Goal: Task Accomplishment & Management: Use online tool/utility

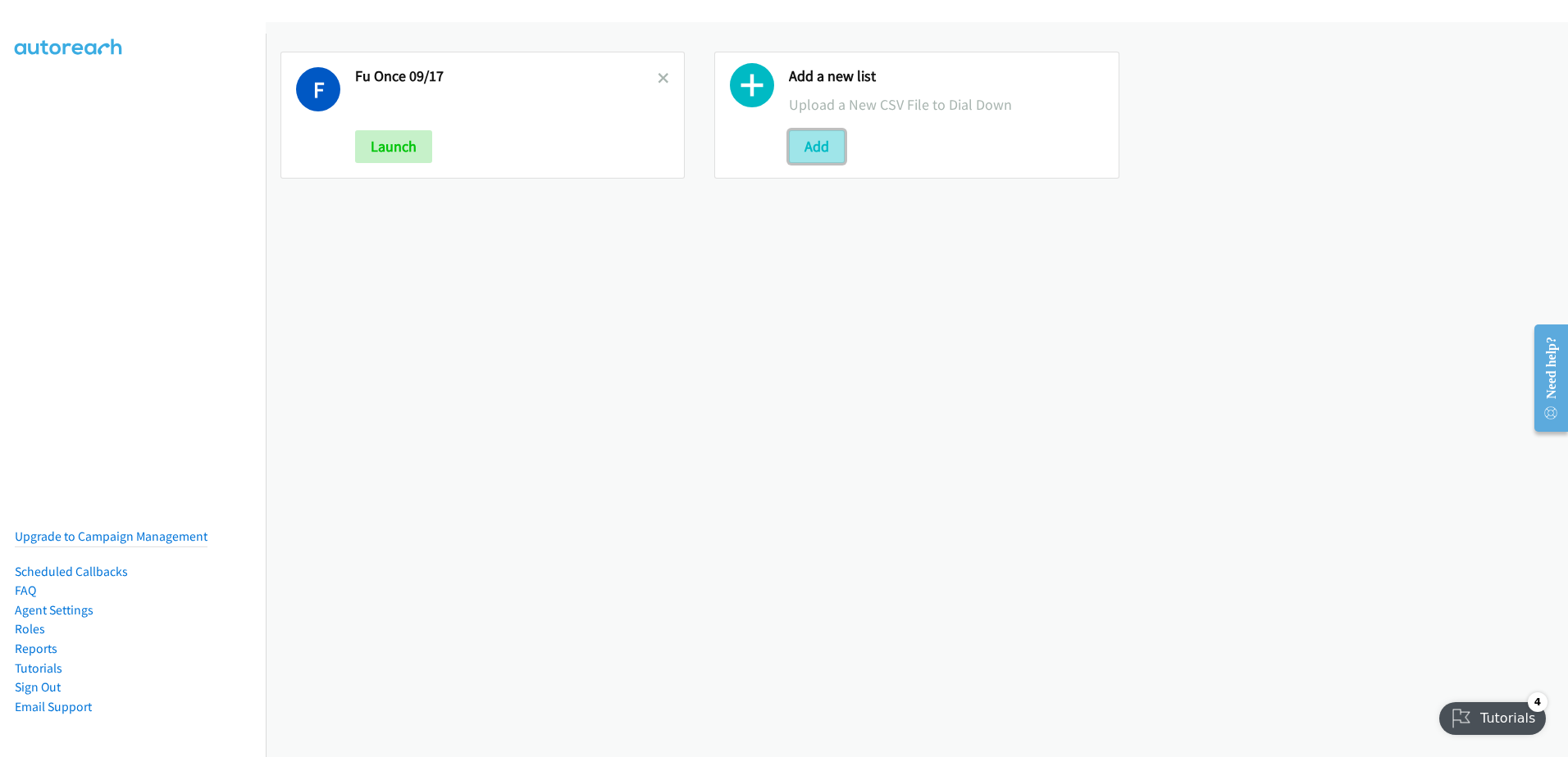
click at [825, 158] on button "Add" at bounding box center [817, 147] width 55 height 33
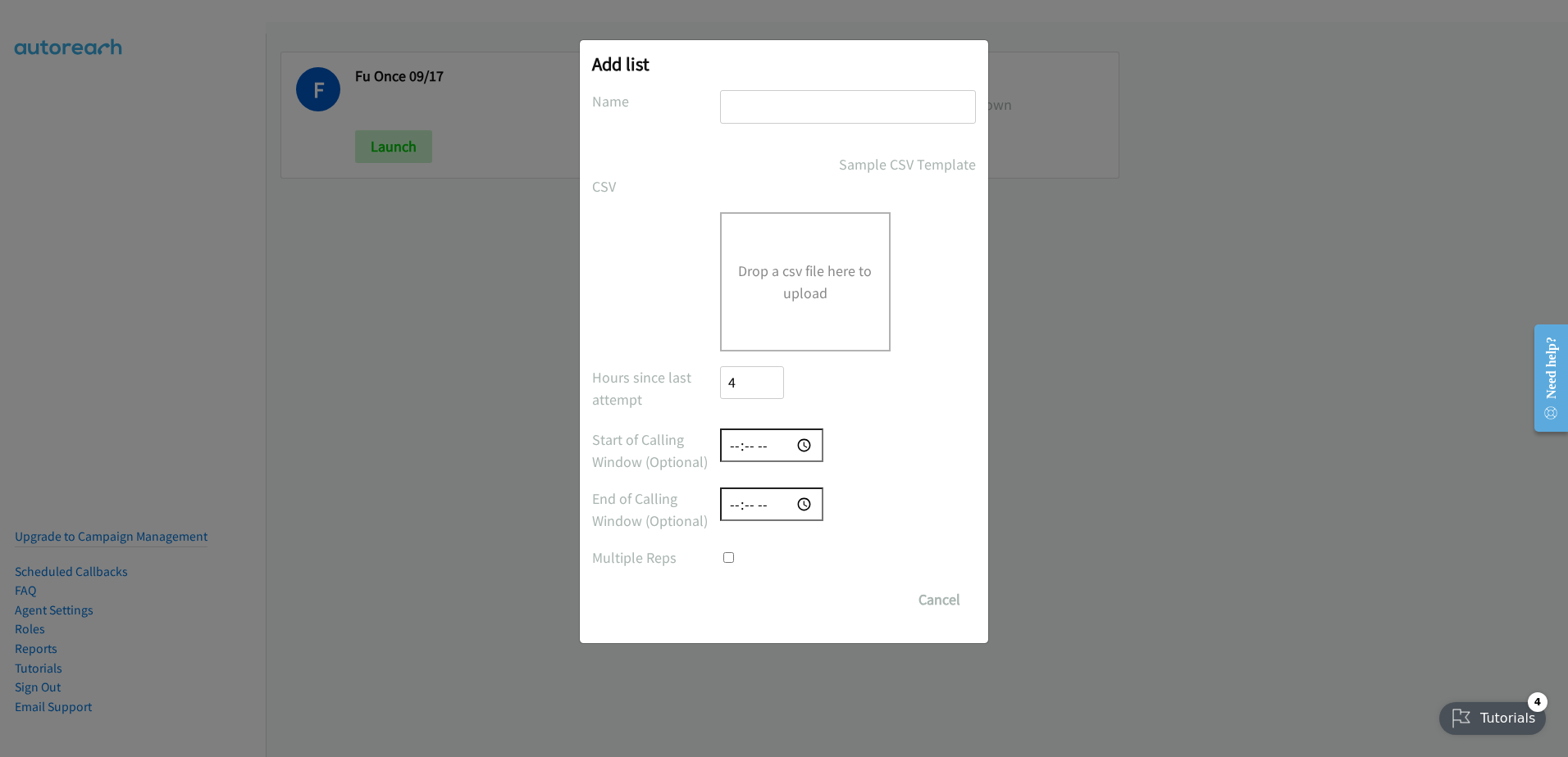
checkbox input "true"
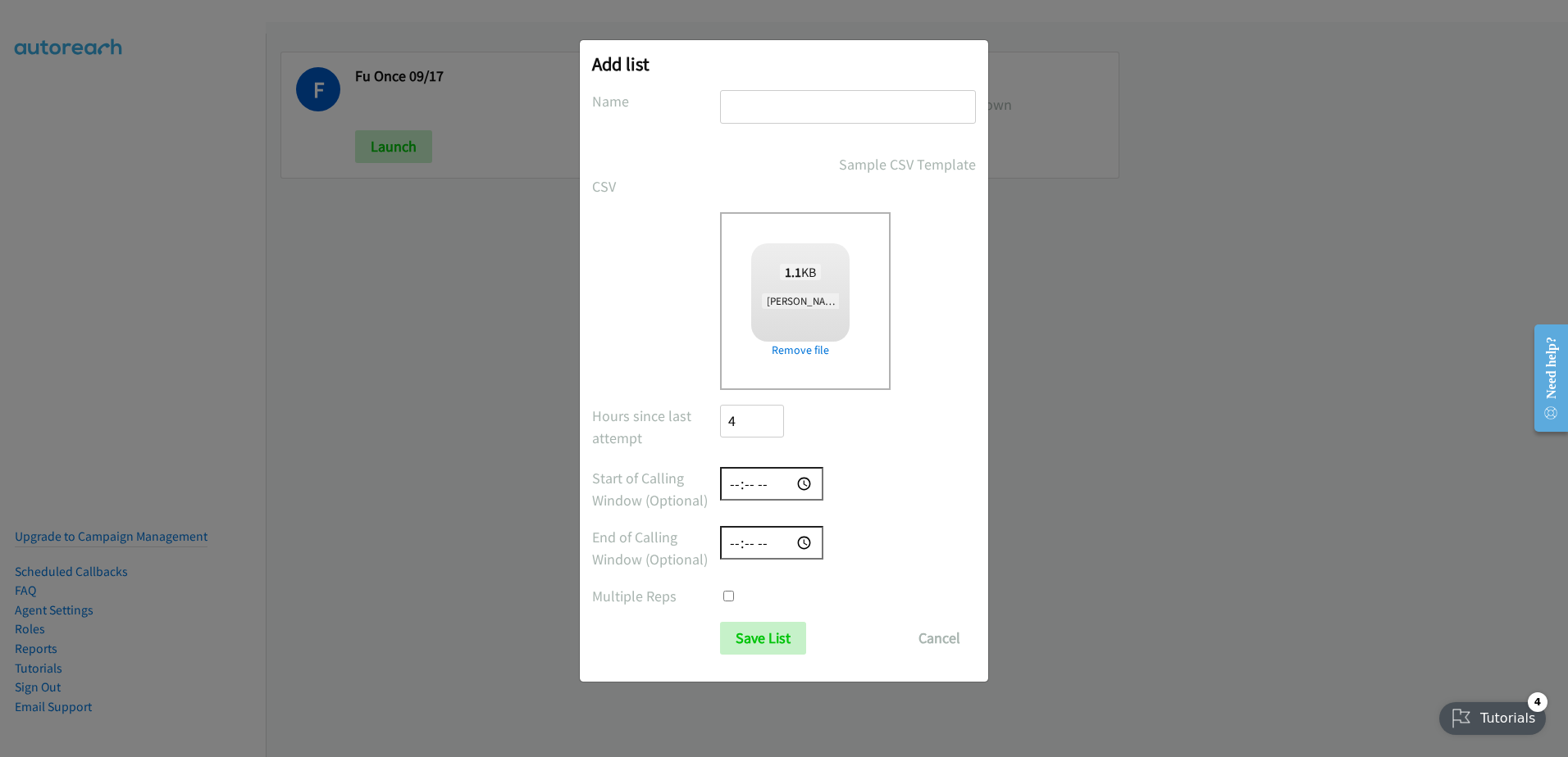
click at [785, 102] on input "text" at bounding box center [849, 107] width 256 height 34
type input "fu call"
click at [774, 634] on input "Save List" at bounding box center [763, 639] width 86 height 33
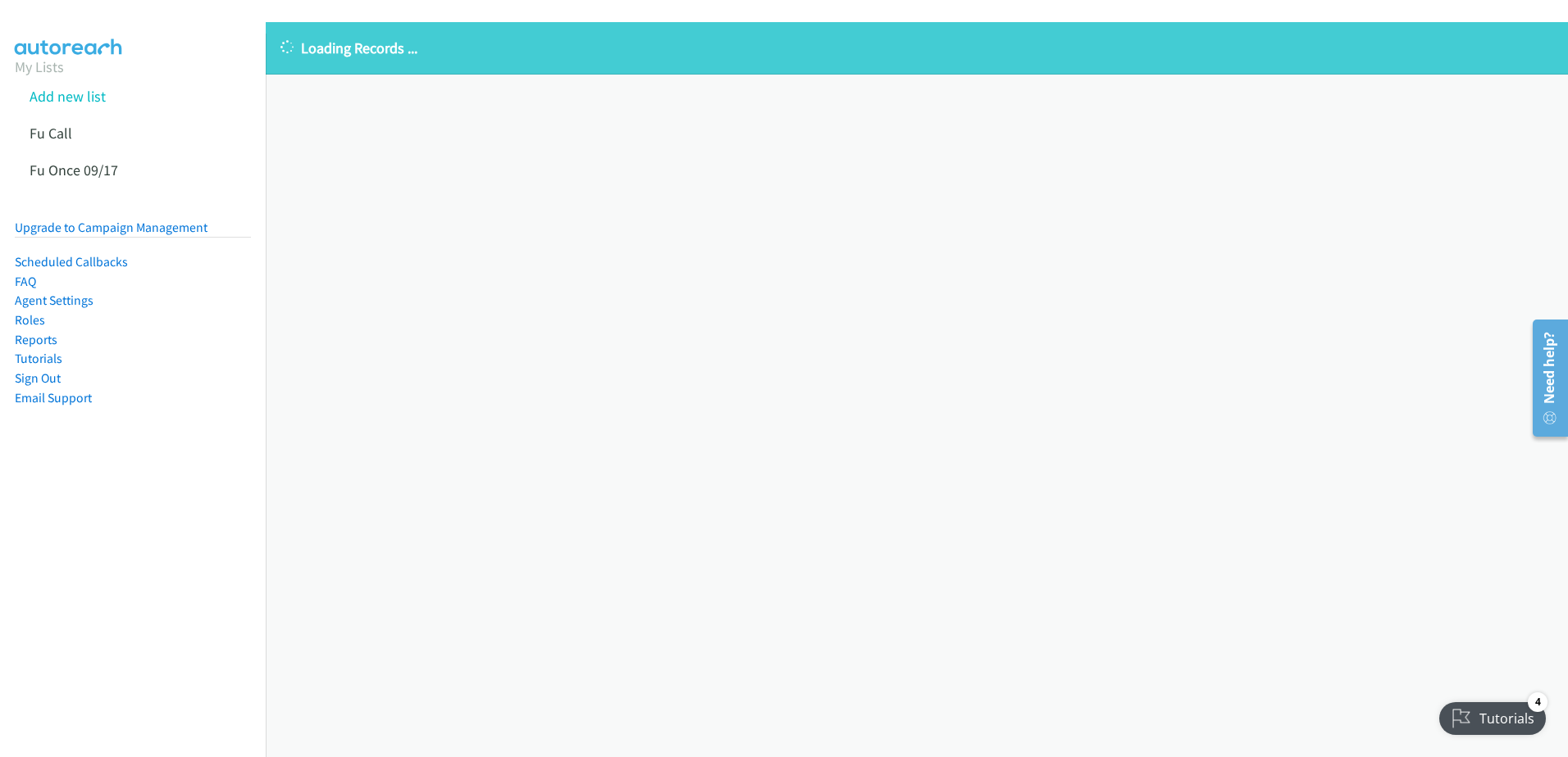
click at [386, 199] on div "Loading Records ... Sorry, something went wrong please try again." at bounding box center [917, 390] width 1302 height 736
click at [126, 169] on icon at bounding box center [127, 172] width 12 height 12
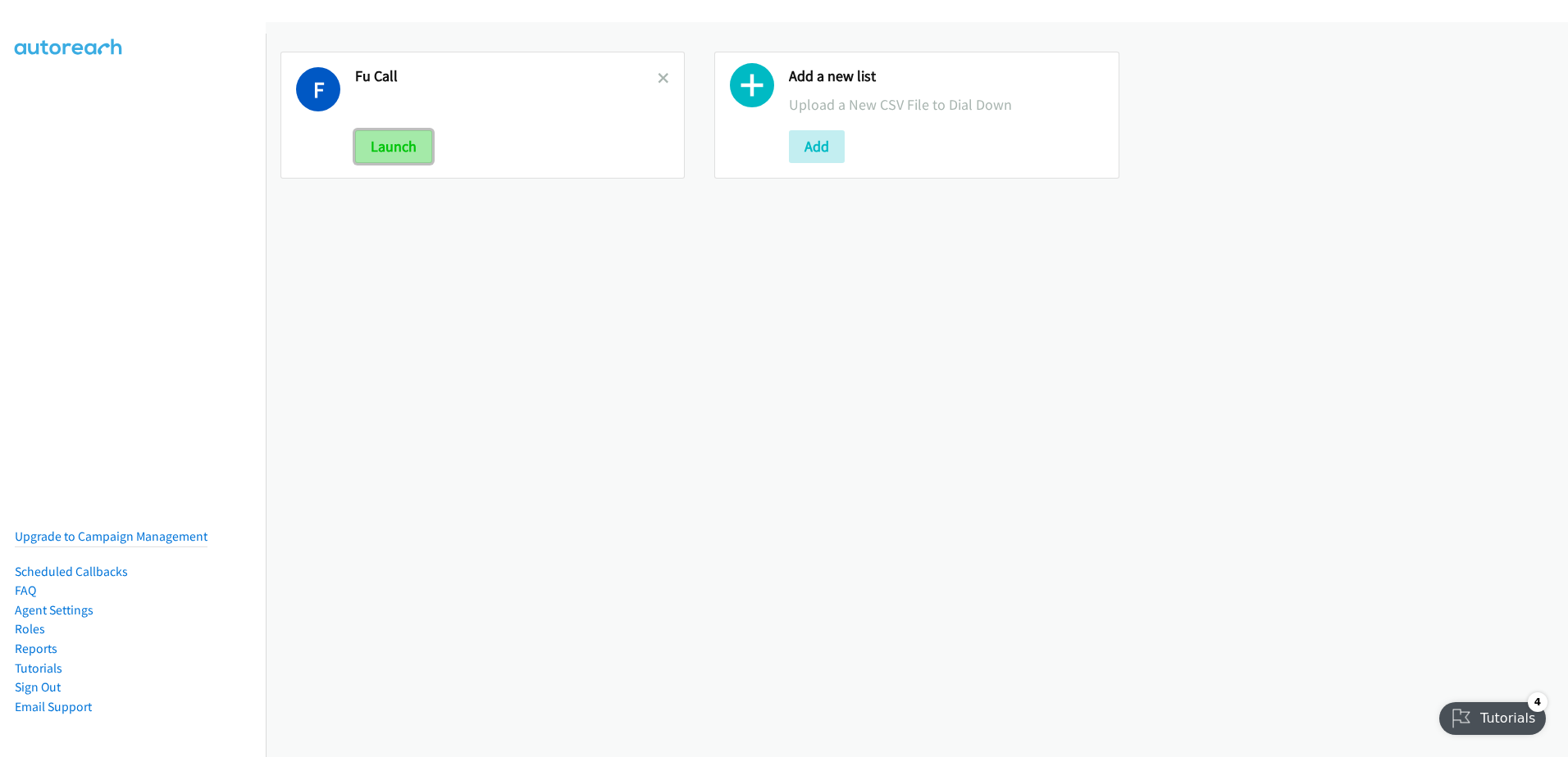
click at [377, 155] on button "Launch" at bounding box center [393, 147] width 77 height 33
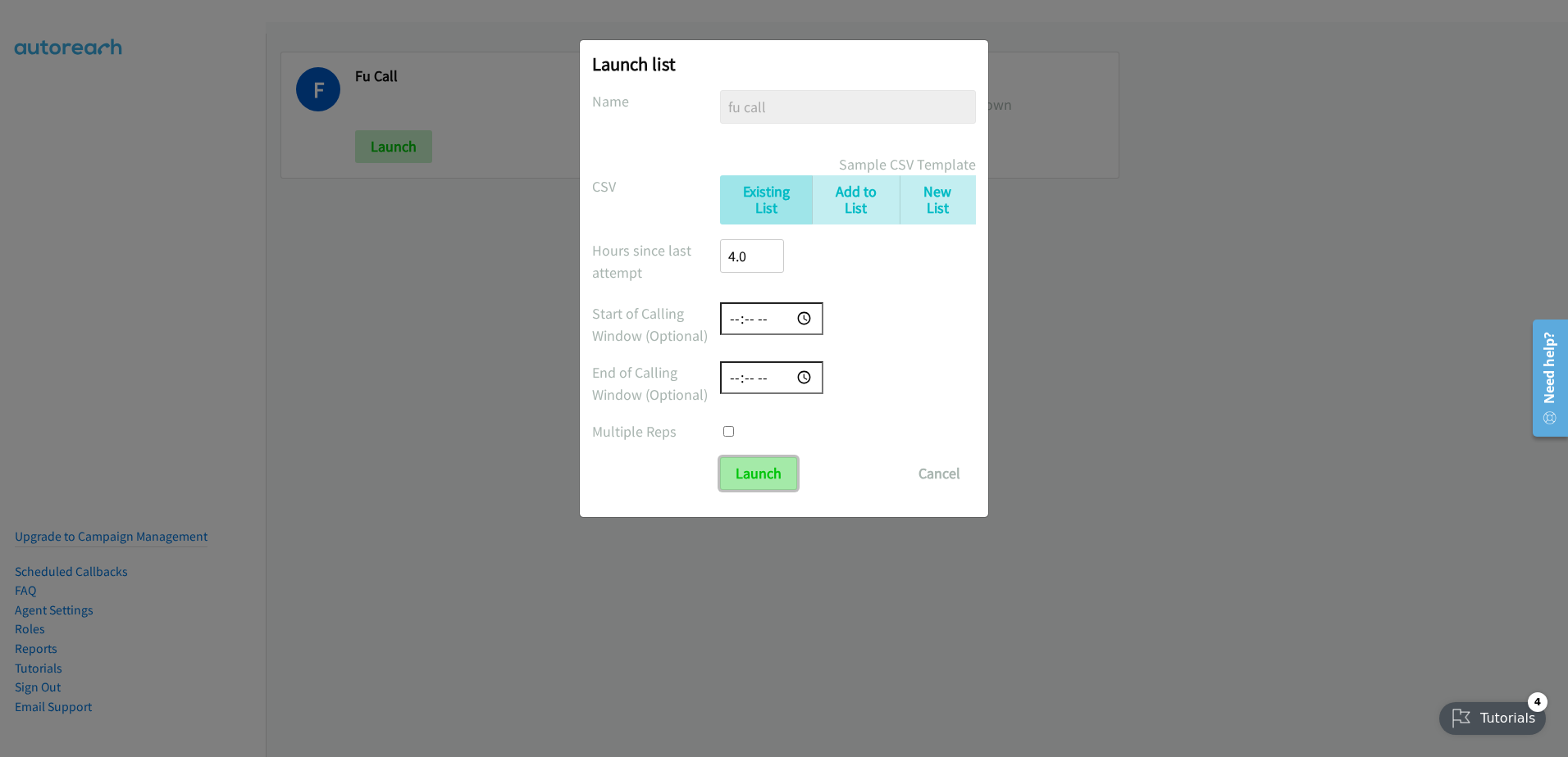
click at [754, 477] on input "Launch" at bounding box center [758, 474] width 77 height 33
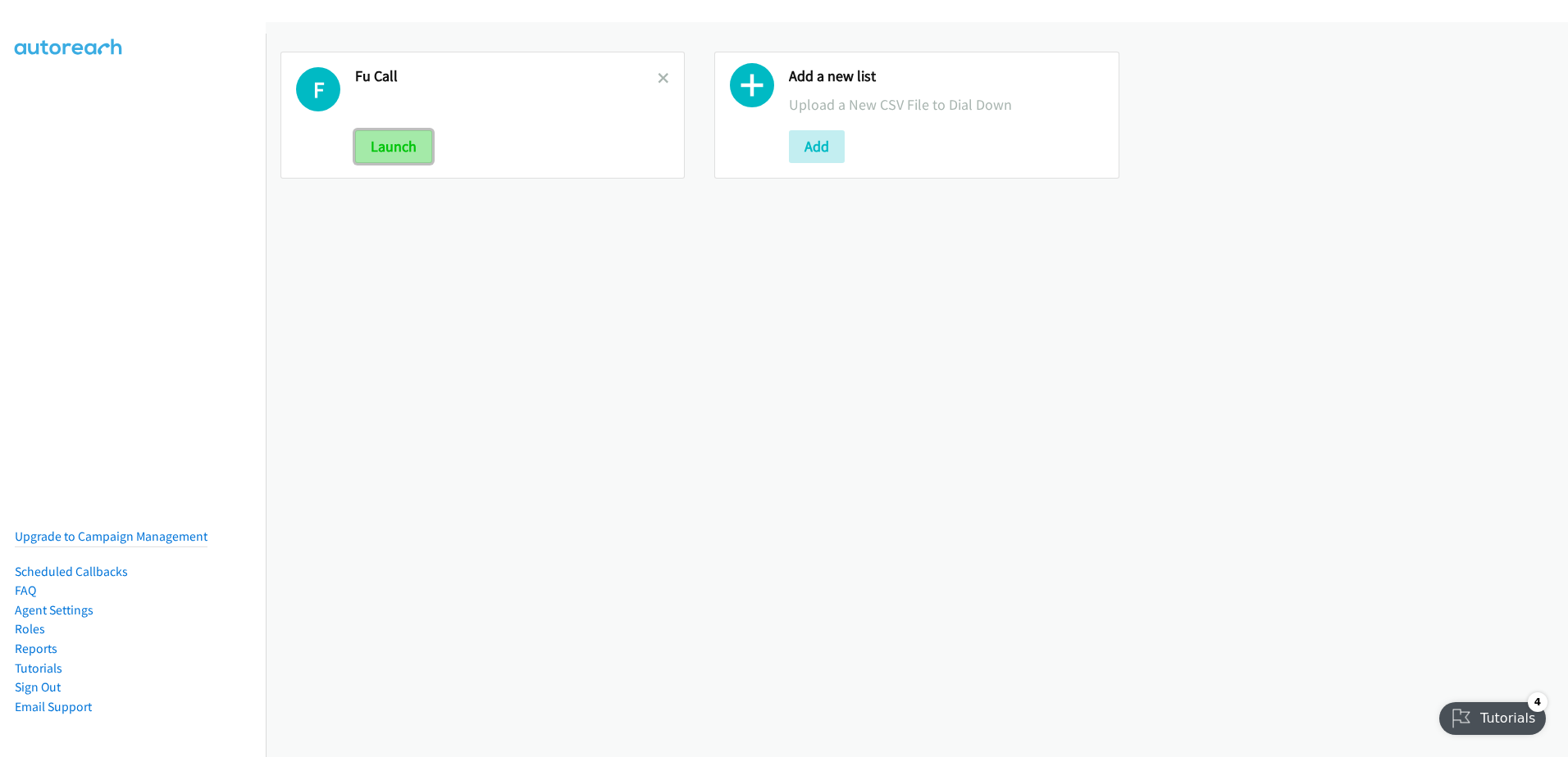
click at [397, 150] on button "Launch" at bounding box center [393, 147] width 77 height 33
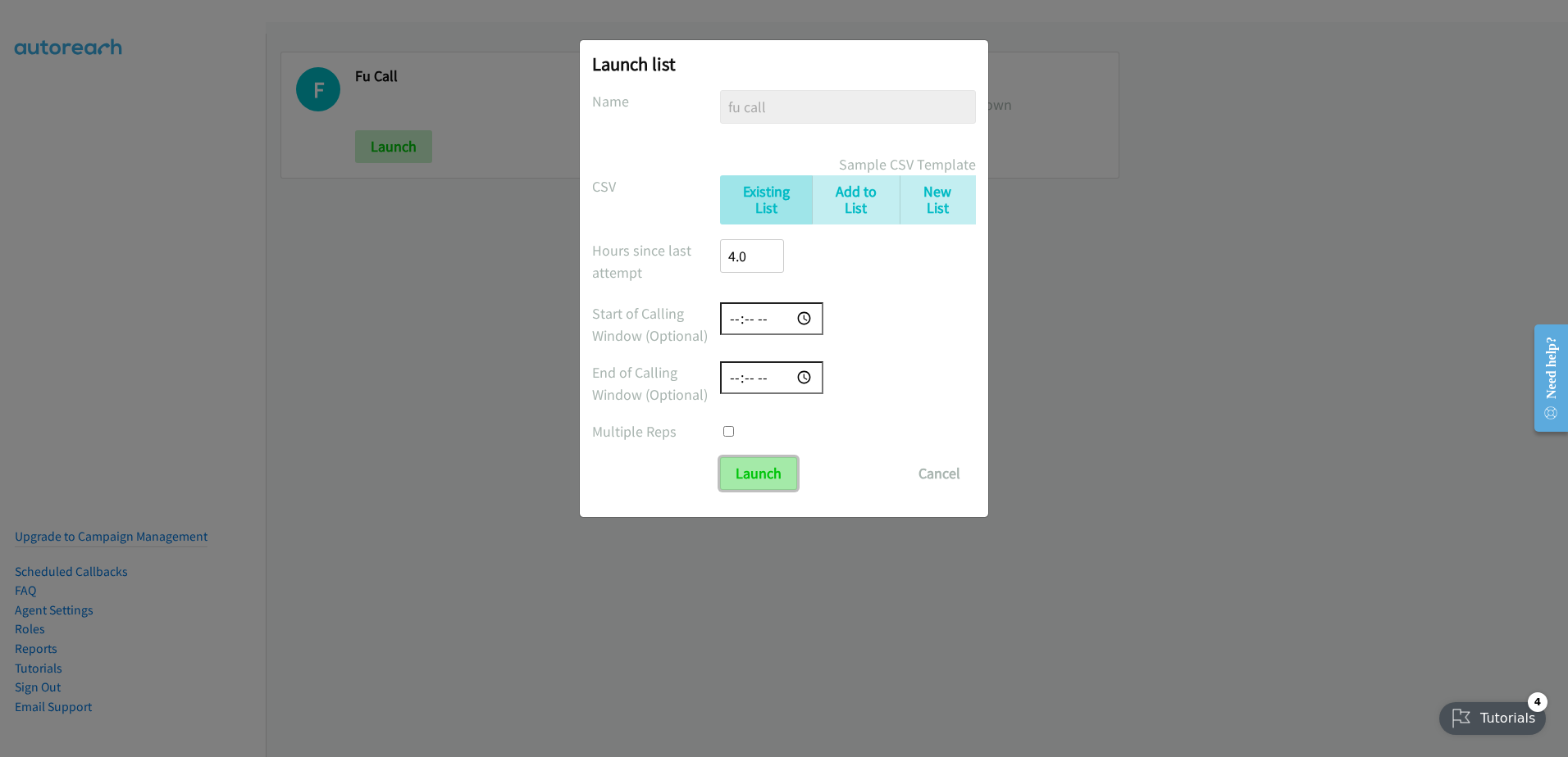
click at [738, 476] on input "Launch" at bounding box center [758, 474] width 77 height 33
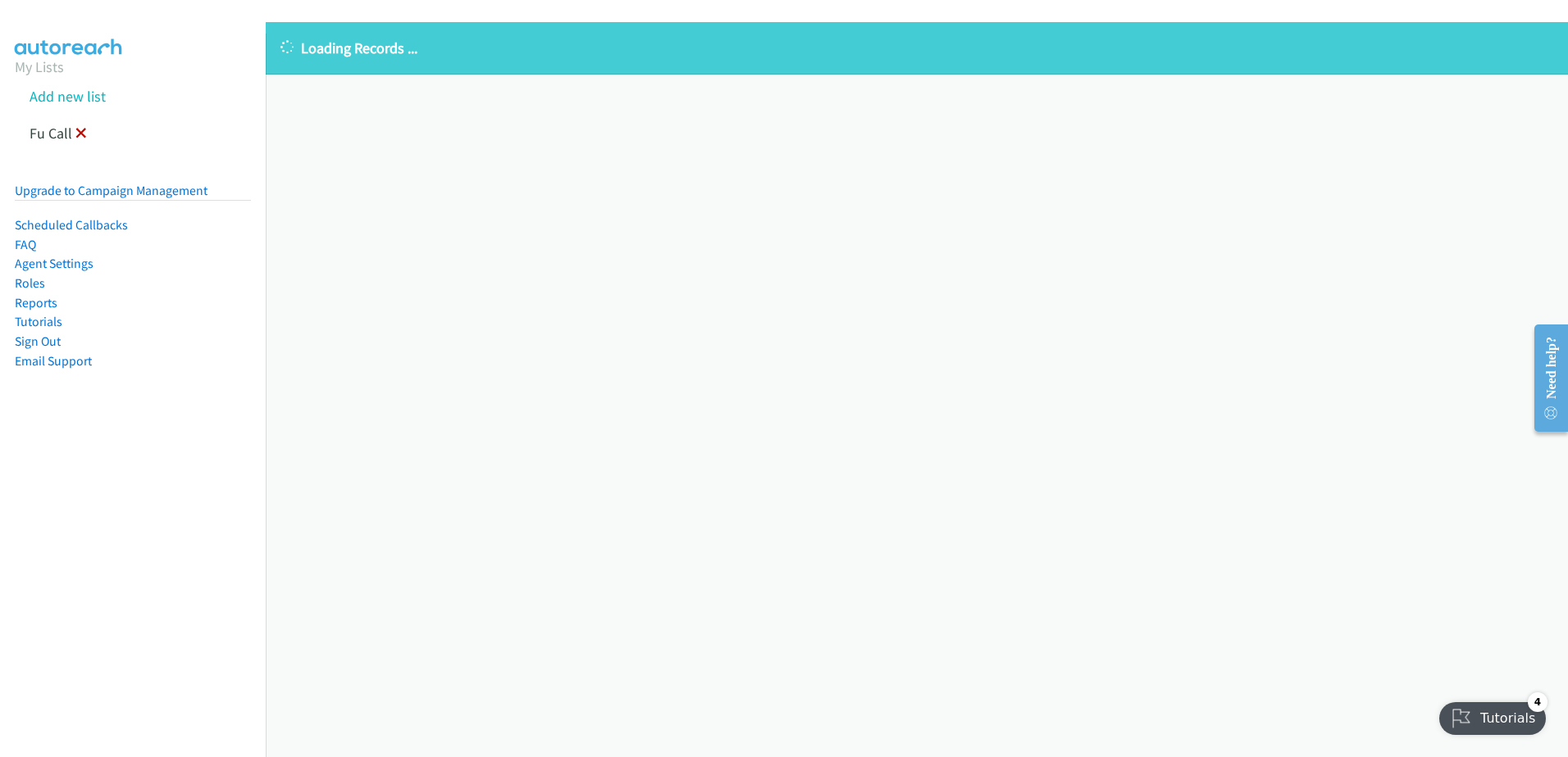
click at [82, 131] on icon at bounding box center [82, 135] width 12 height 12
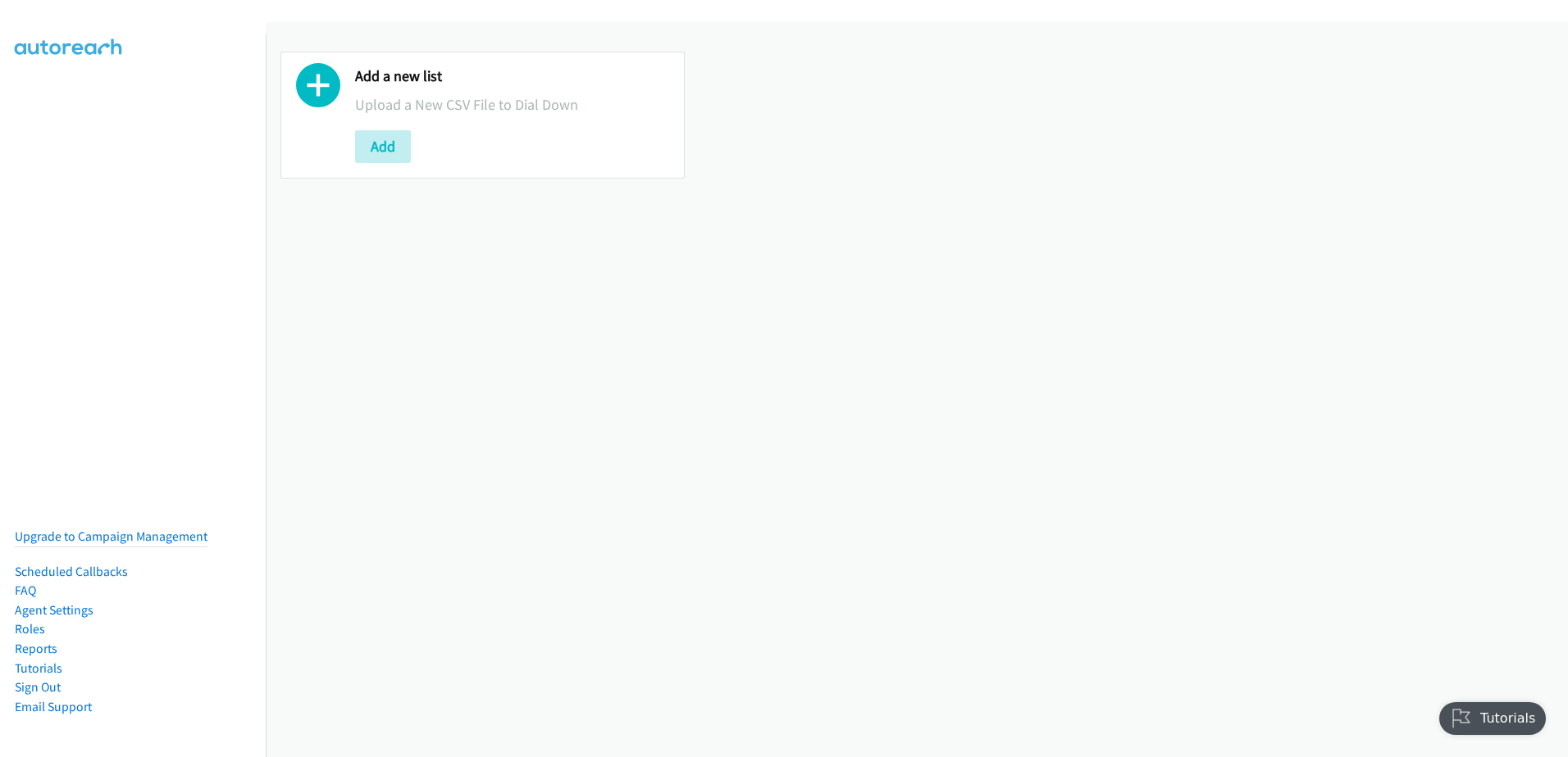
click at [347, 147] on div "Add a new list Upload a New CSV File to Dial Down Add" at bounding box center [483, 115] width 404 height 127
click at [384, 147] on button "Add" at bounding box center [383, 147] width 55 height 33
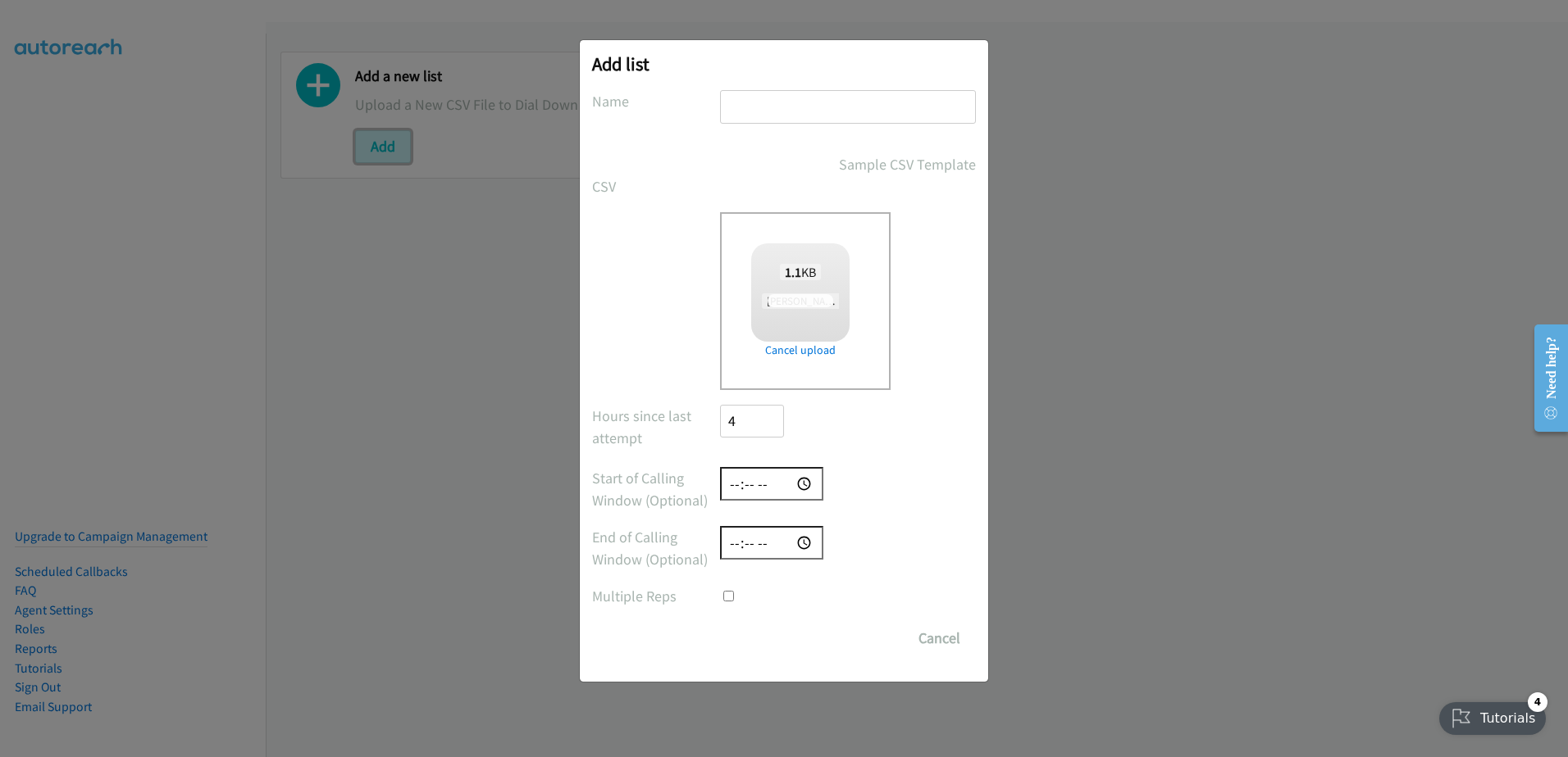
checkbox input "true"
click at [770, 104] on input "text" at bounding box center [849, 107] width 256 height 34
type input "5"
click at [768, 634] on input "Save List" at bounding box center [763, 639] width 86 height 33
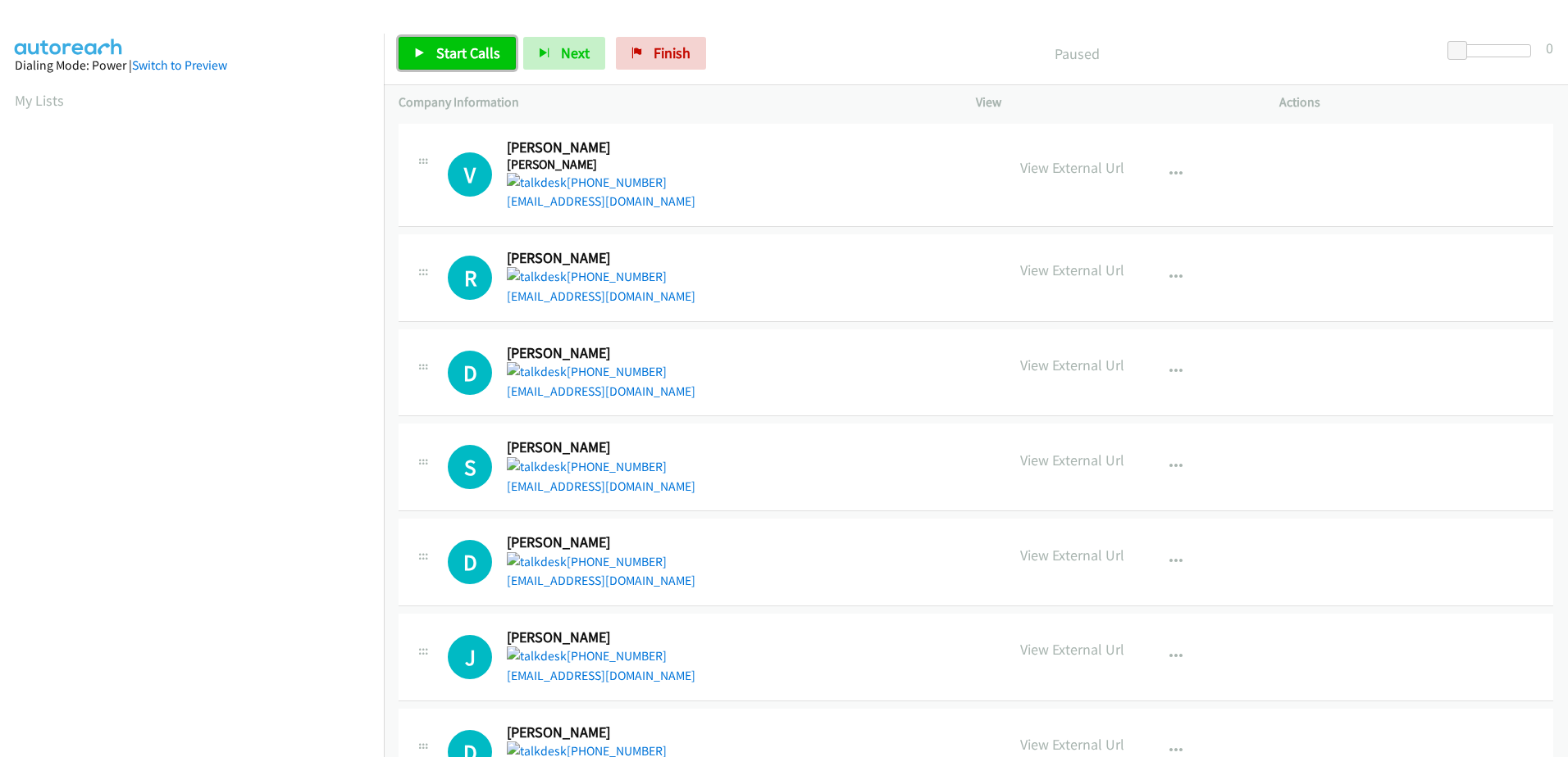
click at [451, 40] on link "Start Calls" at bounding box center [457, 53] width 117 height 33
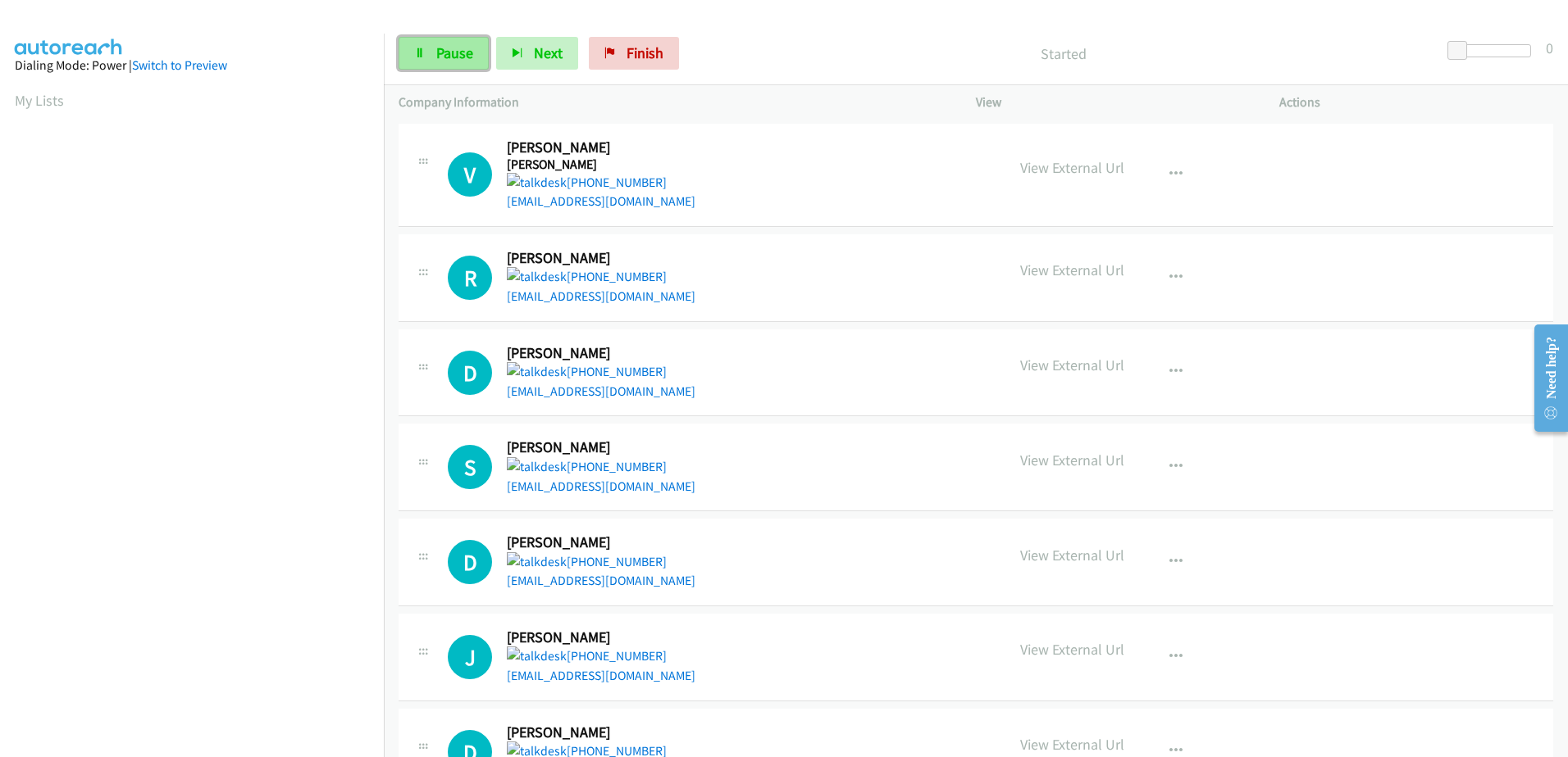
click at [436, 57] on span "Pause" at bounding box center [454, 52] width 37 height 18
click at [431, 56] on link "Start Calls" at bounding box center [457, 53] width 117 height 33
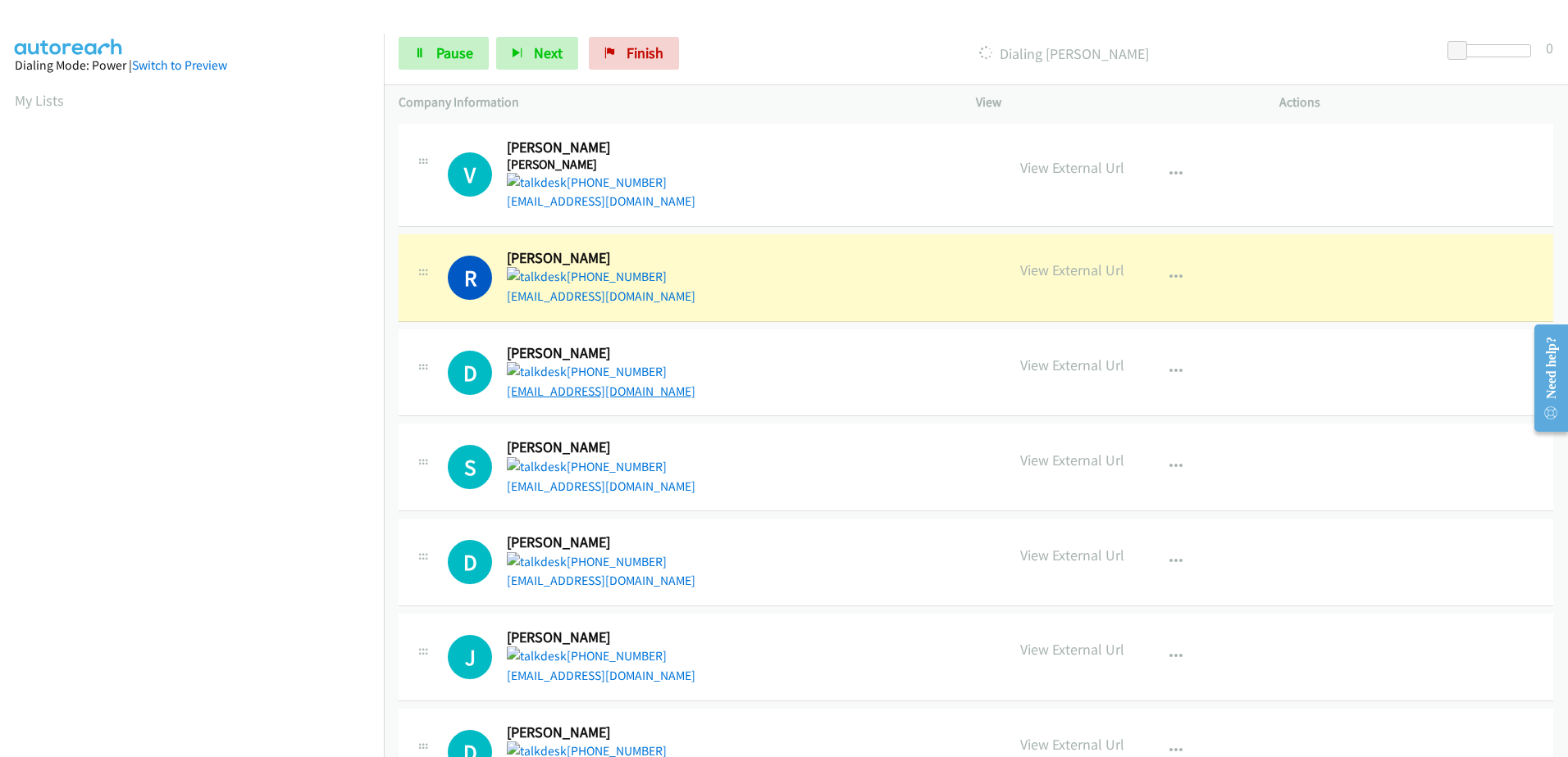
scroll to position [162, 0]
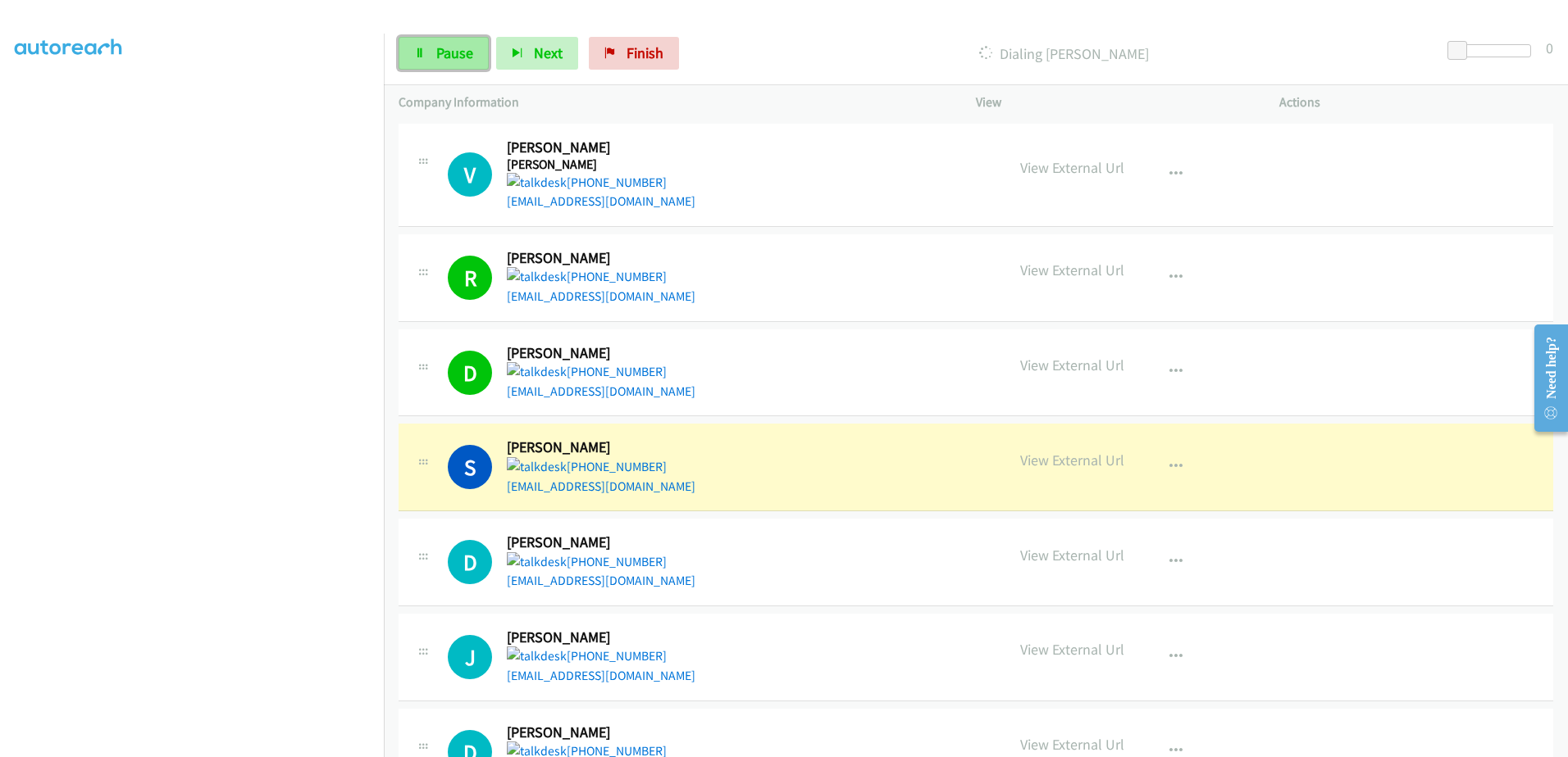
click at [461, 50] on span "Pause" at bounding box center [454, 52] width 37 height 18
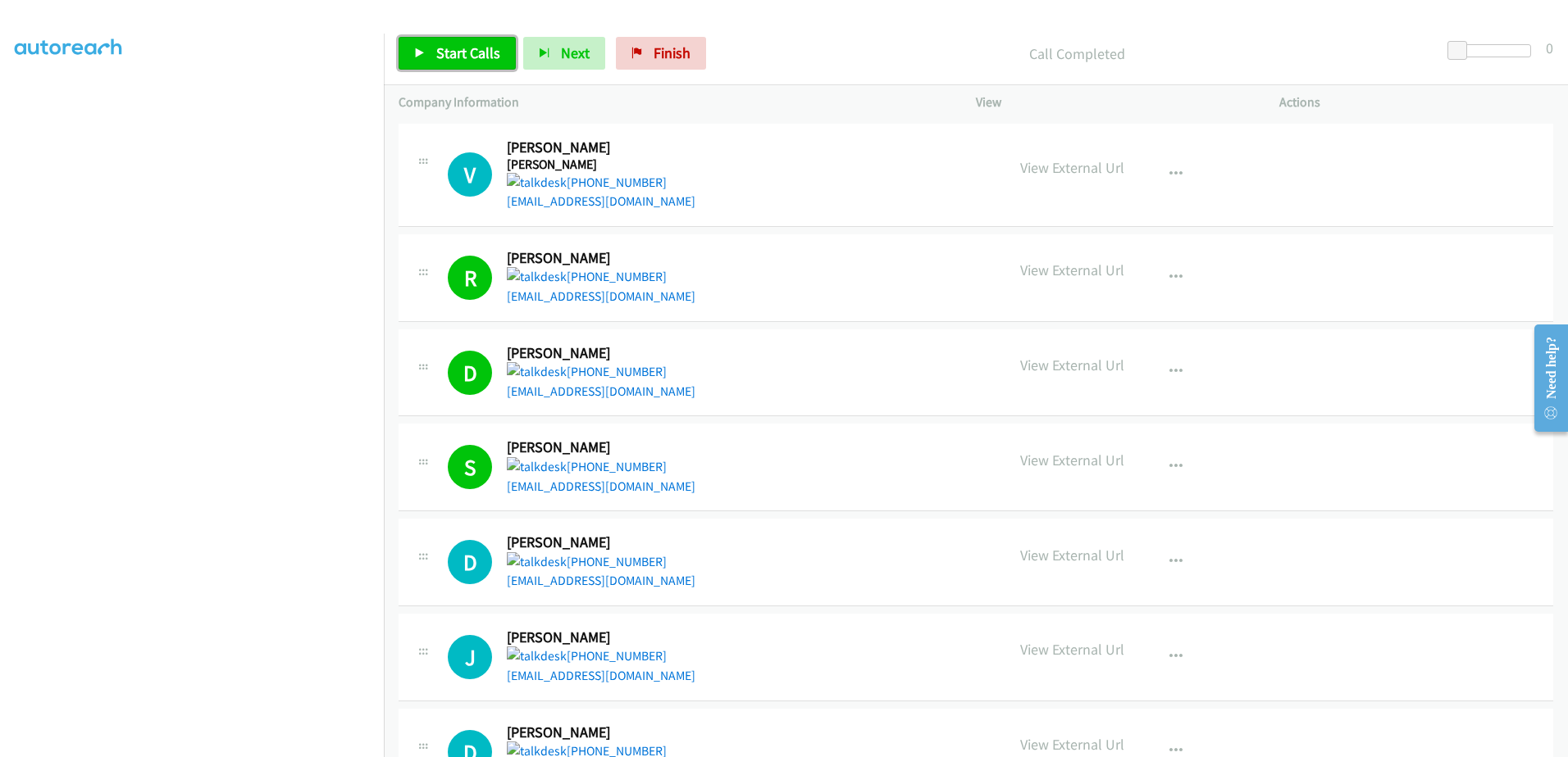
click at [441, 49] on span "Start Calls" at bounding box center [468, 52] width 64 height 18
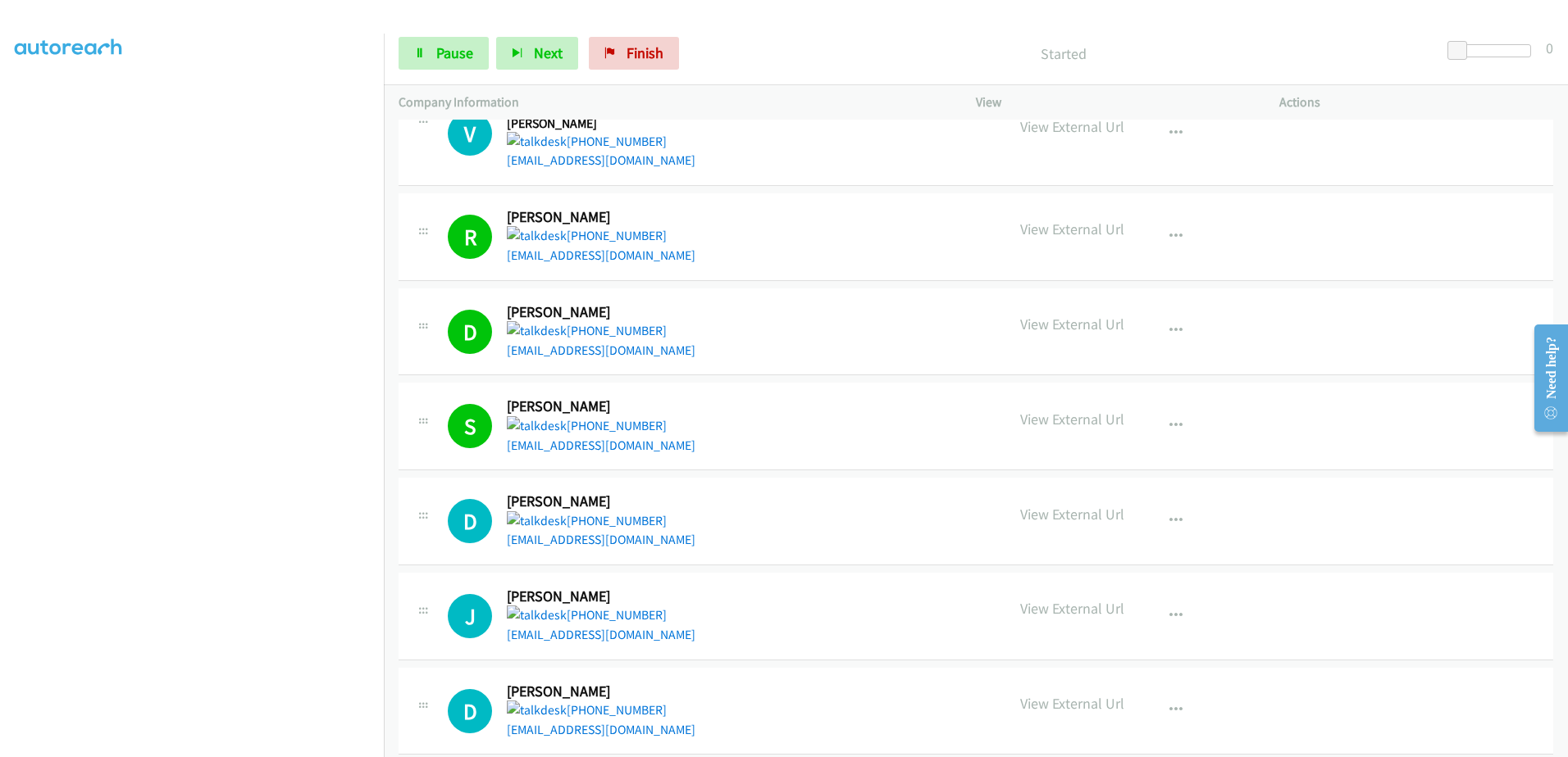
scroll to position [82, 0]
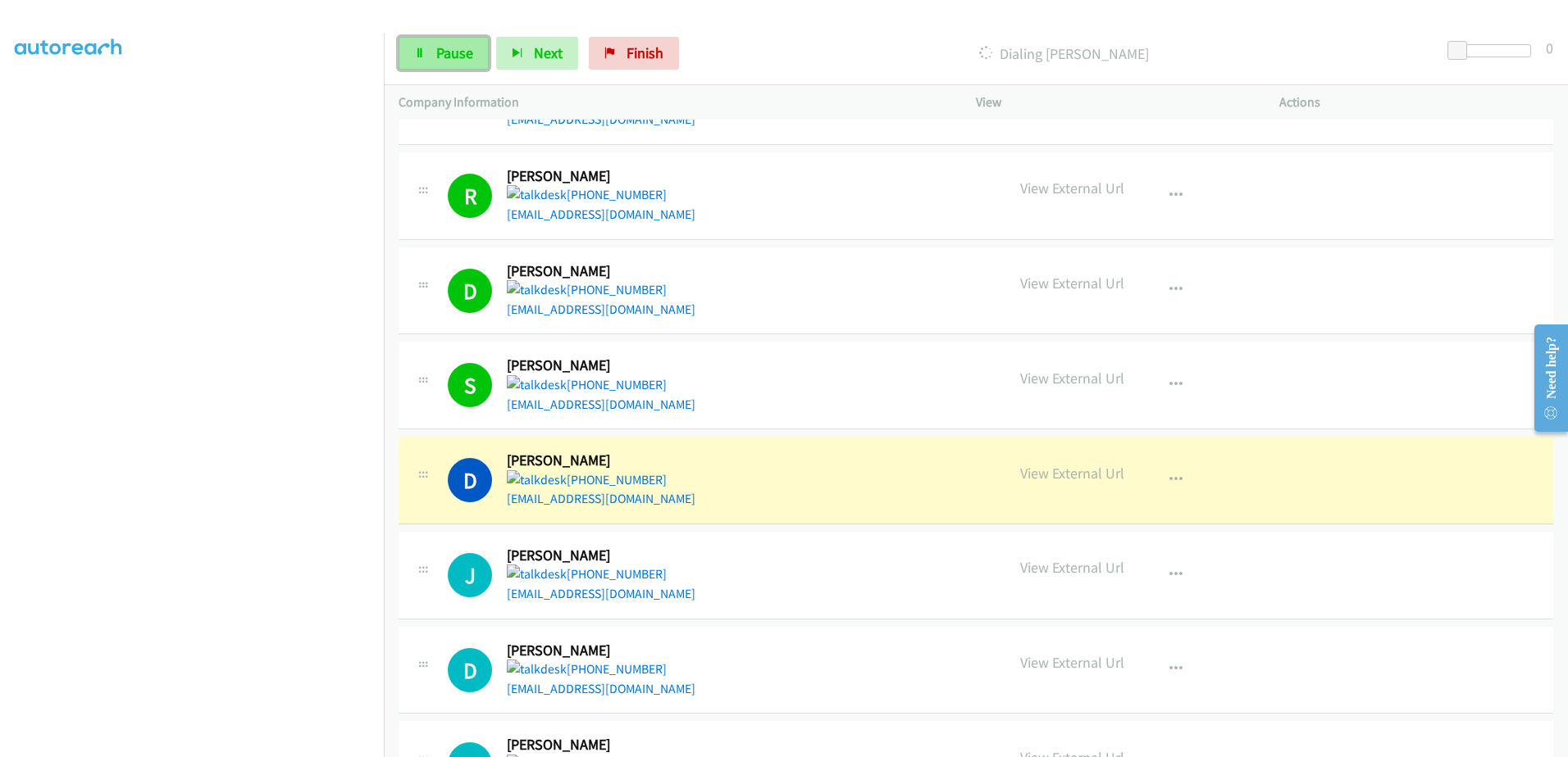
click at [451, 50] on span "Pause" at bounding box center [454, 52] width 37 height 18
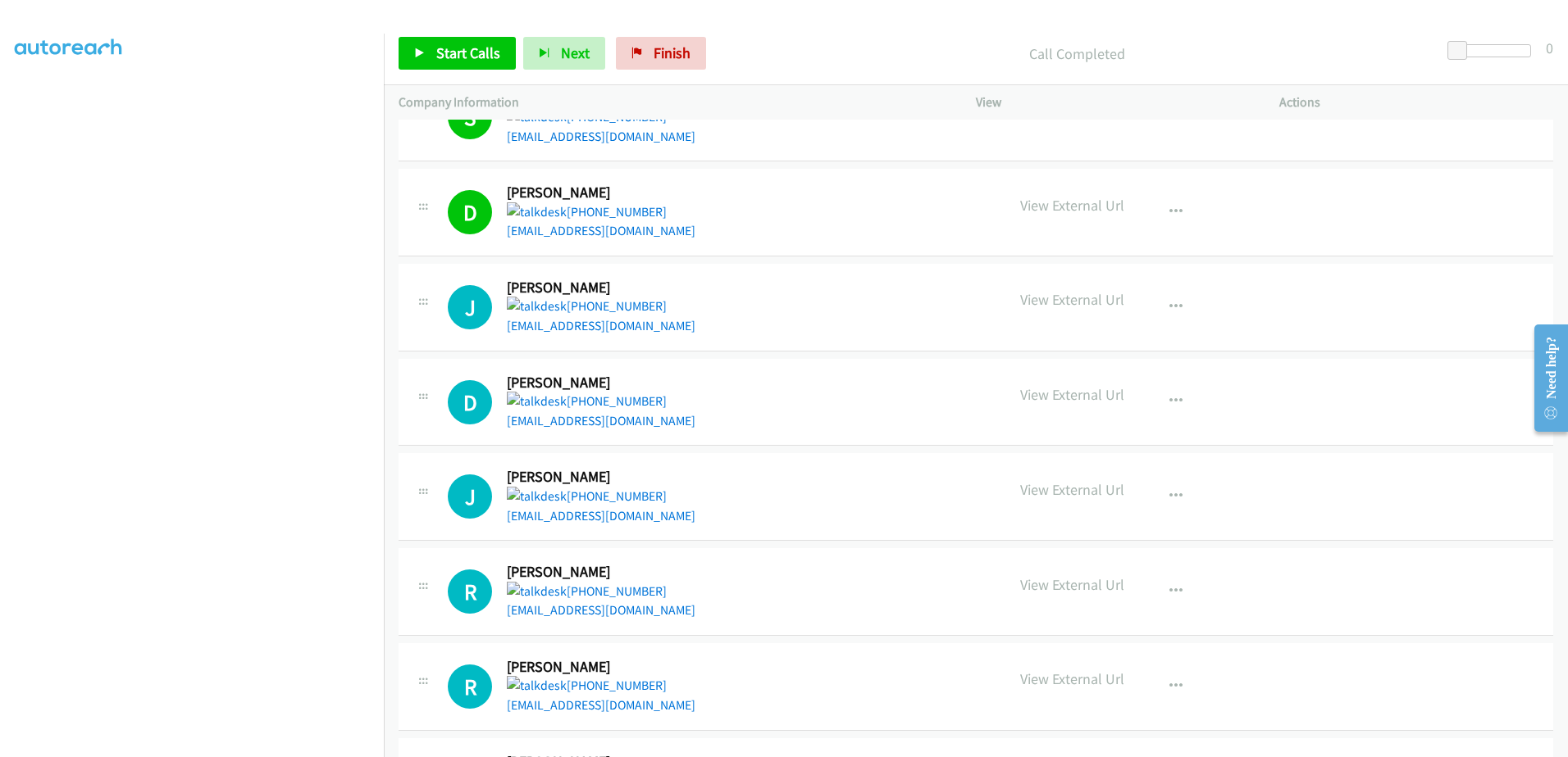
scroll to position [192, 0]
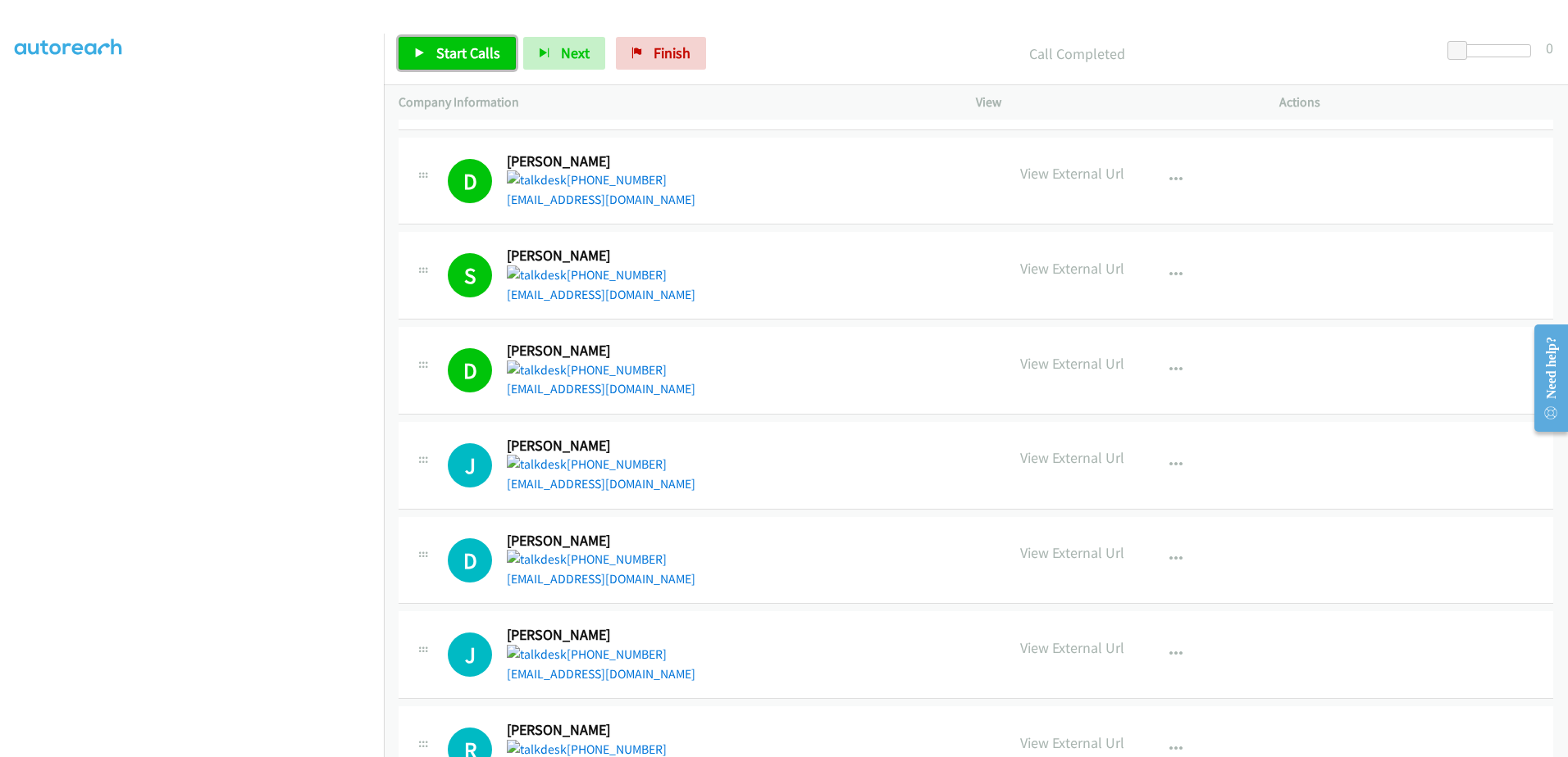
click at [441, 56] on span "Start Calls" at bounding box center [468, 52] width 64 height 18
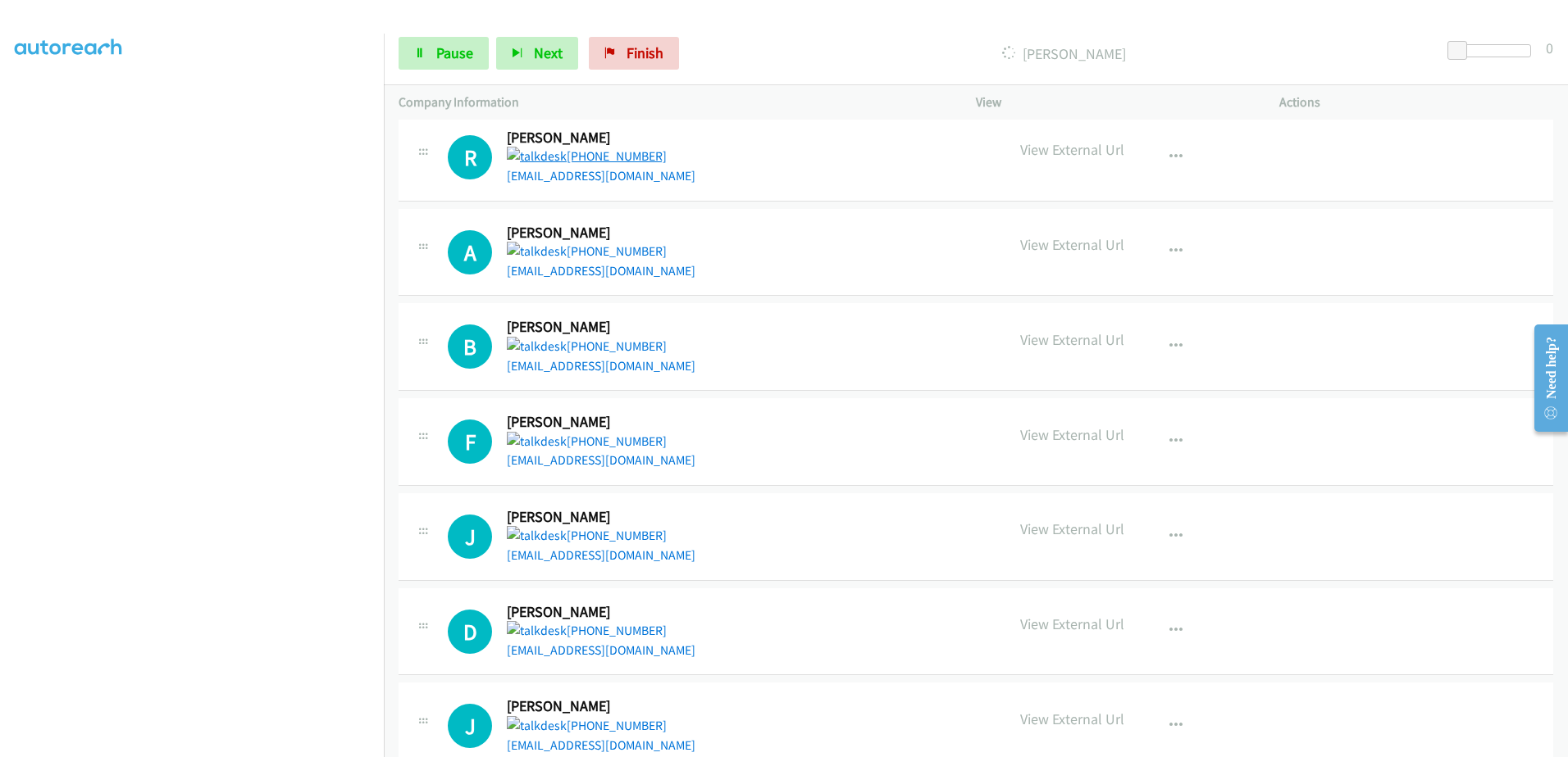
scroll to position [683, 0]
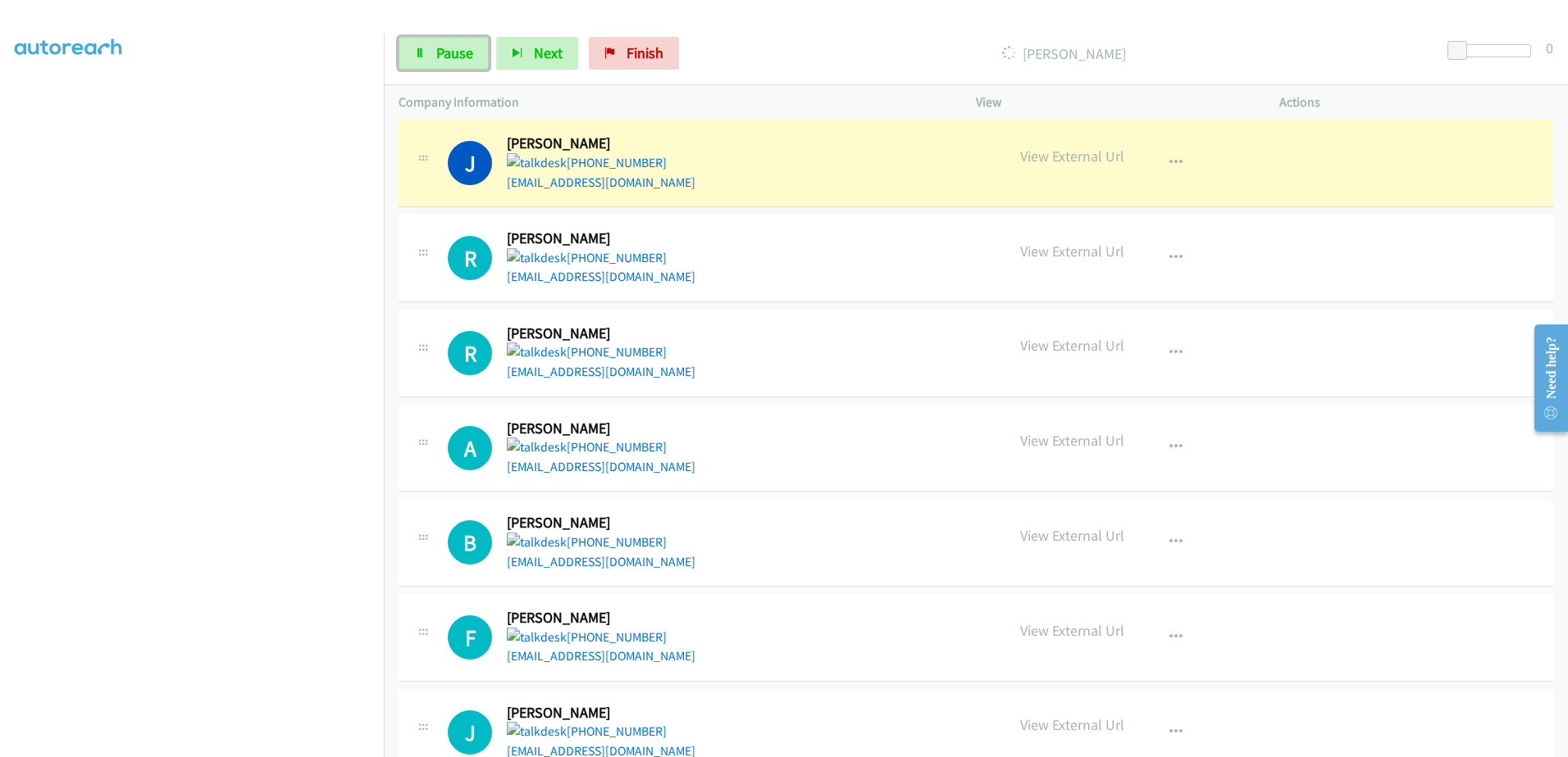
click at [442, 61] on span "Pause" at bounding box center [454, 52] width 37 height 18
click at [473, 53] on span "Start Calls" at bounding box center [468, 52] width 64 height 18
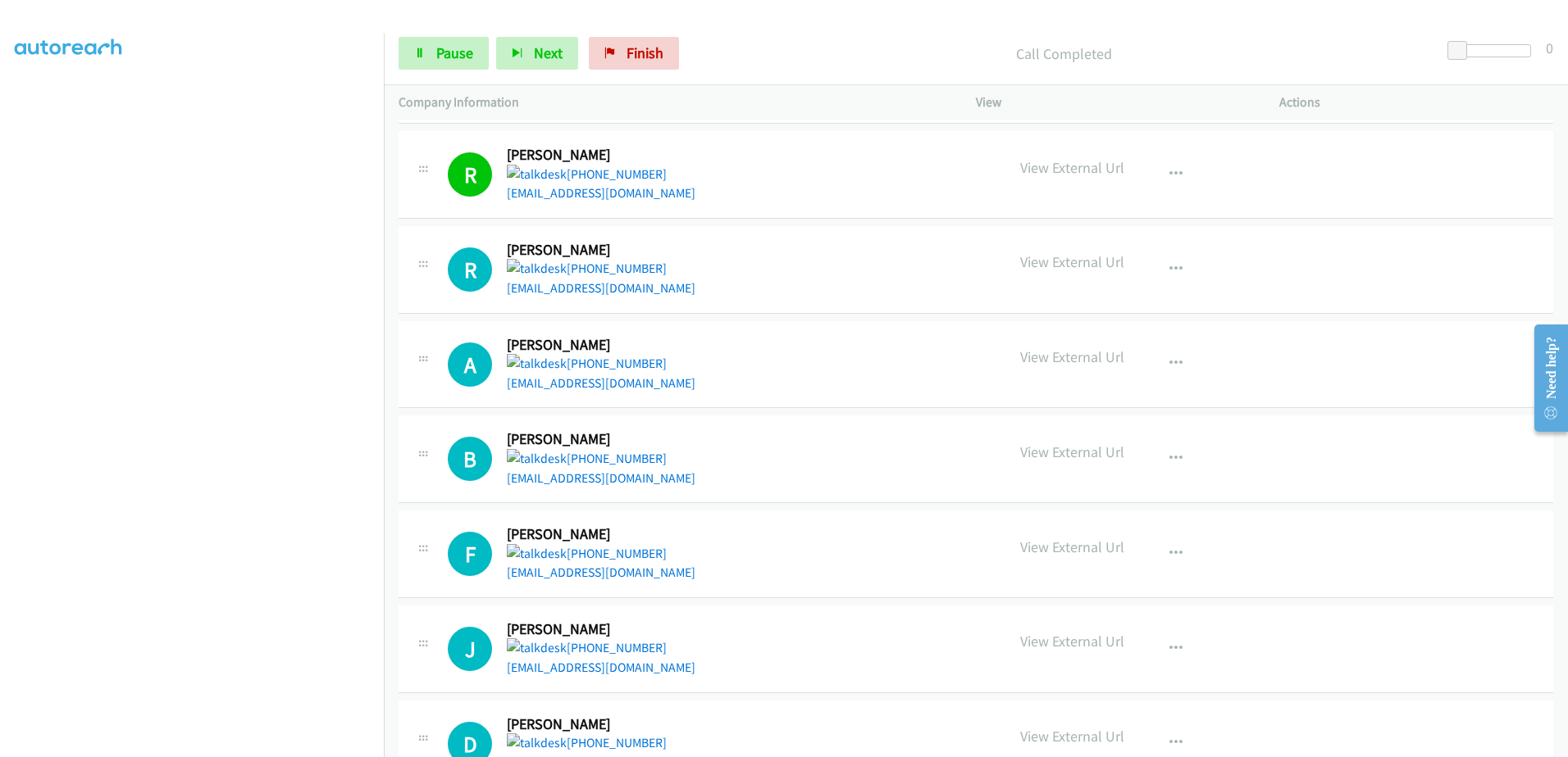
scroll to position [847, 0]
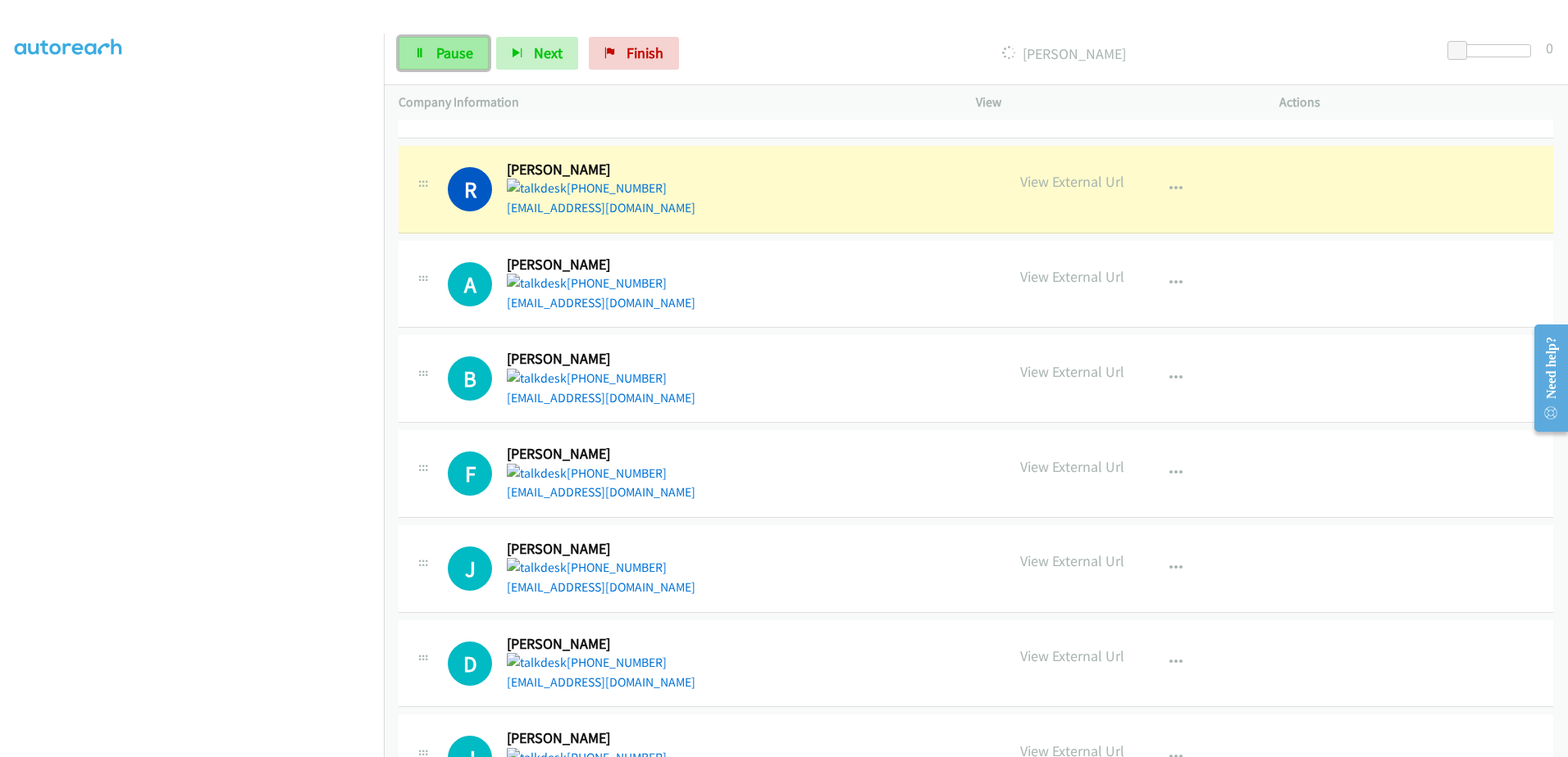
click at [408, 64] on link "Pause" at bounding box center [444, 53] width 90 height 33
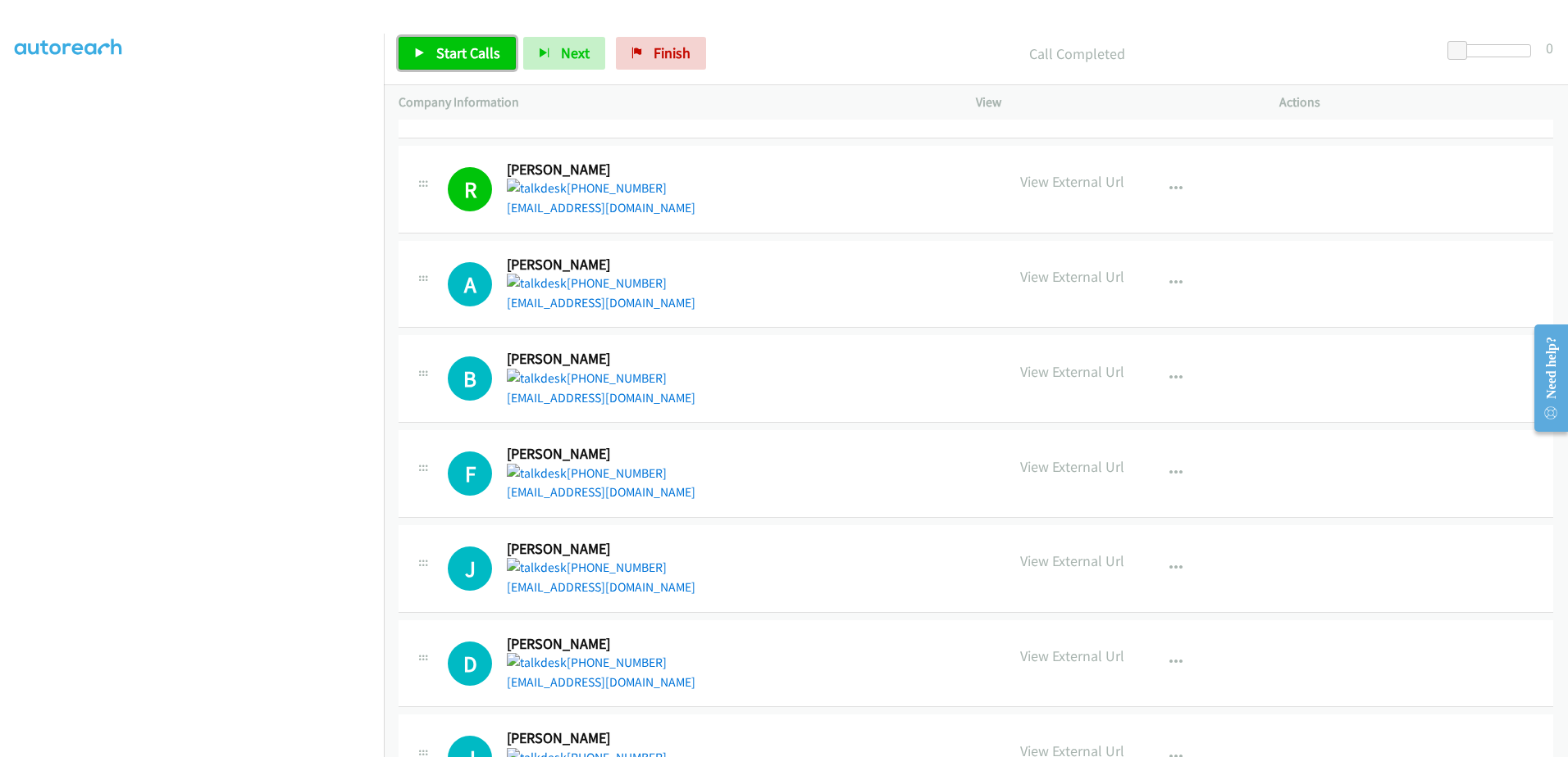
click at [462, 38] on link "Start Calls" at bounding box center [457, 53] width 117 height 33
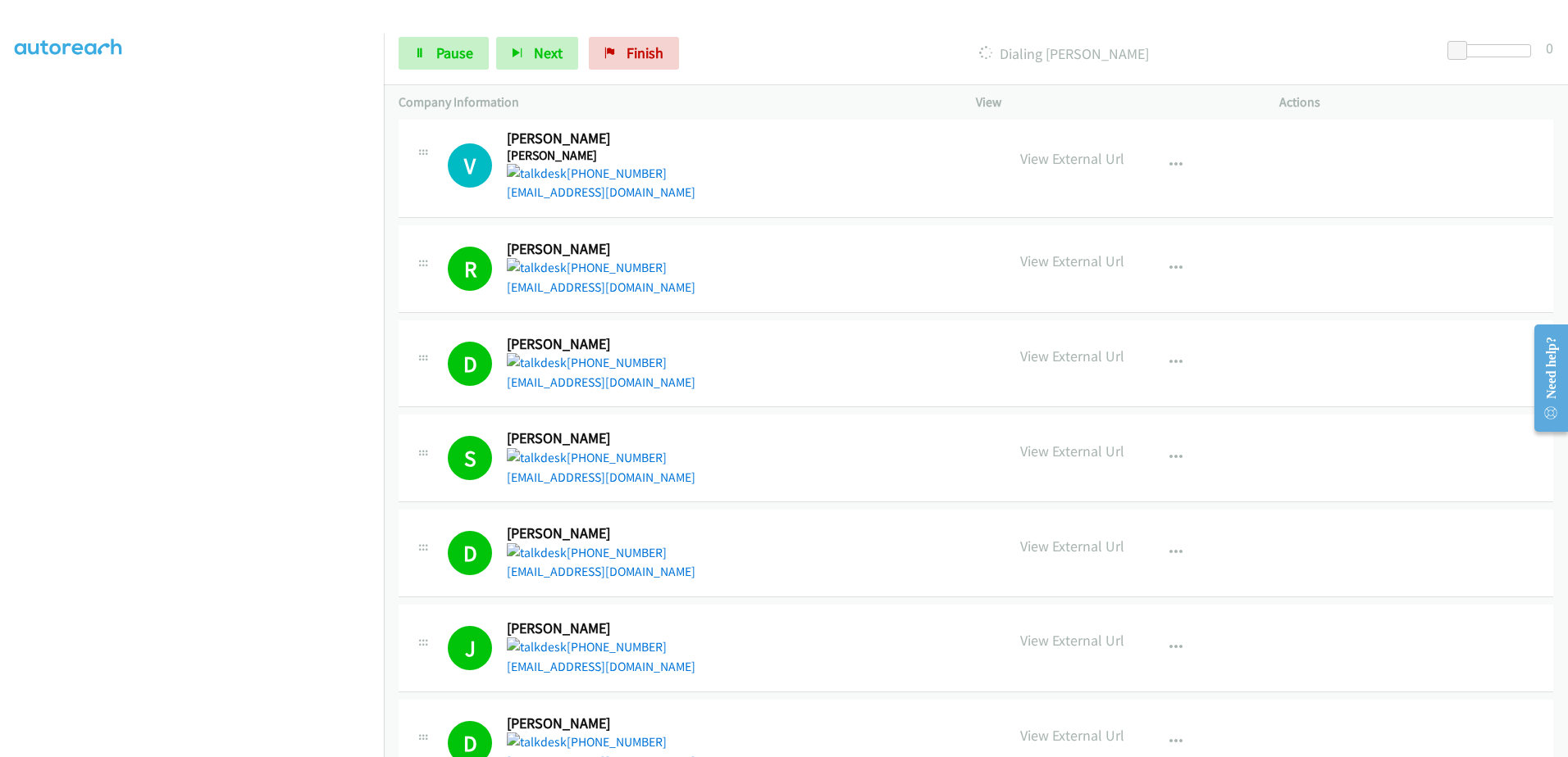
scroll to position [0, 0]
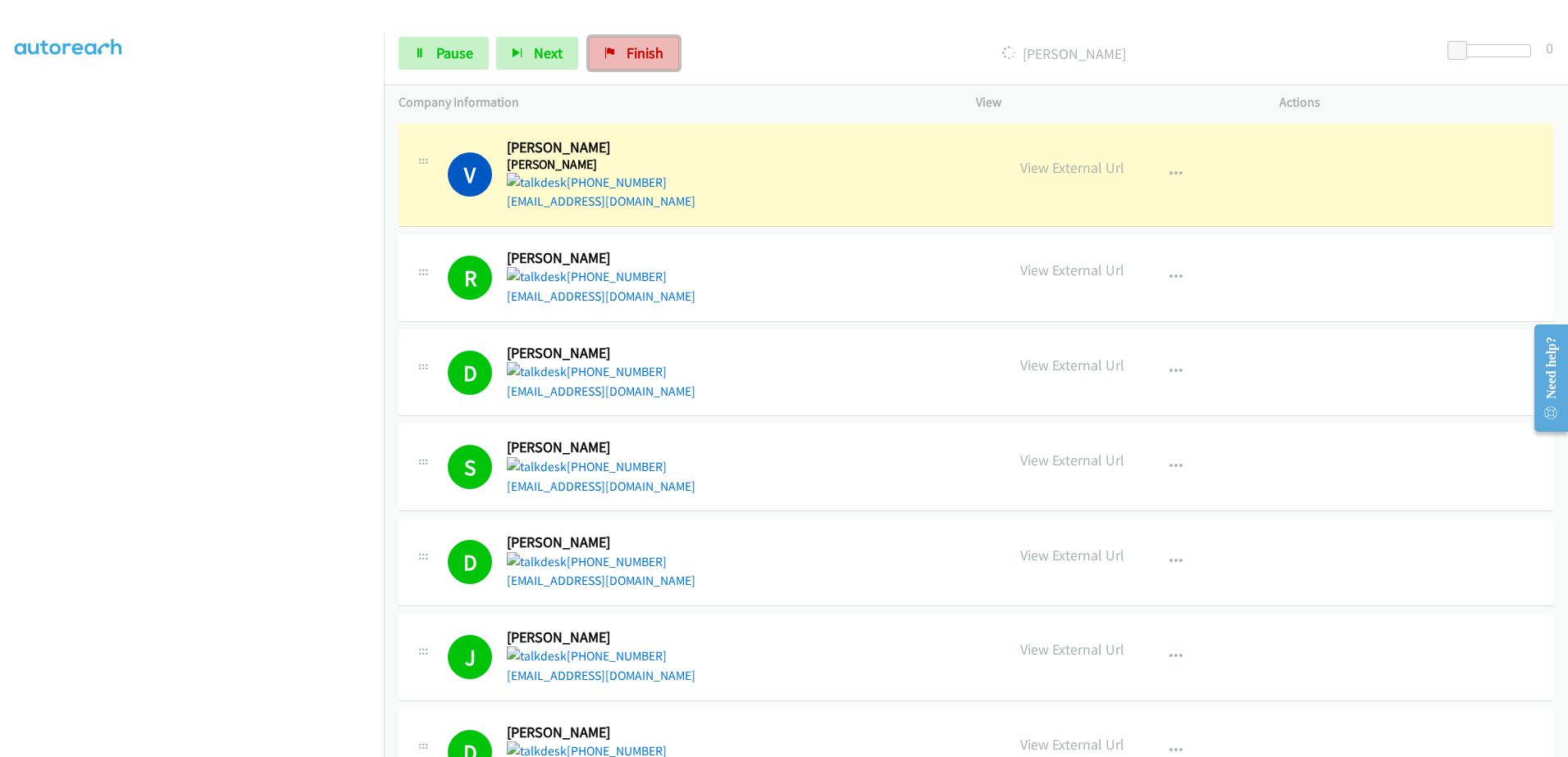
click at [664, 50] on link "Finish" at bounding box center [633, 53] width 90 height 33
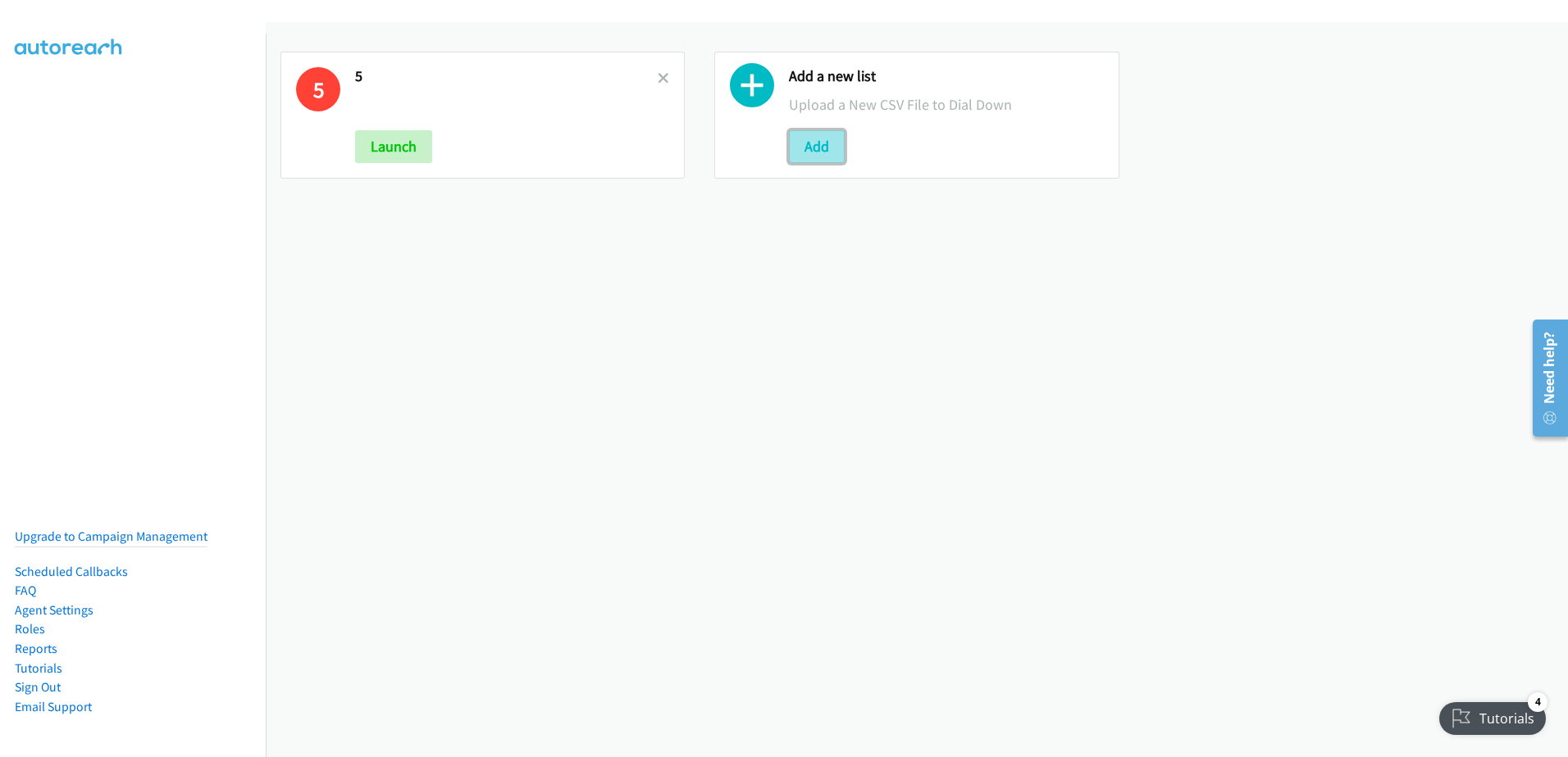
click at [810, 152] on button "Add" at bounding box center [817, 147] width 55 height 33
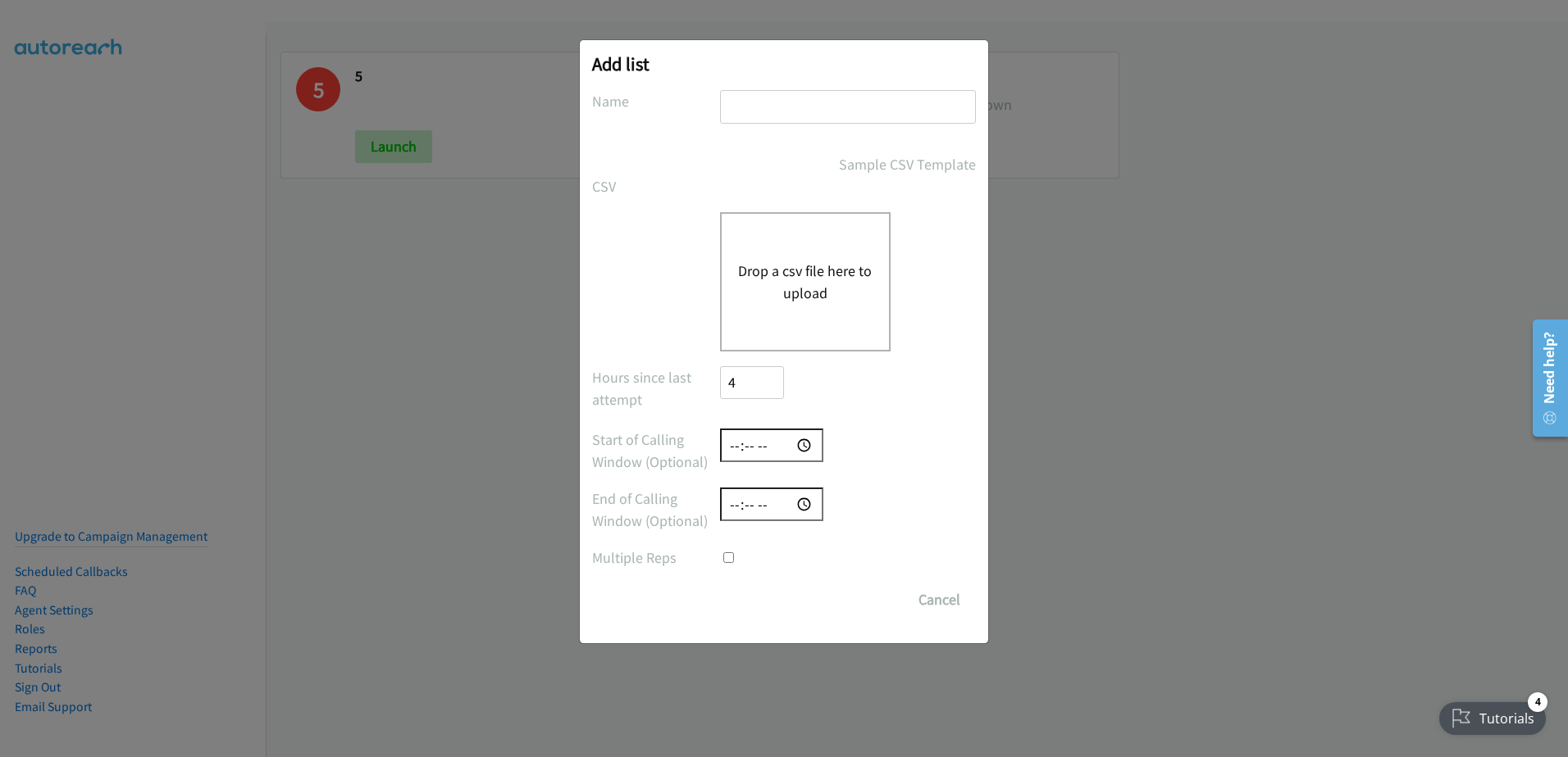
click at [914, 98] on input "text" at bounding box center [849, 107] width 256 height 34
type input "2"
type input "1st"
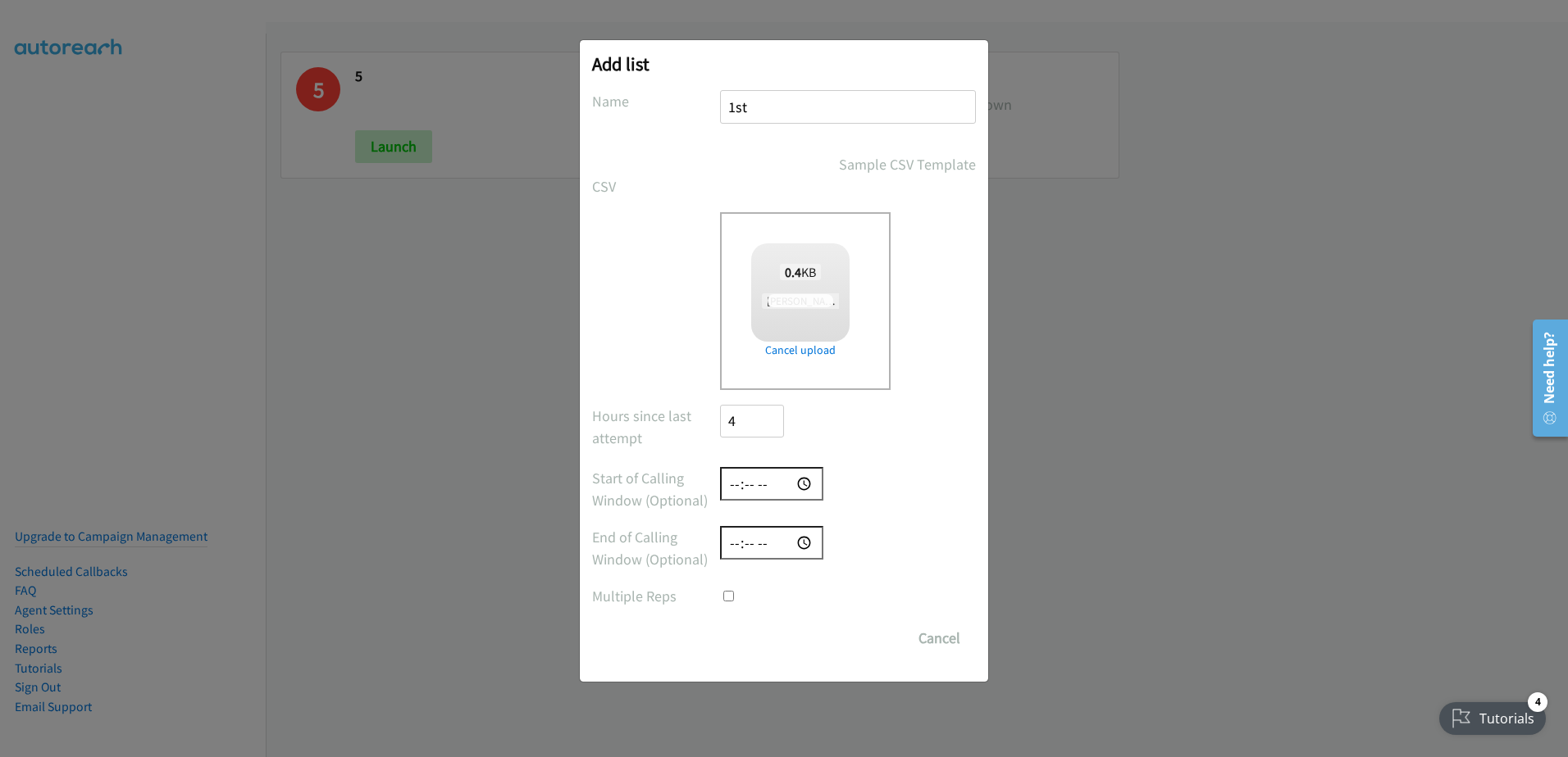
checkbox input "true"
click at [769, 643] on input "Save List" at bounding box center [763, 639] width 86 height 33
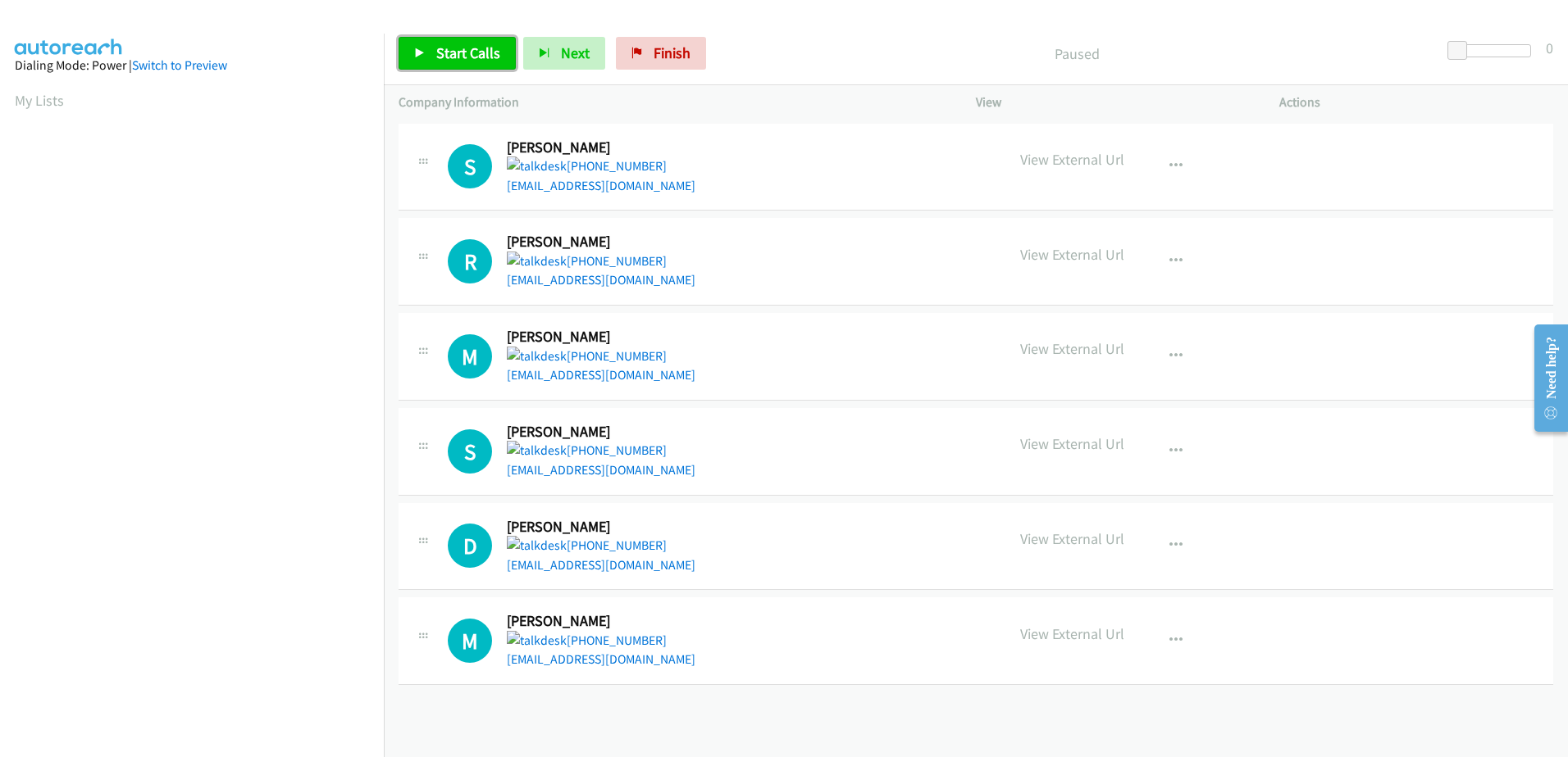
click at [464, 46] on span "Start Calls" at bounding box center [468, 52] width 64 height 18
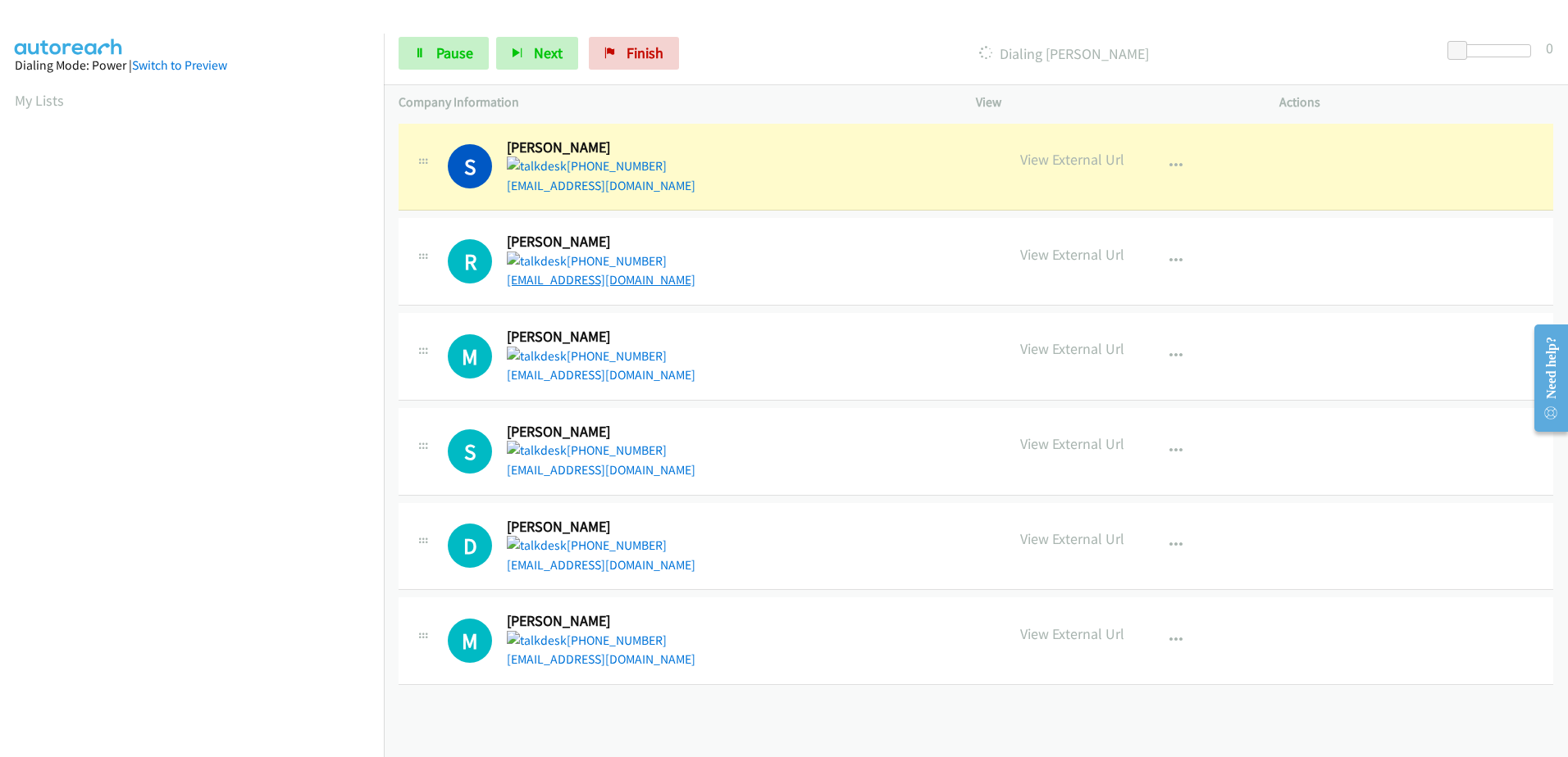
scroll to position [162, 0]
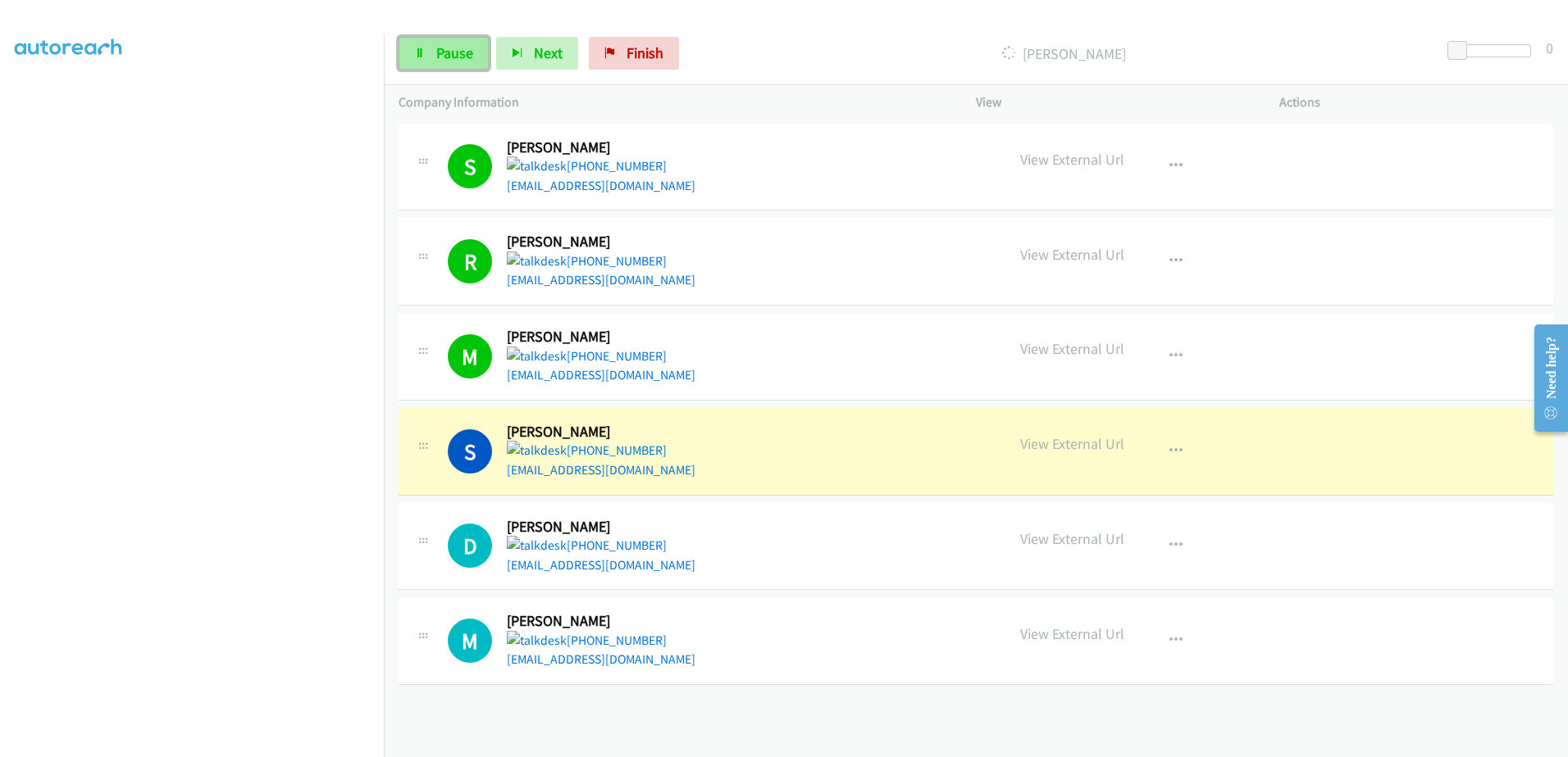
click at [443, 51] on span "Pause" at bounding box center [454, 52] width 37 height 18
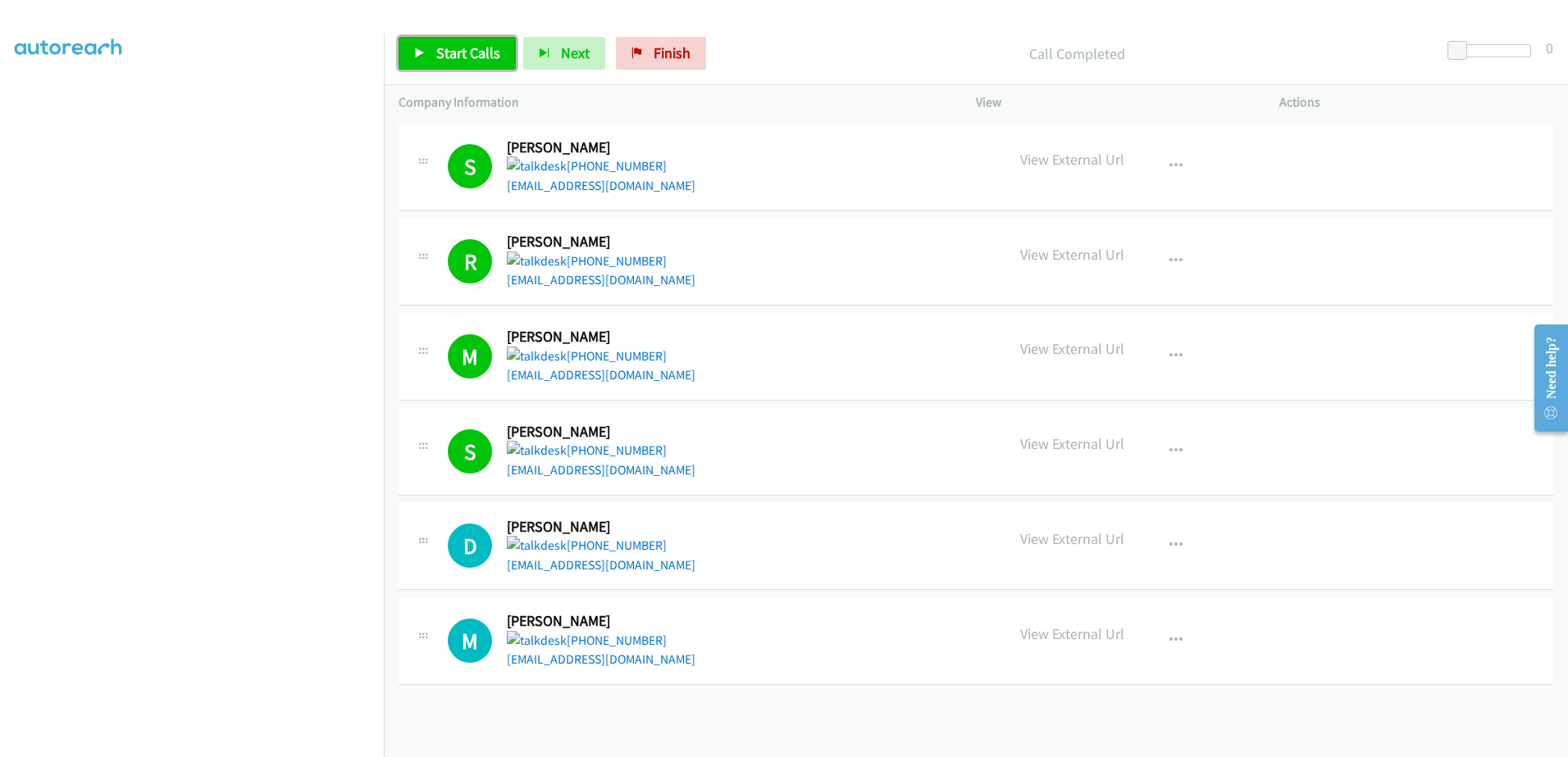
click at [430, 62] on link "Start Calls" at bounding box center [457, 53] width 117 height 33
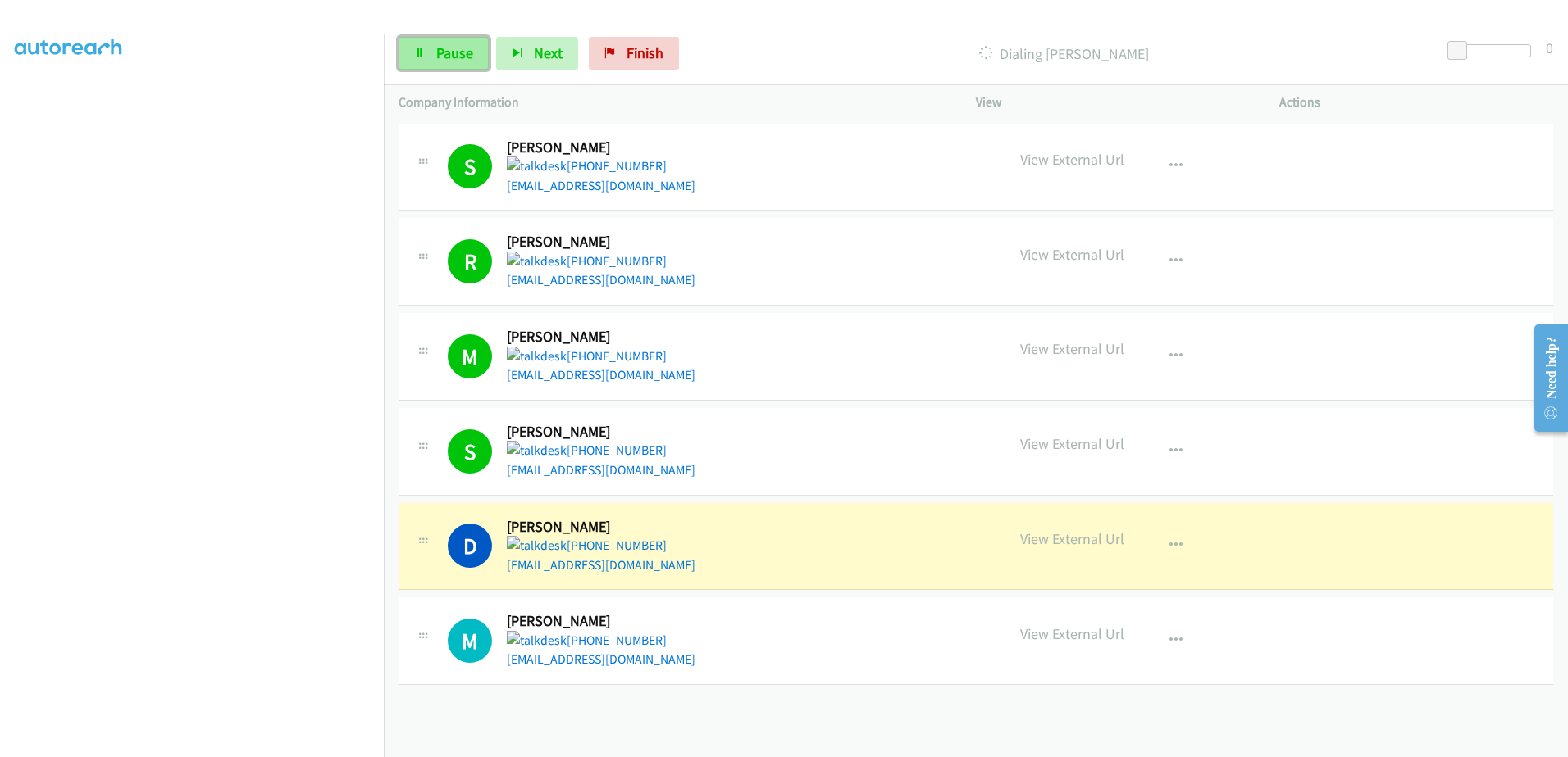
click at [430, 43] on link "Pause" at bounding box center [444, 53] width 90 height 33
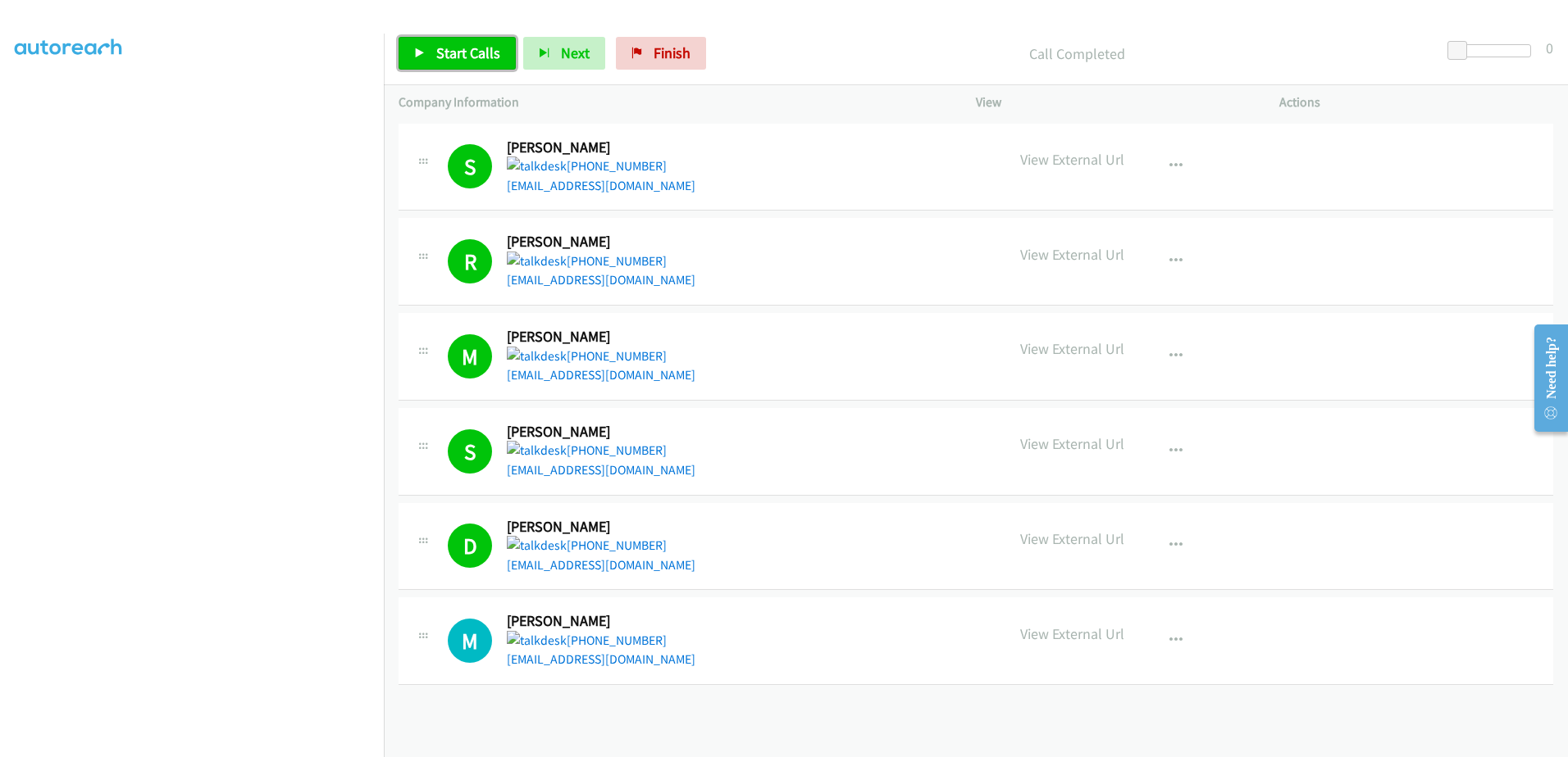
click at [462, 50] on span "Start Calls" at bounding box center [468, 52] width 64 height 18
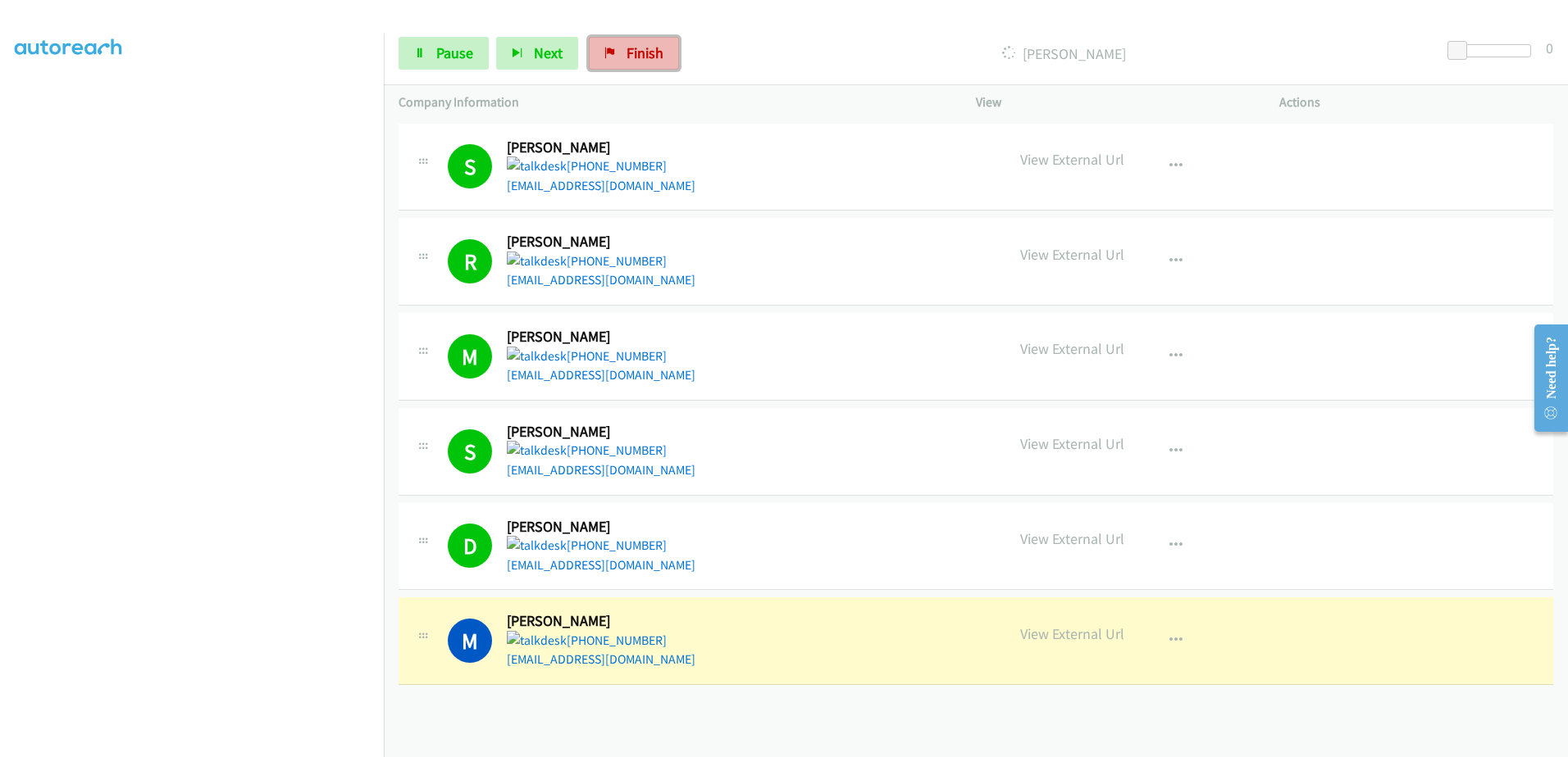
click at [618, 58] on link "Finish" at bounding box center [633, 53] width 90 height 33
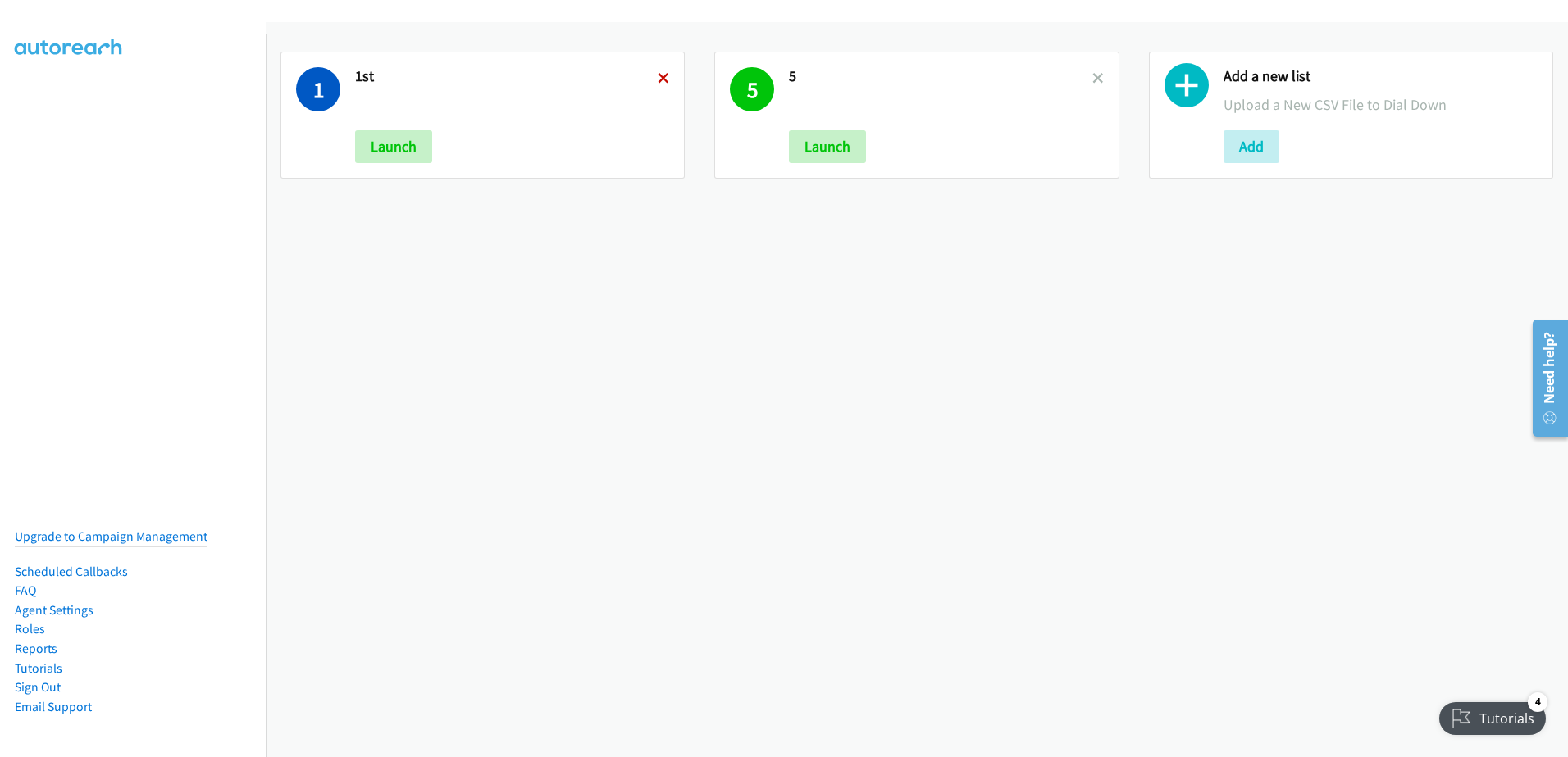
drag, startPoint x: 672, startPoint y: 79, endPoint x: 662, endPoint y: 80, distance: 10.0
click at [671, 78] on div "1 1st Launch" at bounding box center [483, 115] width 404 height 127
click at [662, 80] on icon at bounding box center [663, 80] width 12 height 12
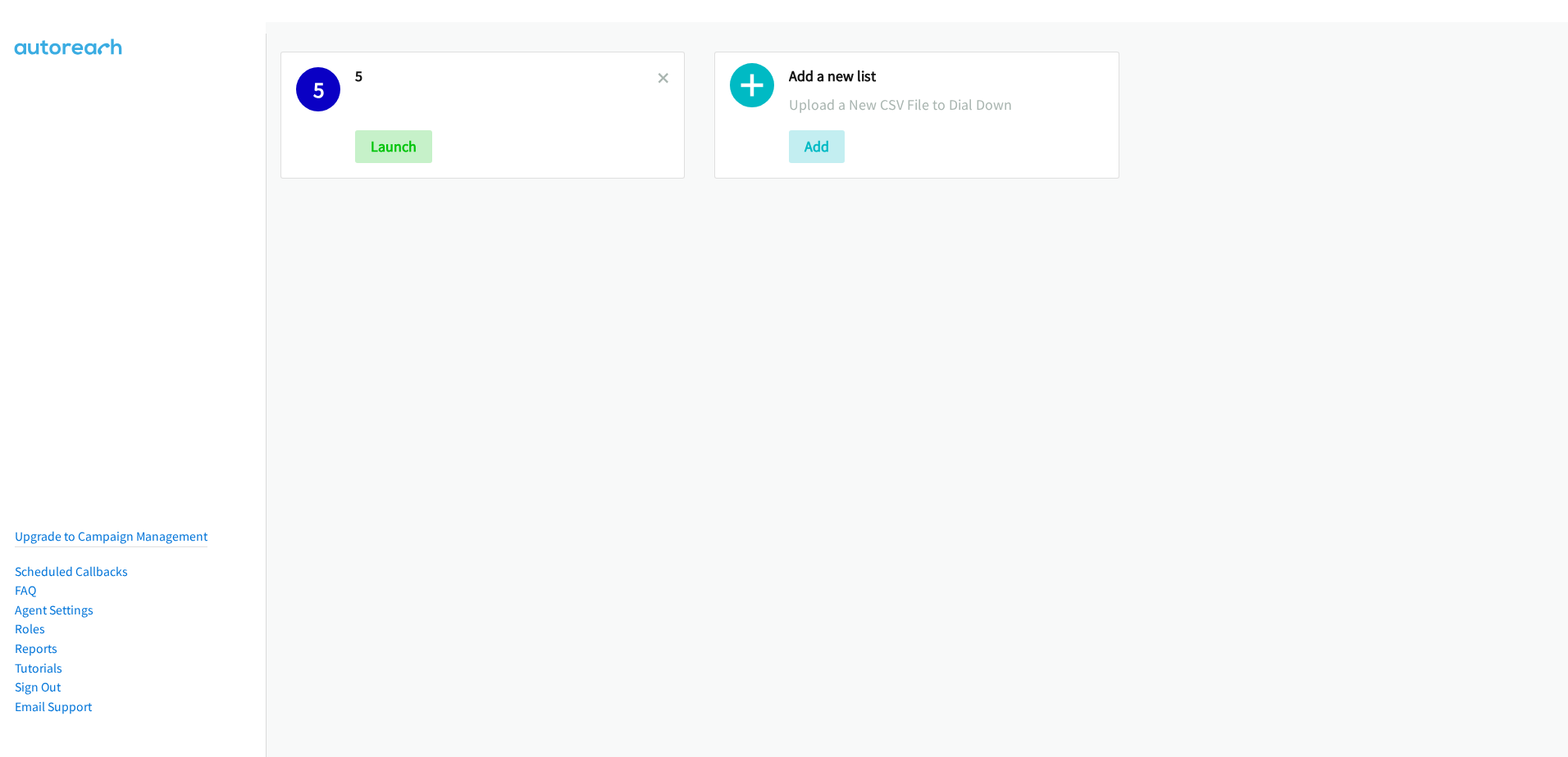
click at [657, 83] on icon at bounding box center [663, 80] width 12 height 12
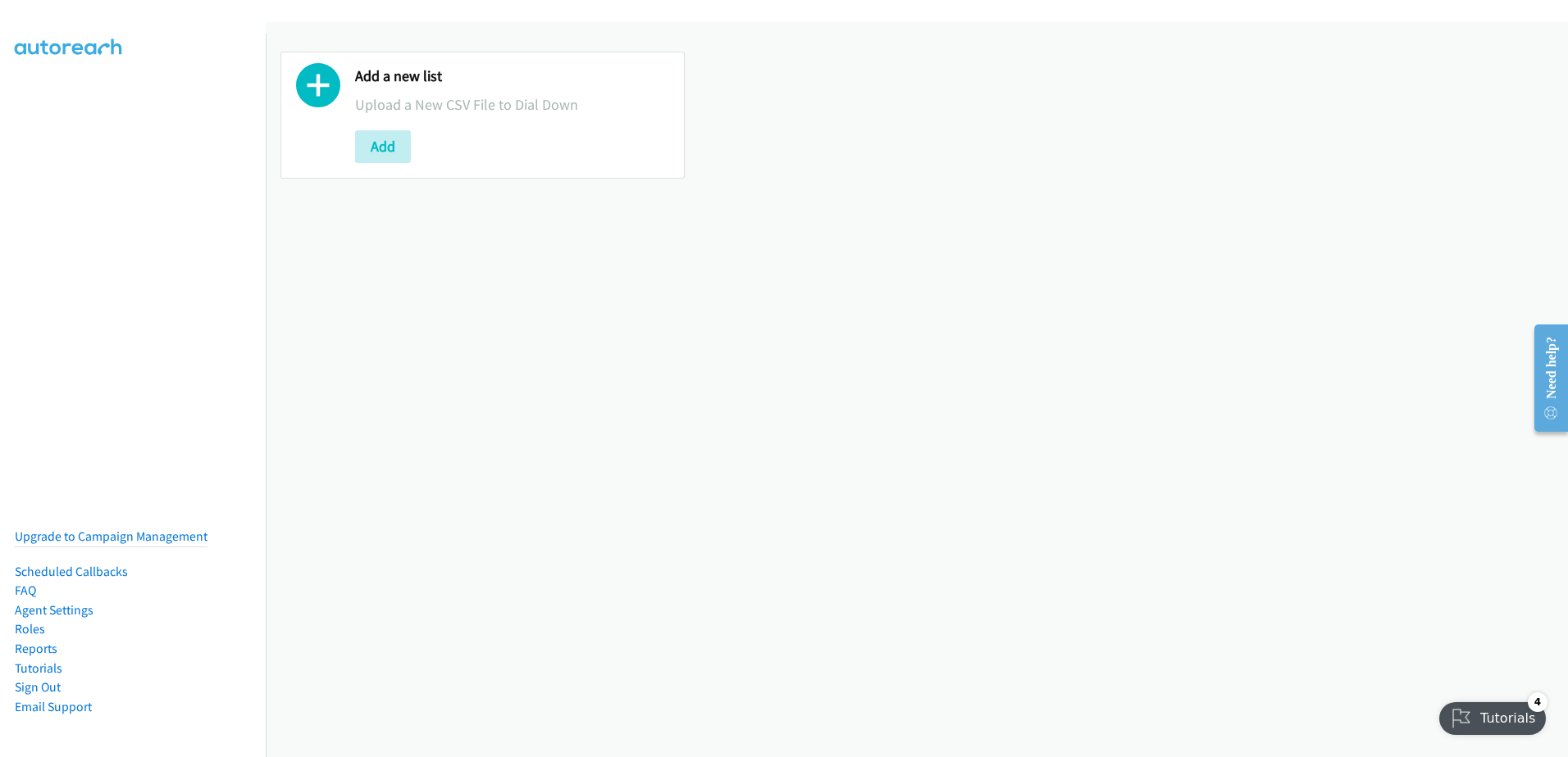
click at [321, 83] on icon at bounding box center [318, 89] width 45 height 45
click at [373, 142] on button "Add" at bounding box center [383, 147] width 55 height 33
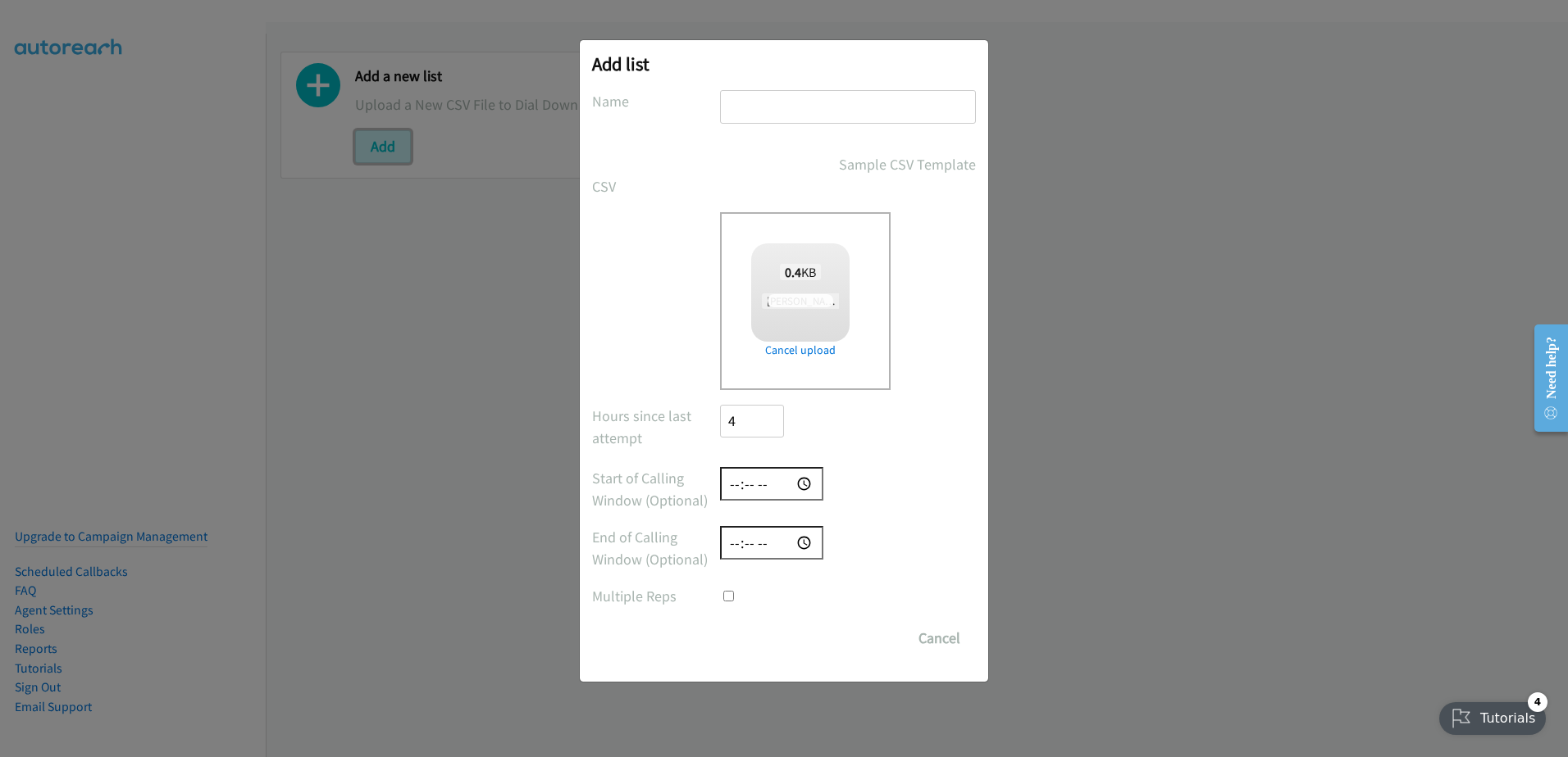
checkbox input "true"
click at [815, 100] on input "text" at bounding box center [849, 107] width 256 height 34
type input "new leads"
click at [784, 631] on input "Save List" at bounding box center [763, 639] width 86 height 33
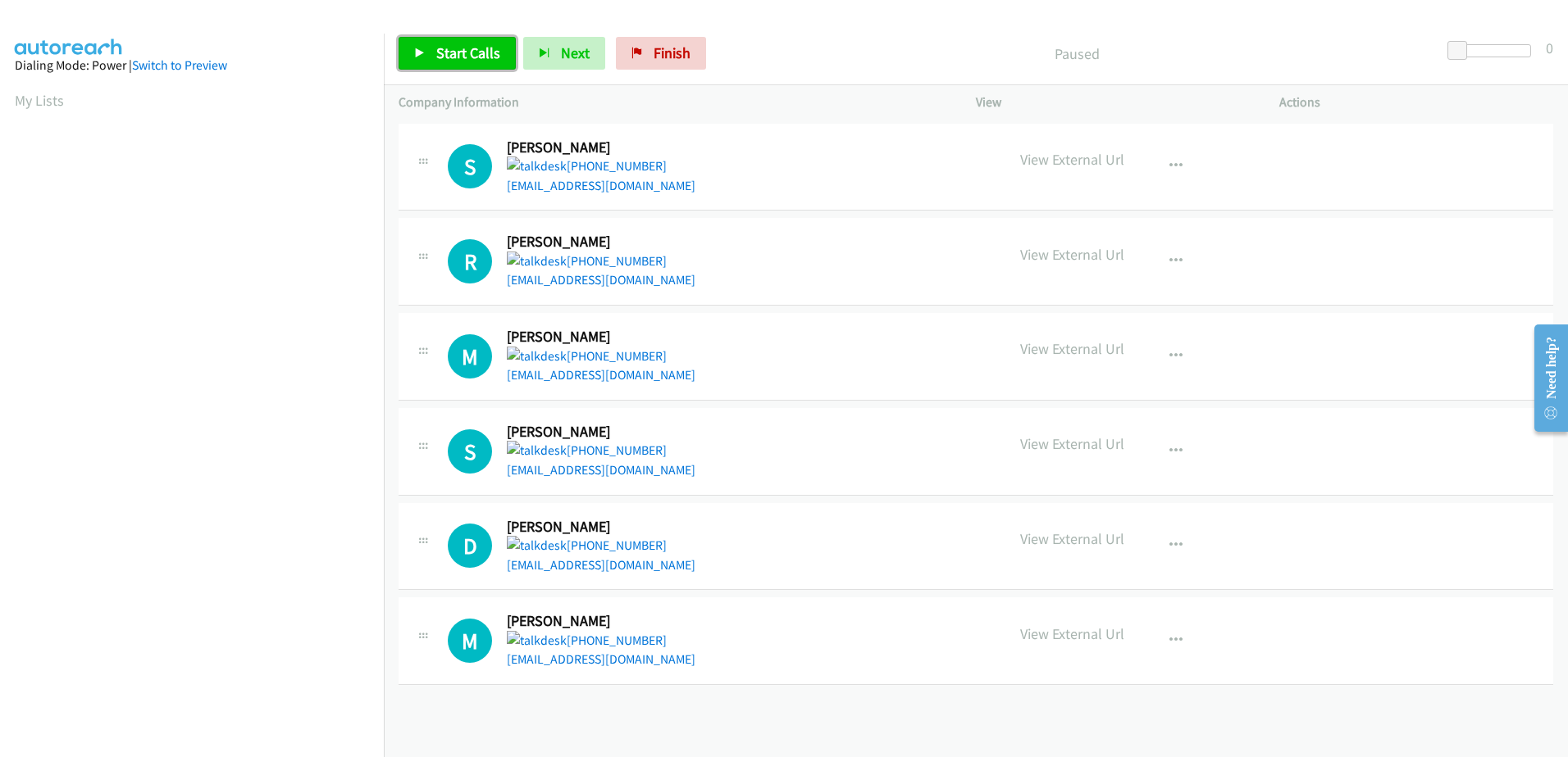
click at [467, 45] on span "Start Calls" at bounding box center [468, 52] width 64 height 18
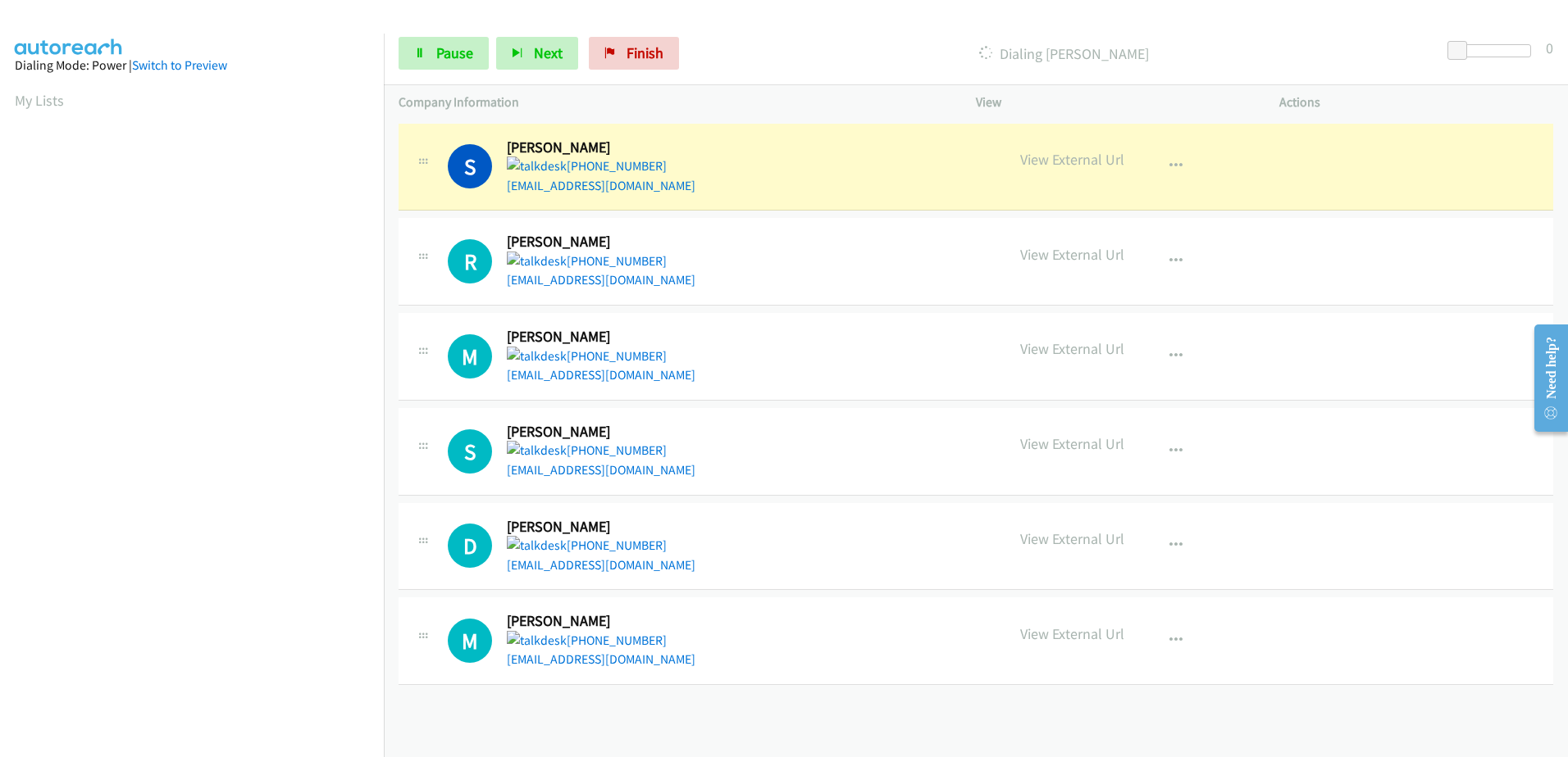
scroll to position [162, 0]
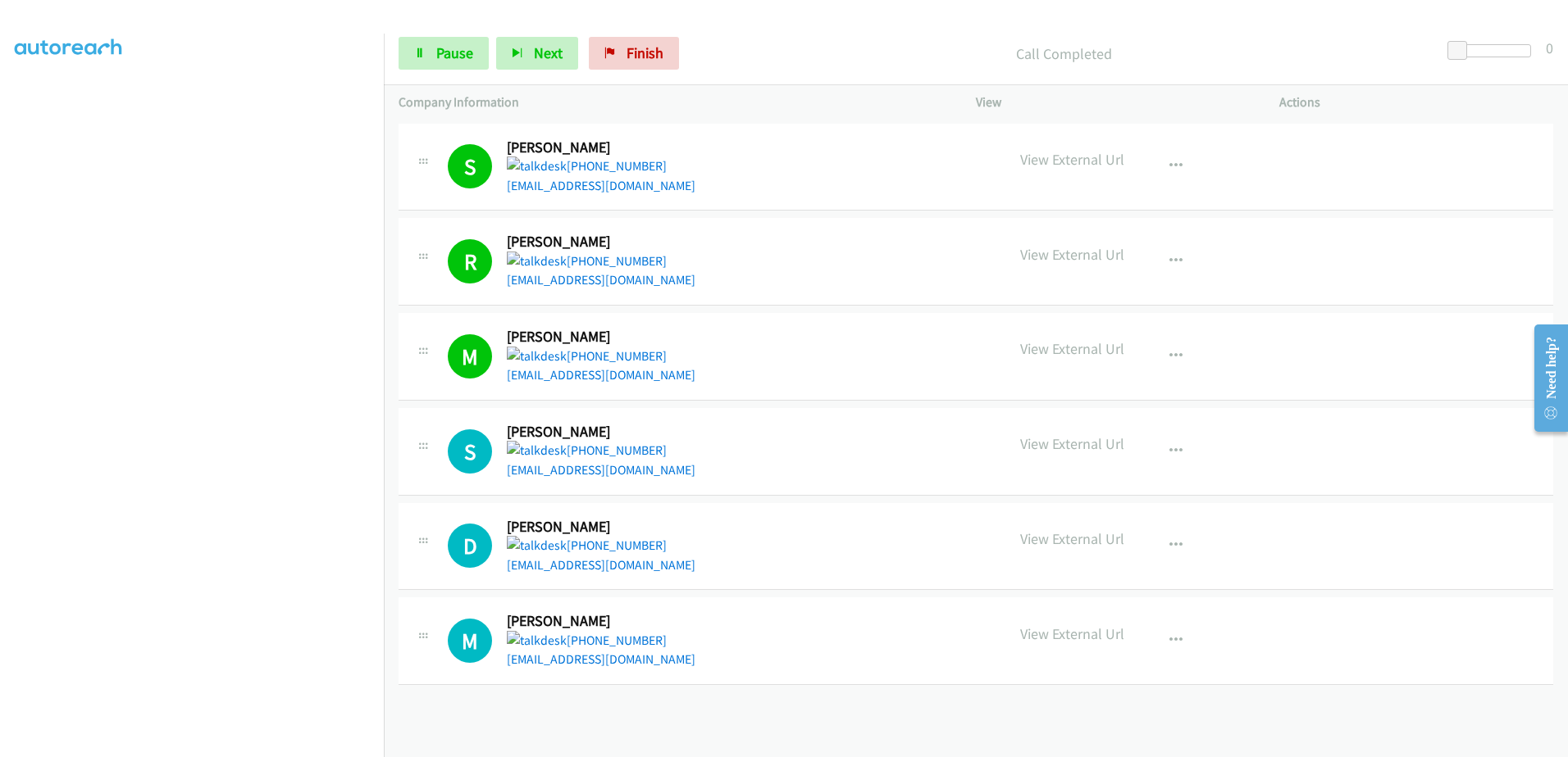
click at [11, 98] on aside "Dialing Mode: Power | Switch to Preview My Lists" at bounding box center [191, 337] width 384 height 907
click at [662, 46] on link "Finish" at bounding box center [633, 53] width 90 height 33
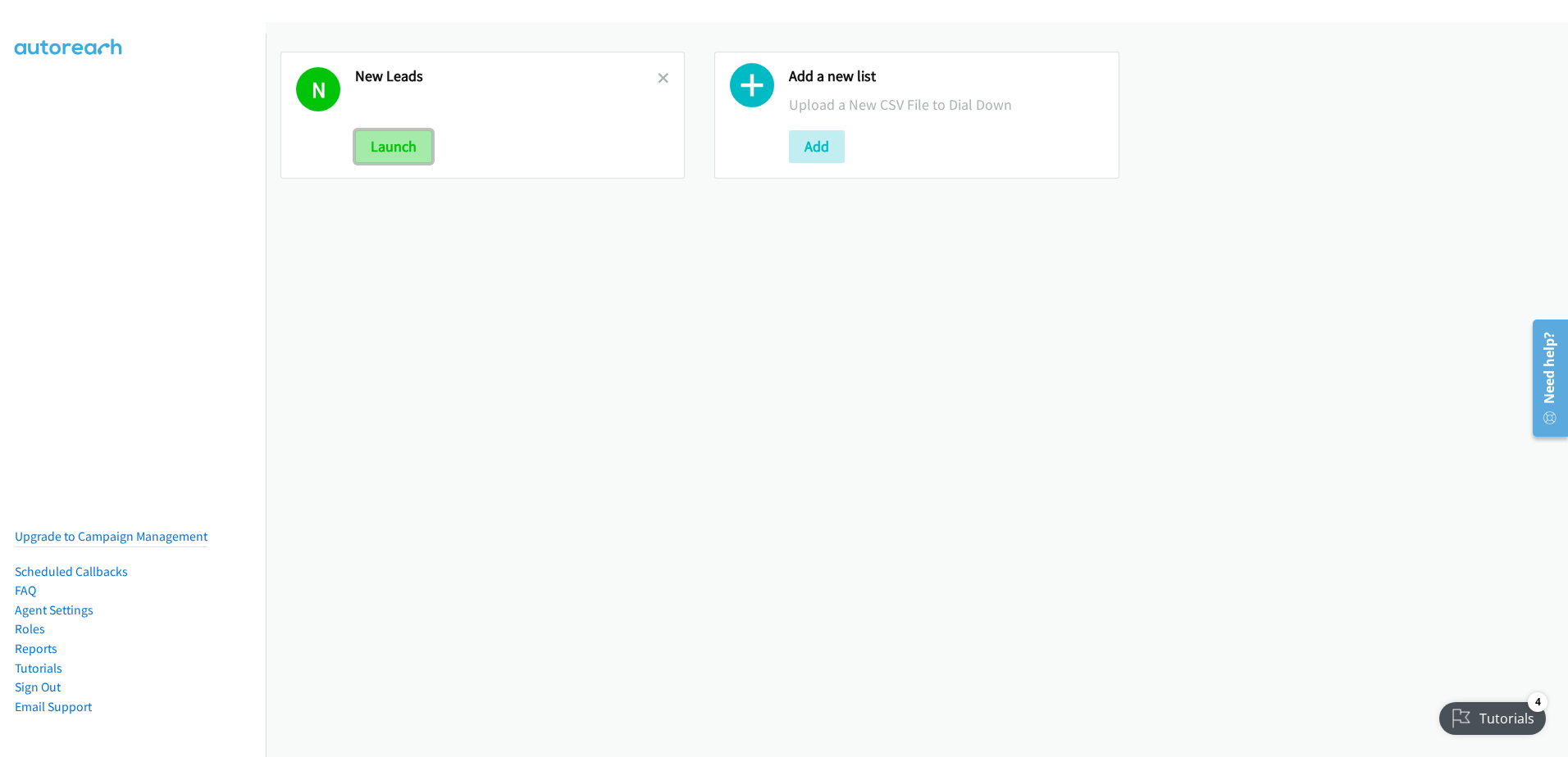
click at [417, 140] on button "Launch" at bounding box center [393, 147] width 77 height 33
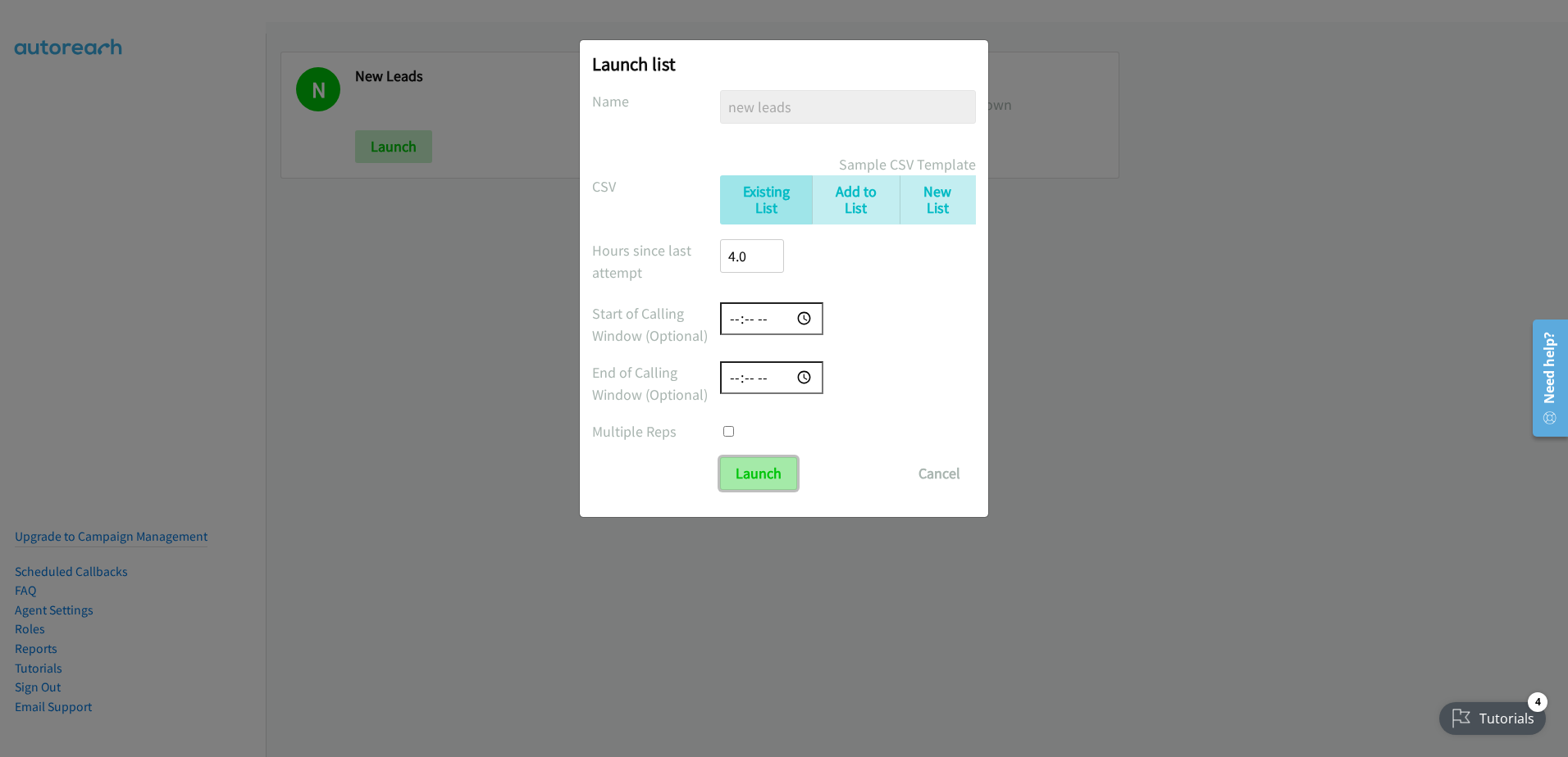
click at [763, 474] on input "Launch" at bounding box center [758, 474] width 77 height 33
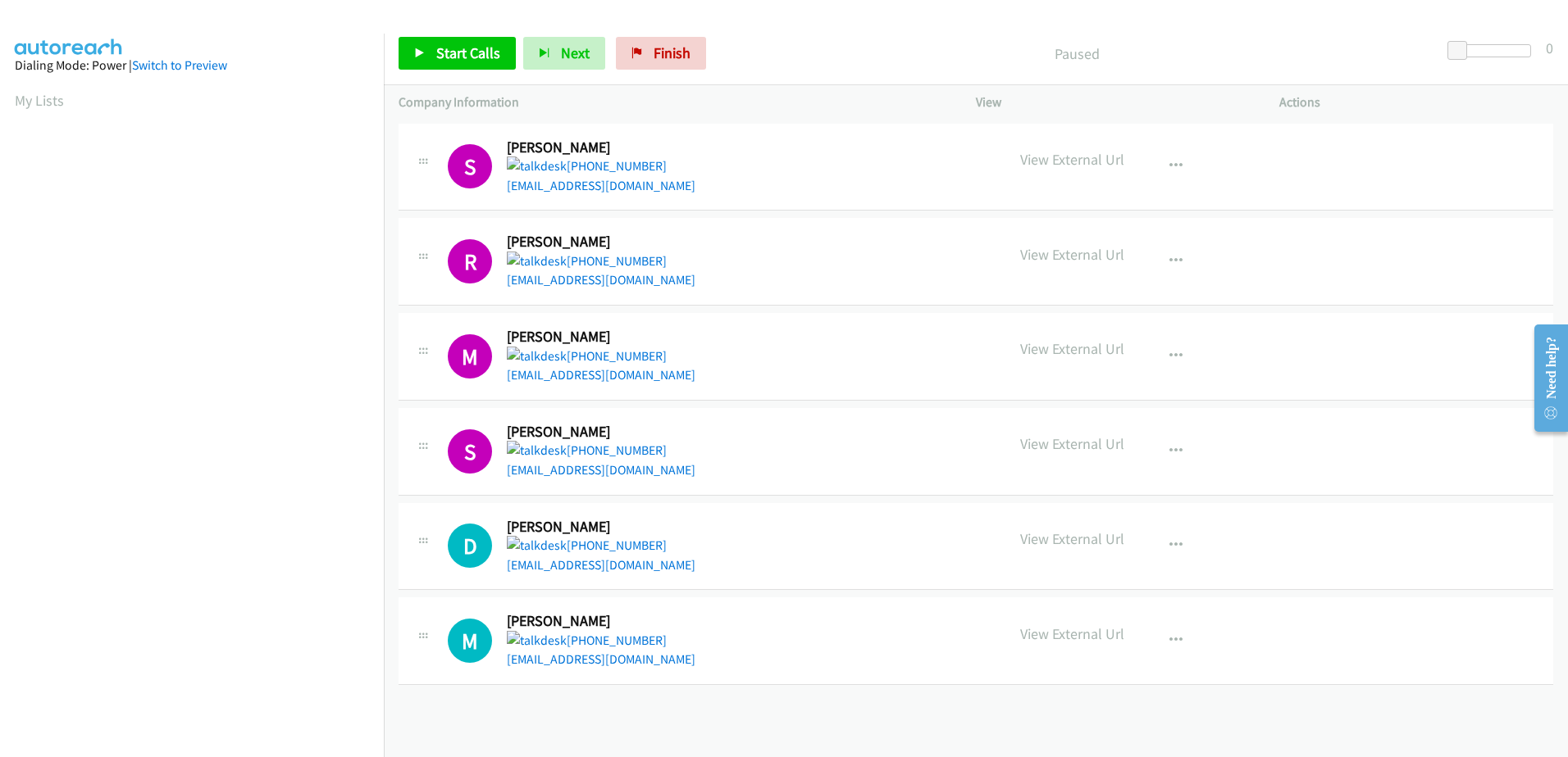
click at [14, 94] on aside "Dialing Mode: Power | Switch to Preview My Lists" at bounding box center [191, 487] width 384 height 907
click at [45, 100] on link "My Lists" at bounding box center [39, 100] width 50 height 18
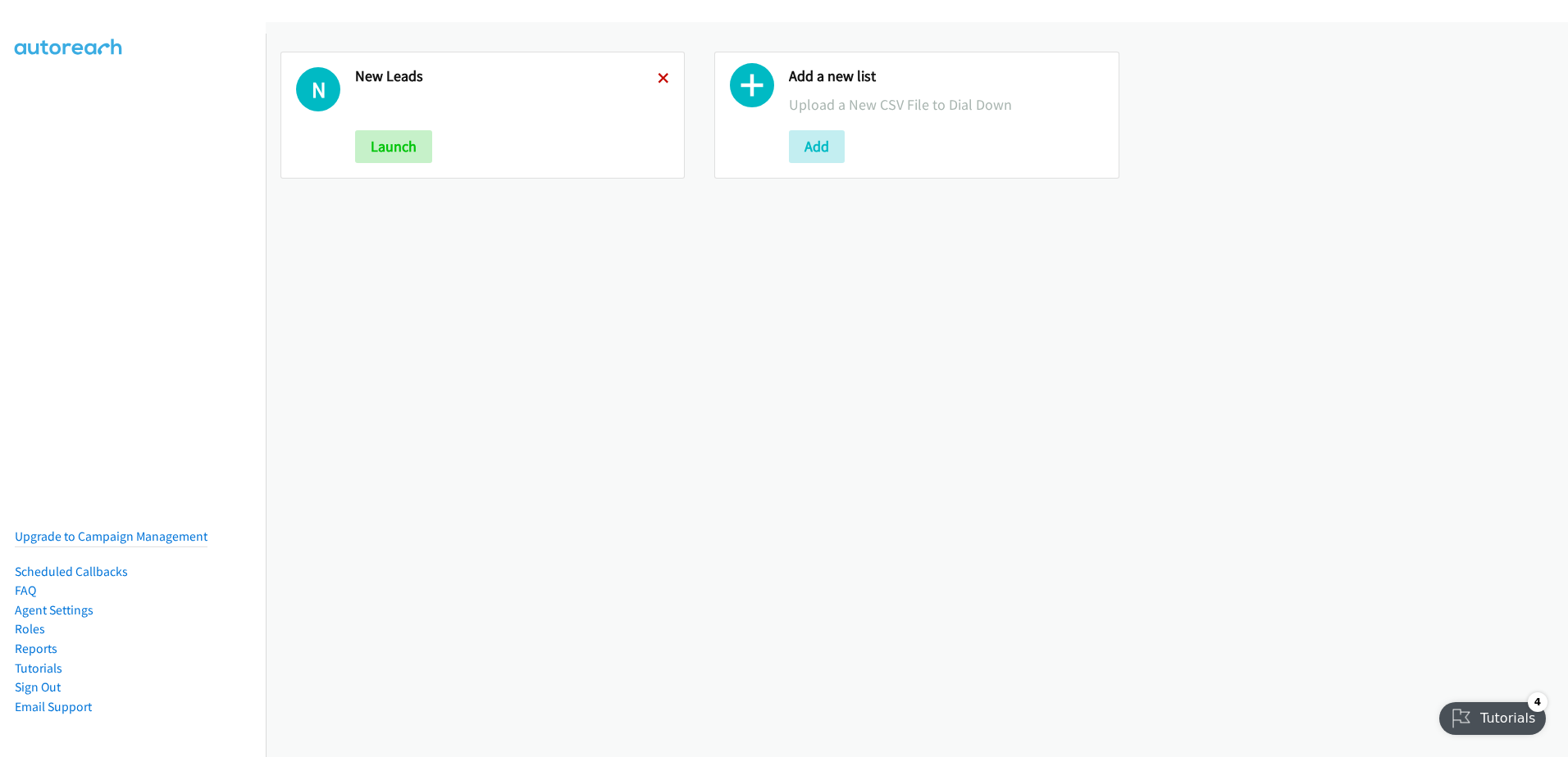
click at [657, 76] on icon at bounding box center [663, 80] width 12 height 12
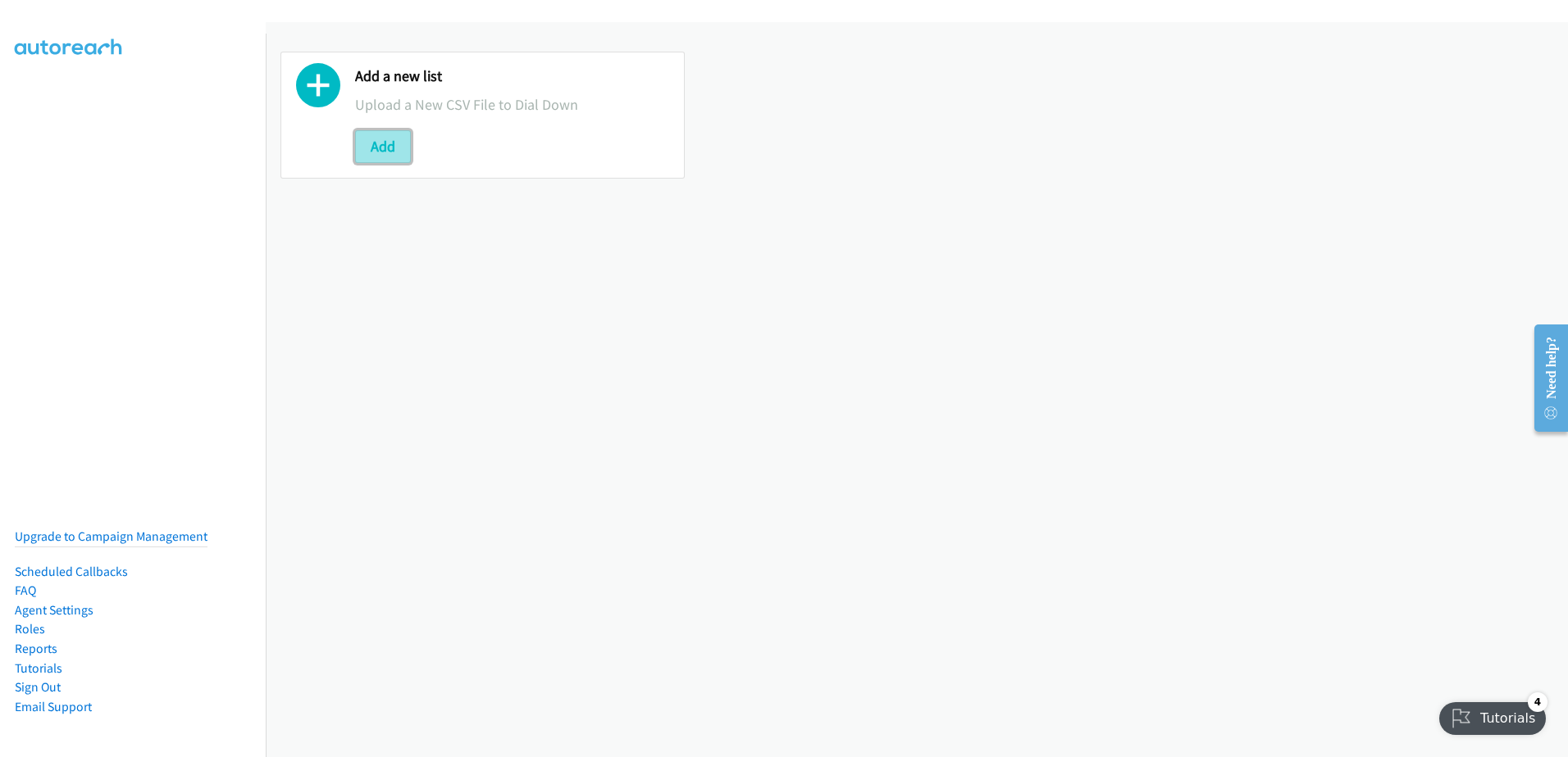
click at [392, 154] on button "Add" at bounding box center [383, 147] width 55 height 33
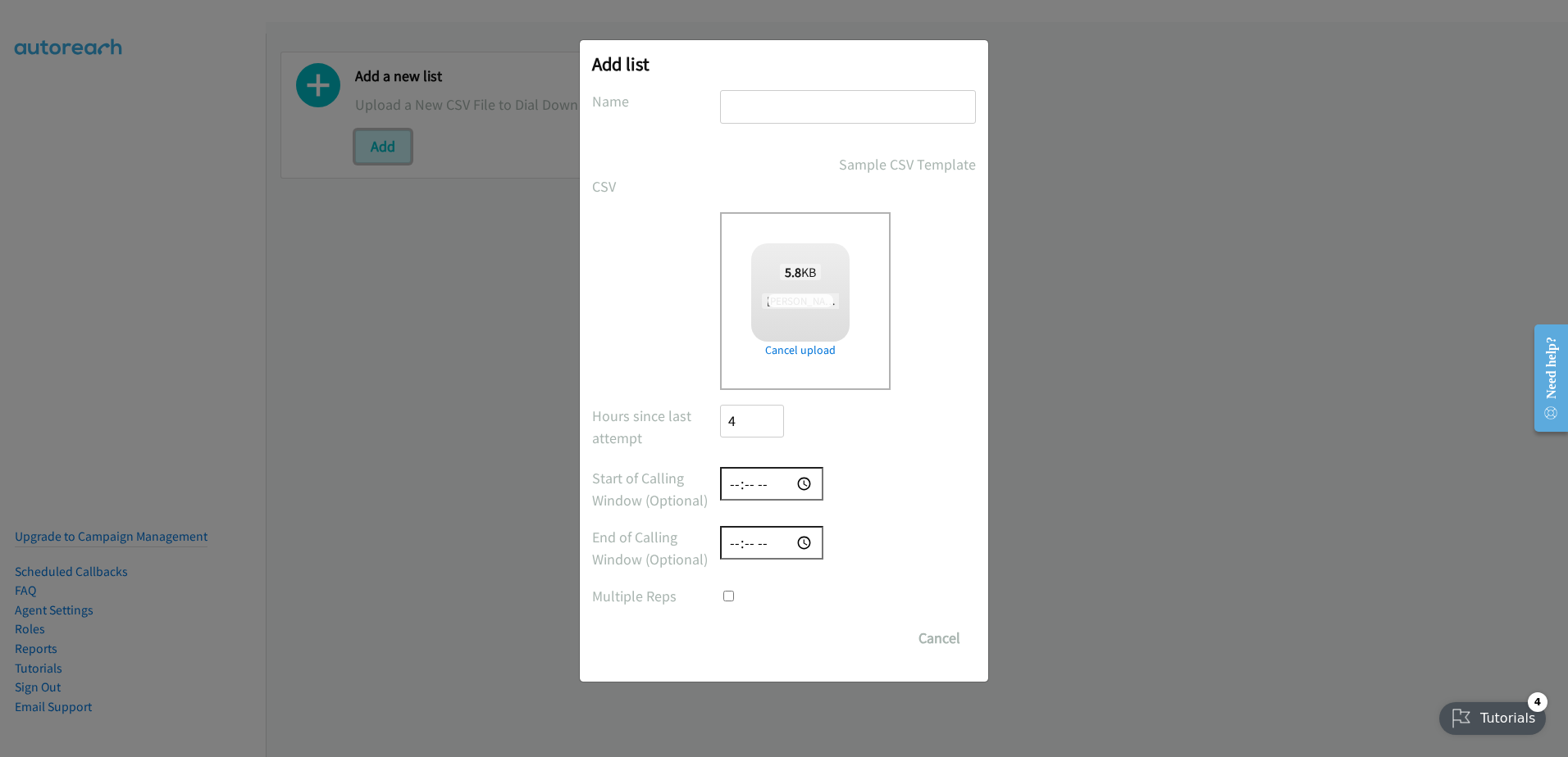
checkbox input "true"
click at [763, 114] on input "text" at bounding box center [849, 107] width 256 height 34
click at [779, 99] on input "text" at bounding box center [849, 107] width 256 height 34
type input "new"
click at [774, 637] on input "Save List" at bounding box center [763, 639] width 86 height 33
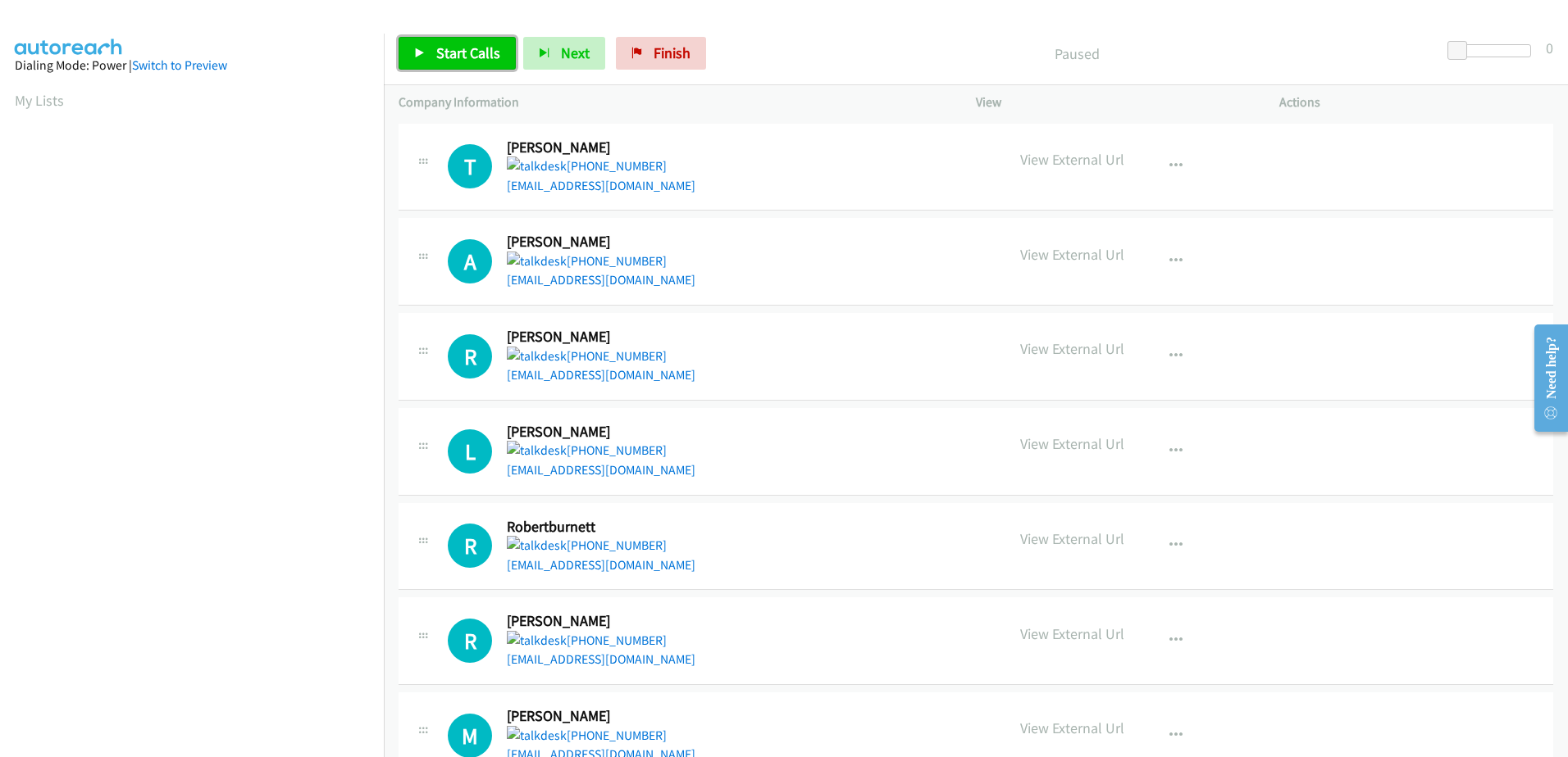
click at [473, 56] on span "Start Calls" at bounding box center [468, 52] width 64 height 18
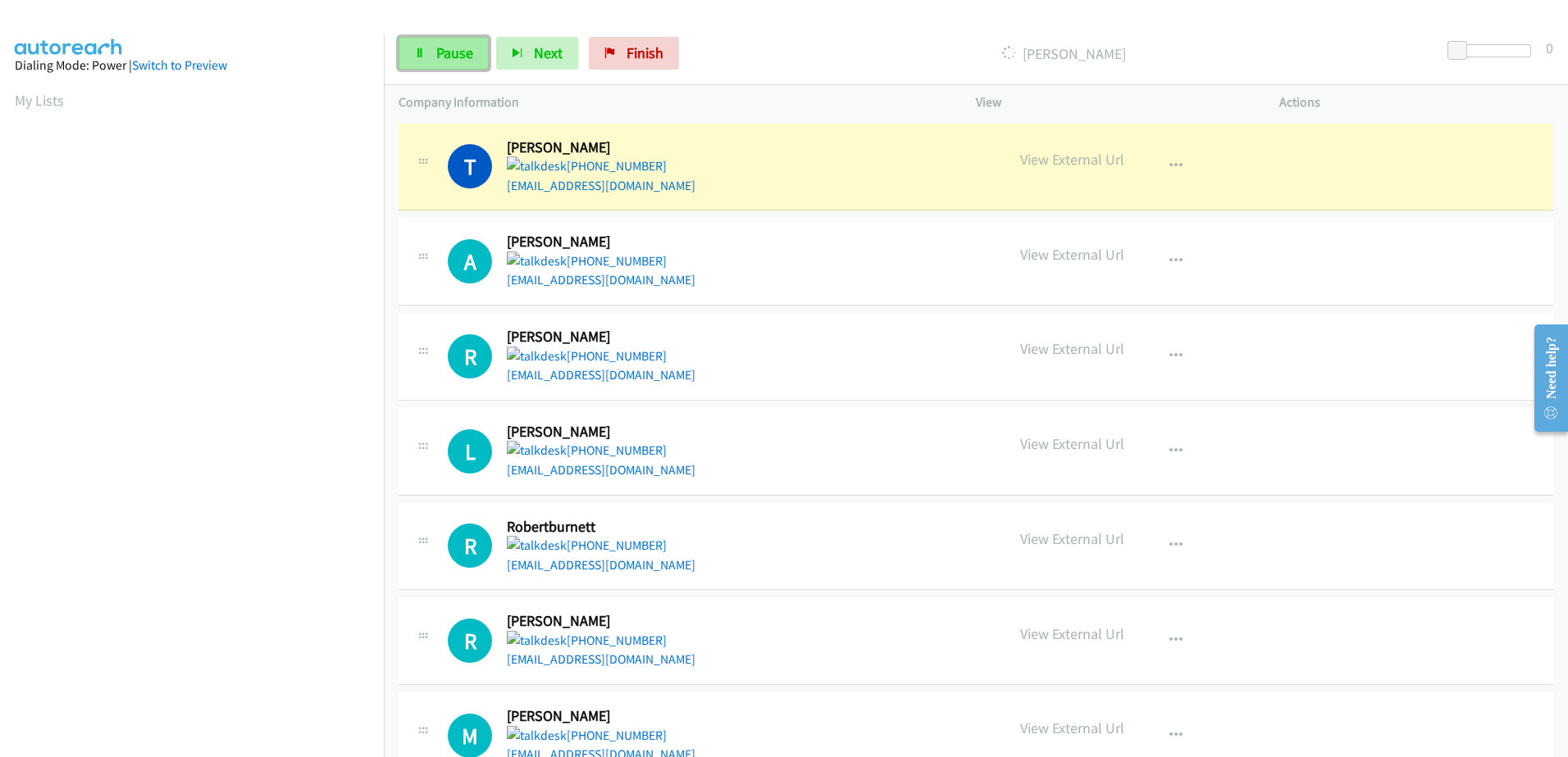
click at [457, 45] on span "Pause" at bounding box center [454, 52] width 37 height 18
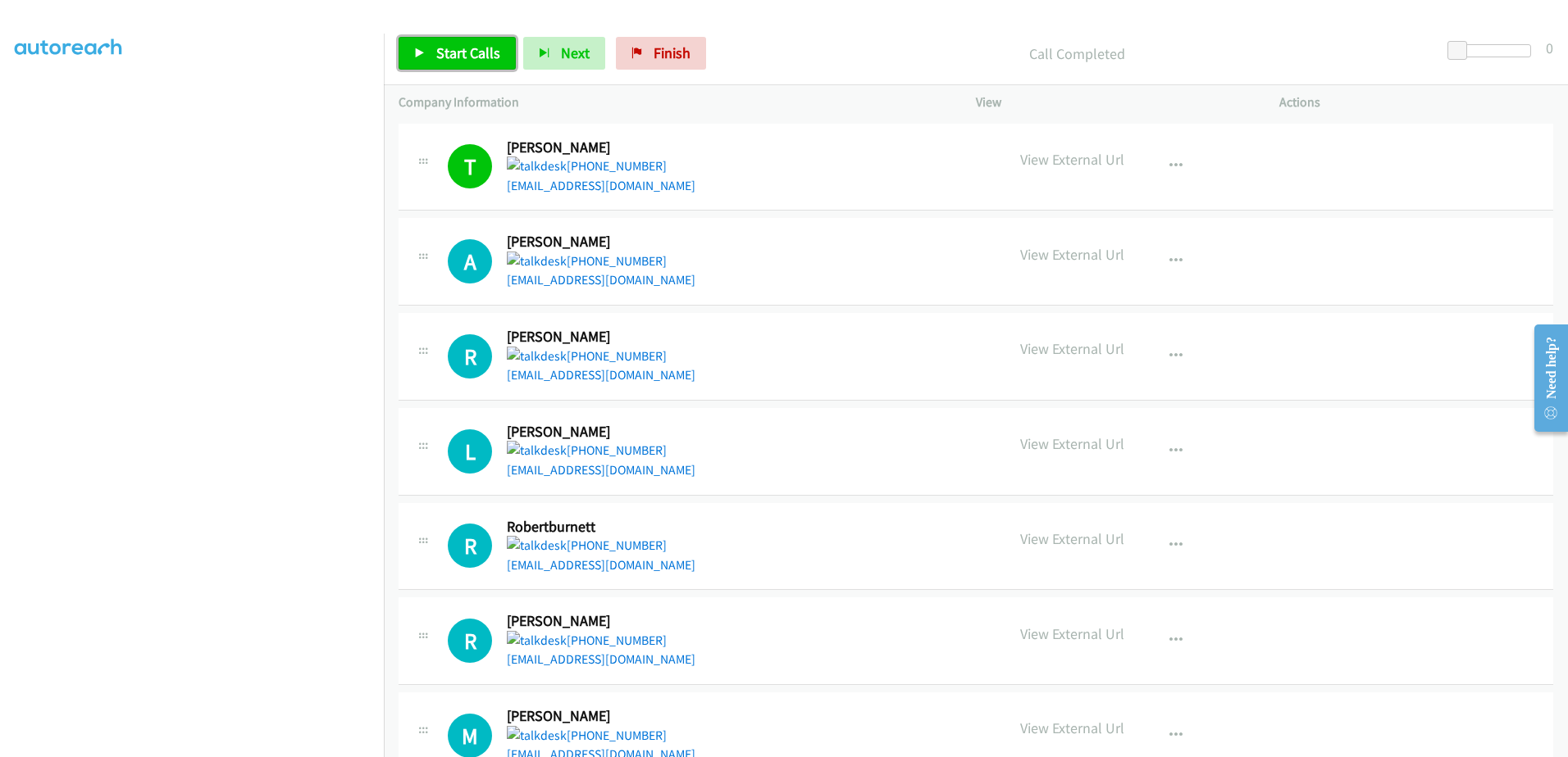
click at [437, 64] on link "Start Calls" at bounding box center [457, 53] width 117 height 33
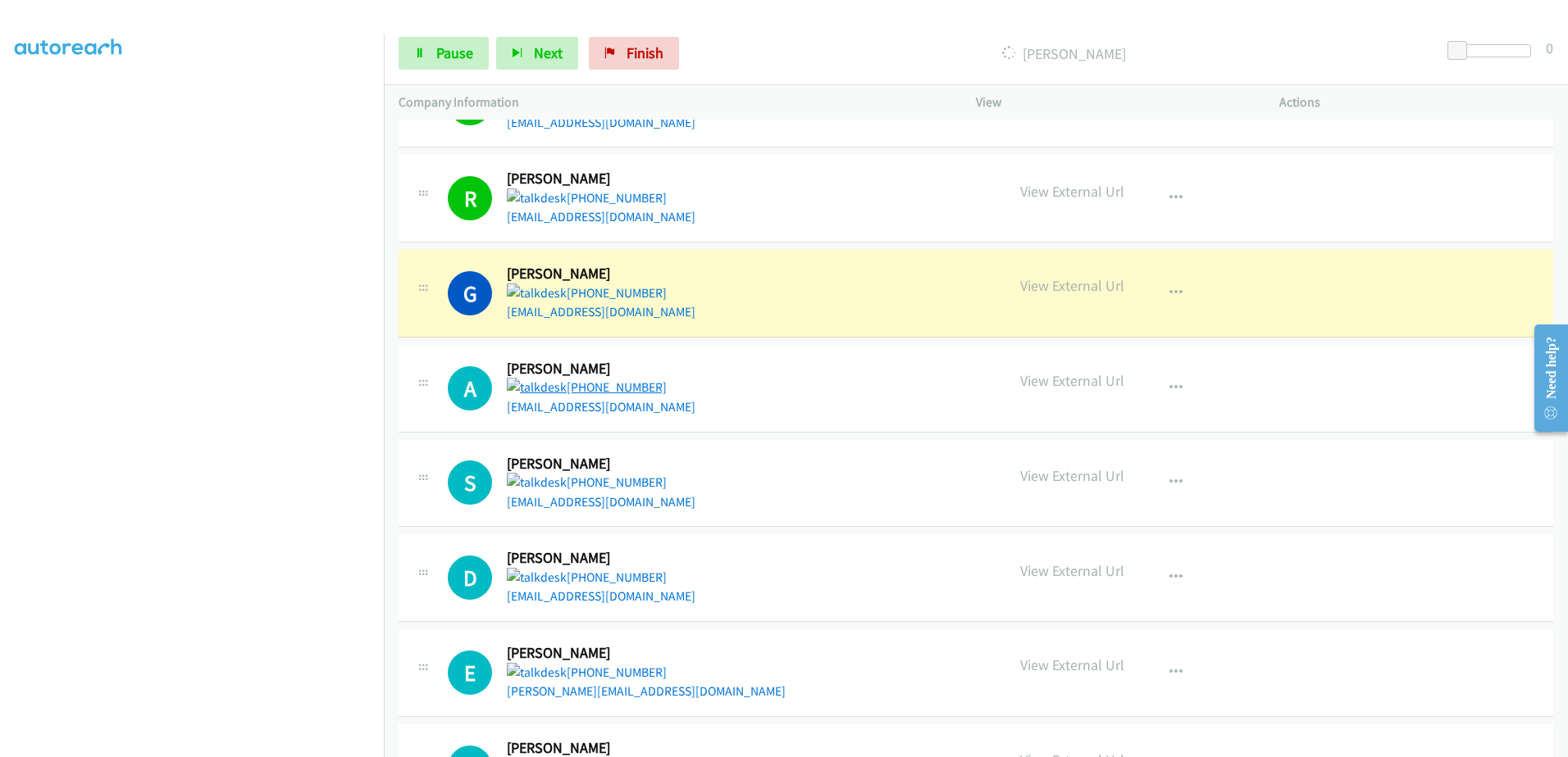
scroll to position [1230, 0]
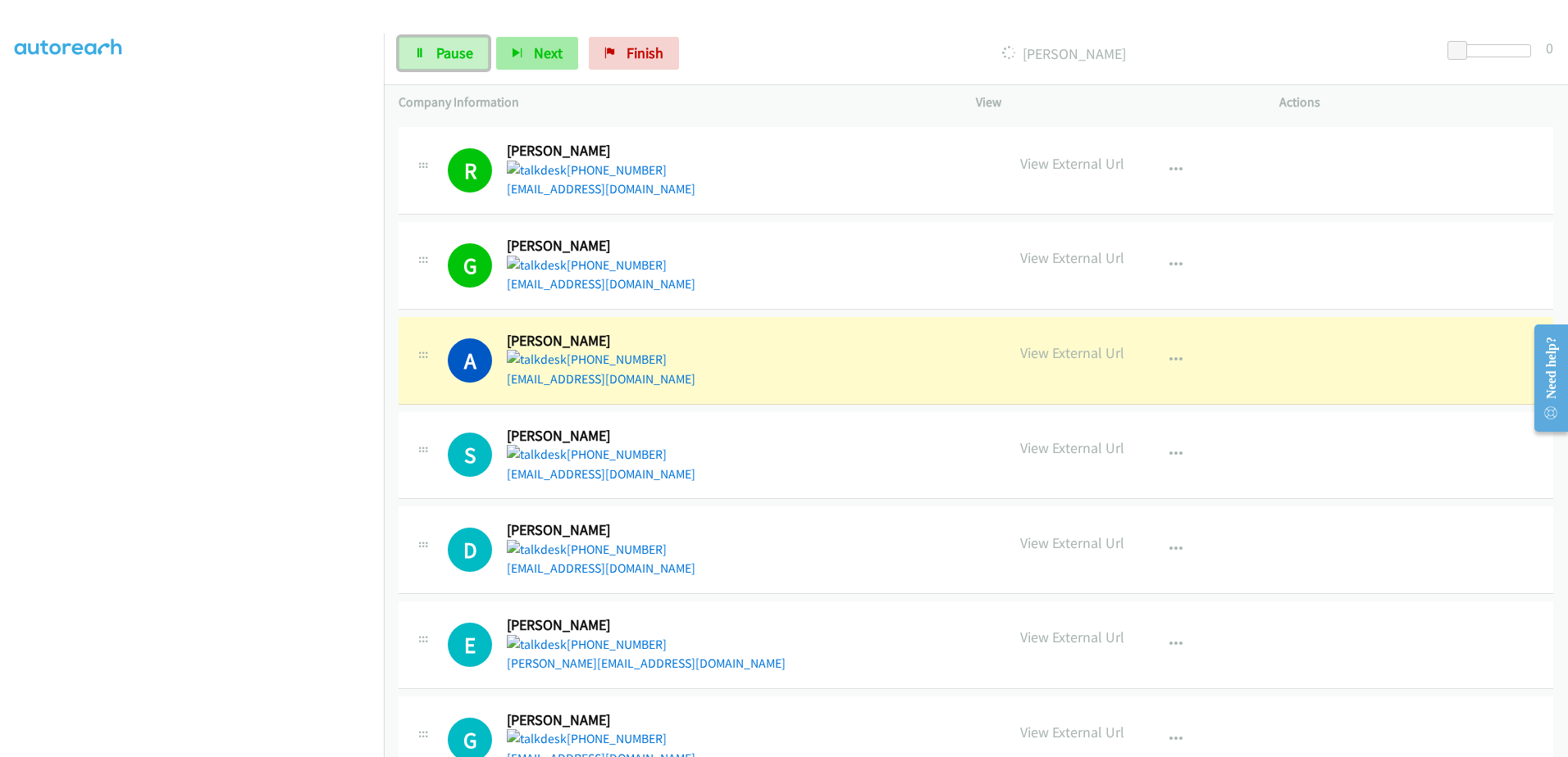
drag, startPoint x: 447, startPoint y: 45, endPoint x: 501, endPoint y: 43, distance: 54.0
click at [447, 45] on span "Pause" at bounding box center [454, 52] width 37 height 18
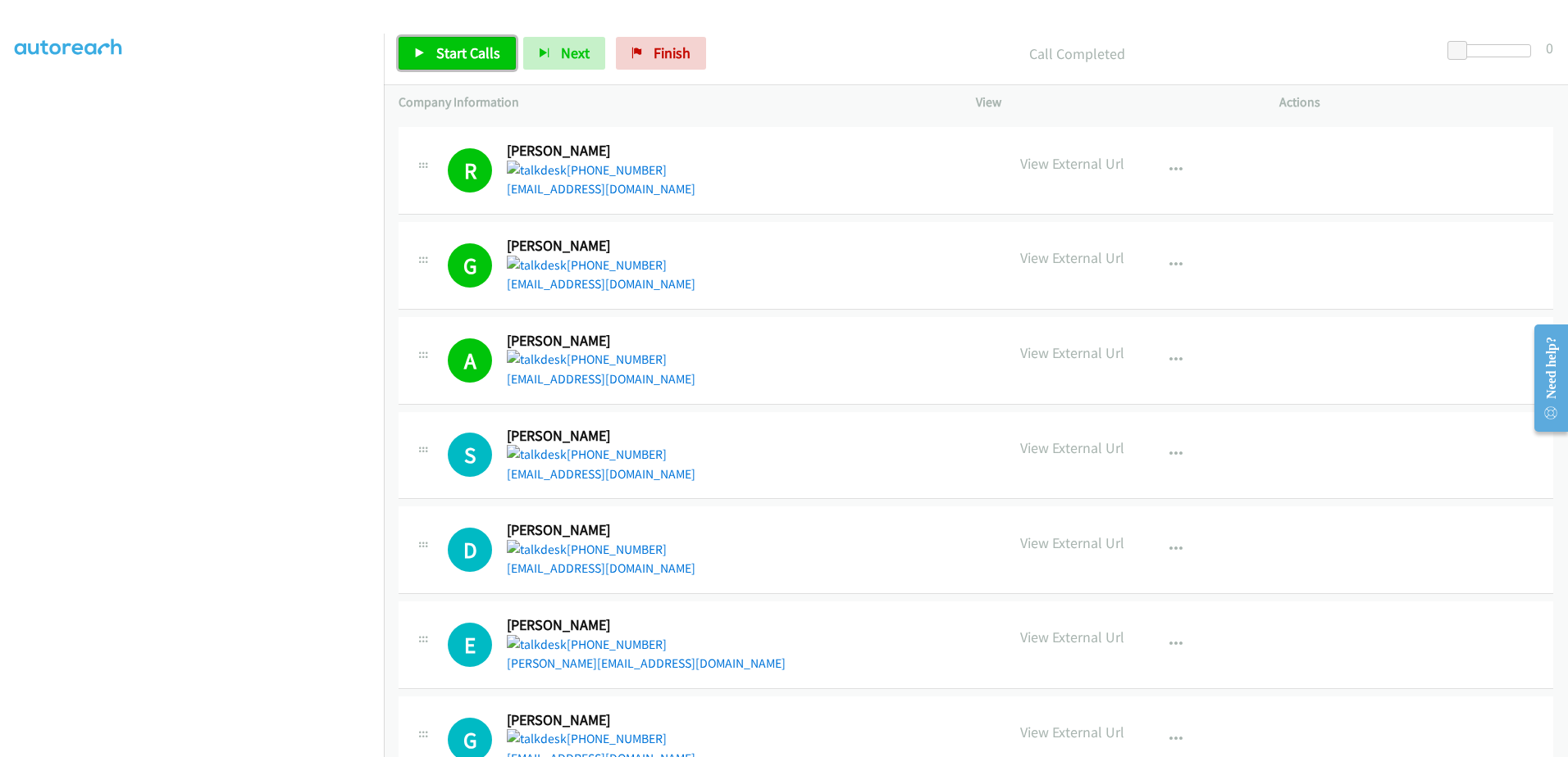
click at [453, 57] on span "Start Calls" at bounding box center [468, 52] width 64 height 18
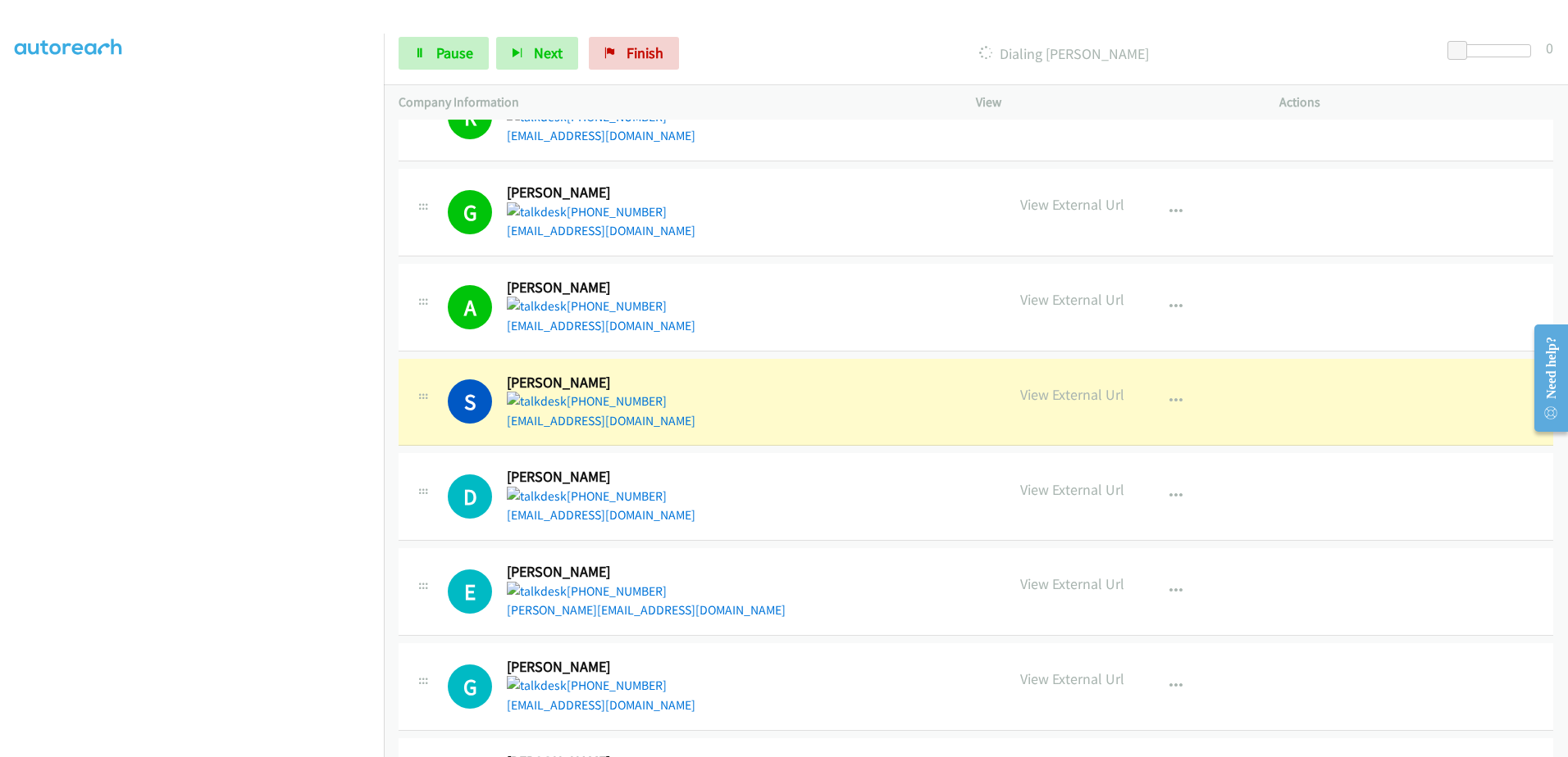
scroll to position [1311, 0]
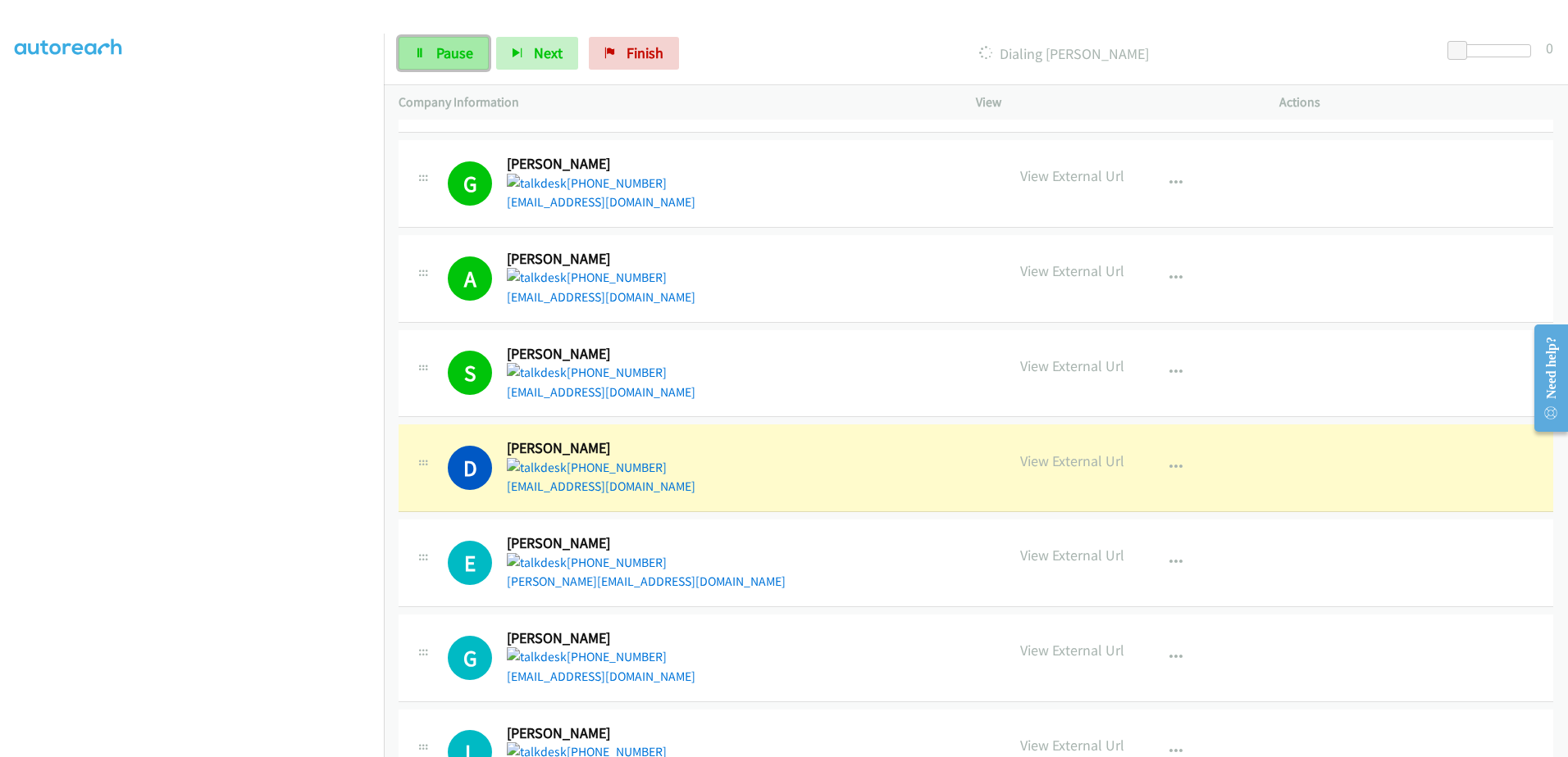
click at [451, 57] on span "Pause" at bounding box center [454, 52] width 37 height 18
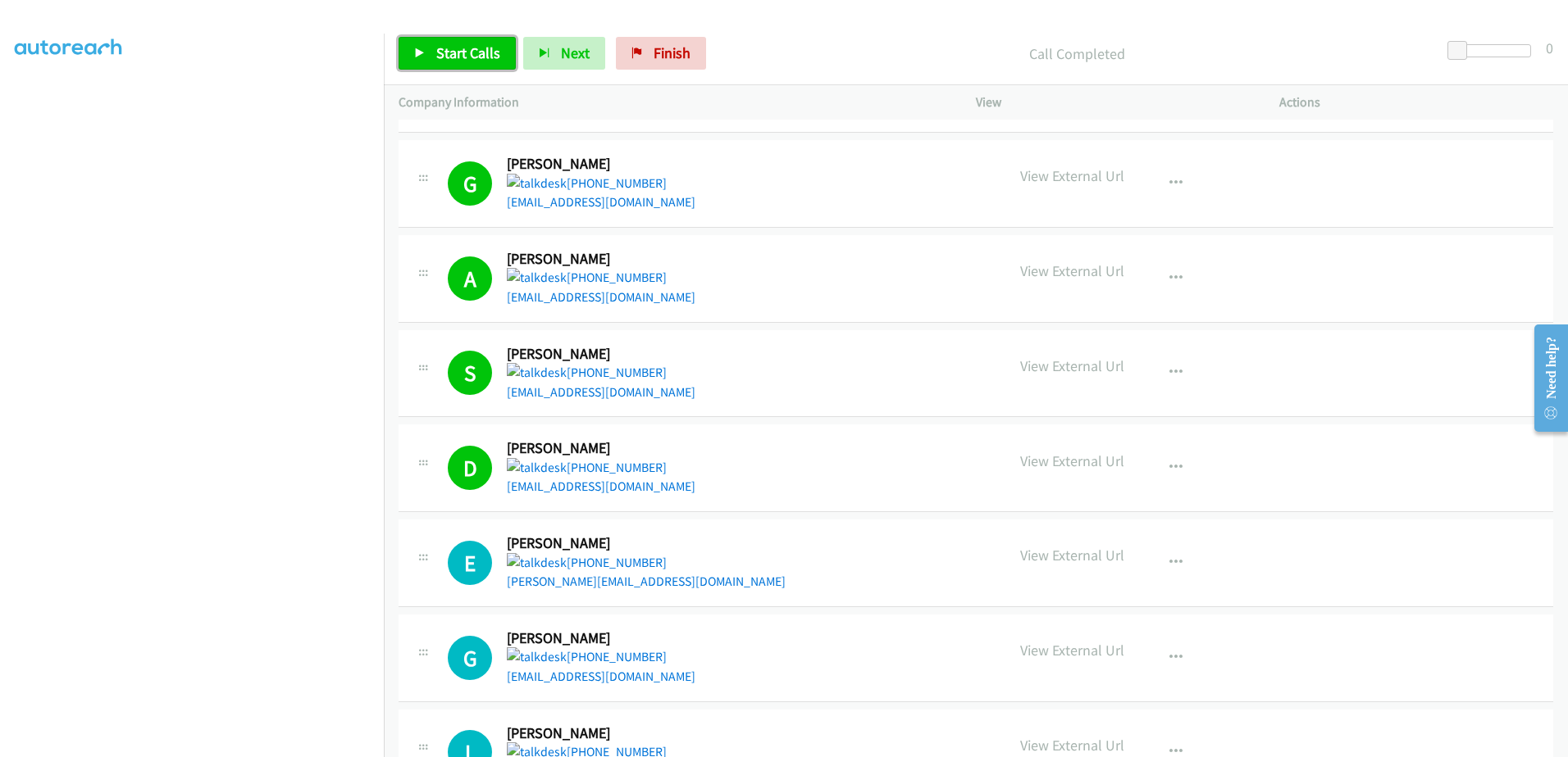
click at [478, 55] on span "Start Calls" at bounding box center [468, 52] width 64 height 18
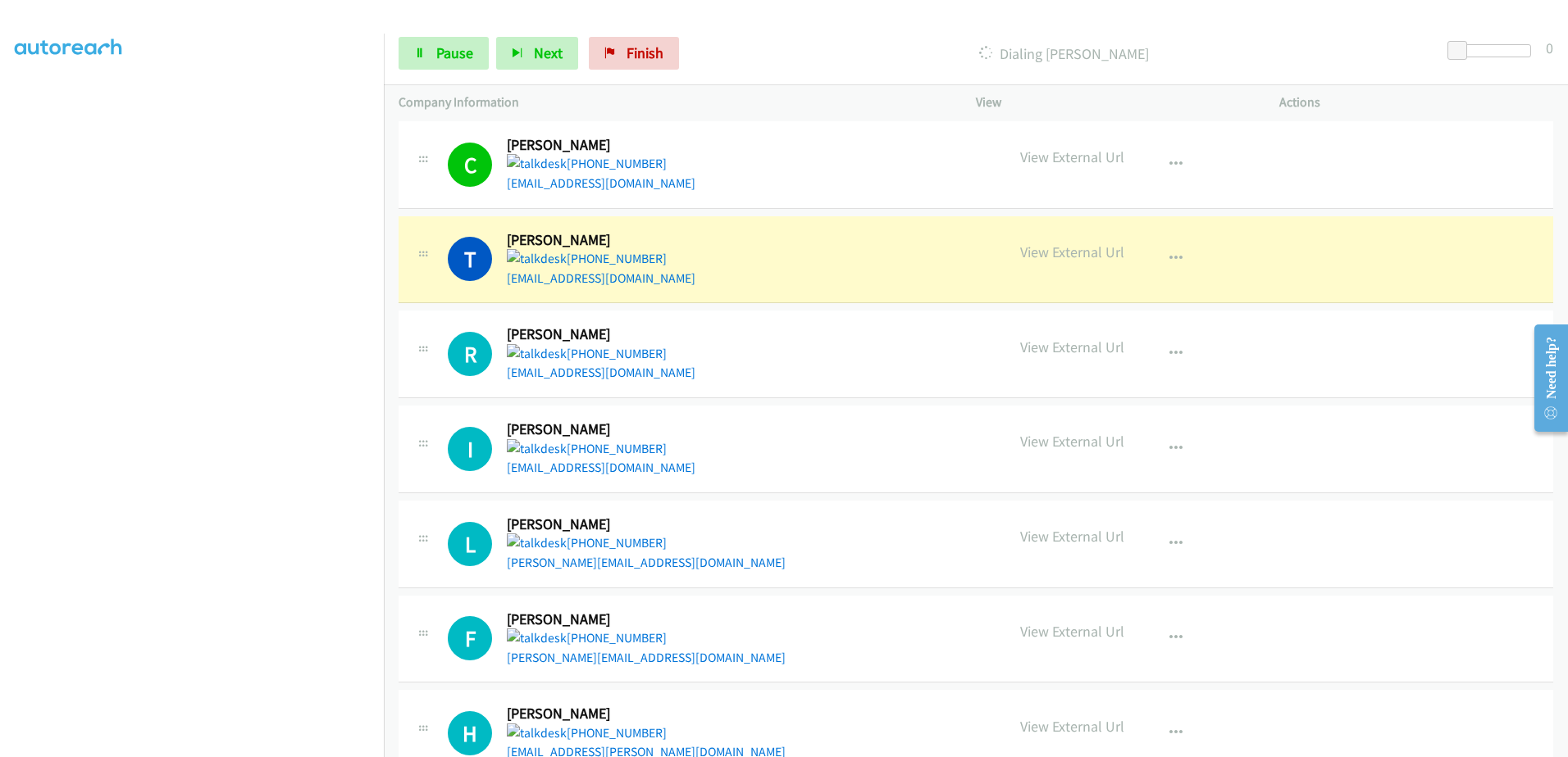
scroll to position [2214, 0]
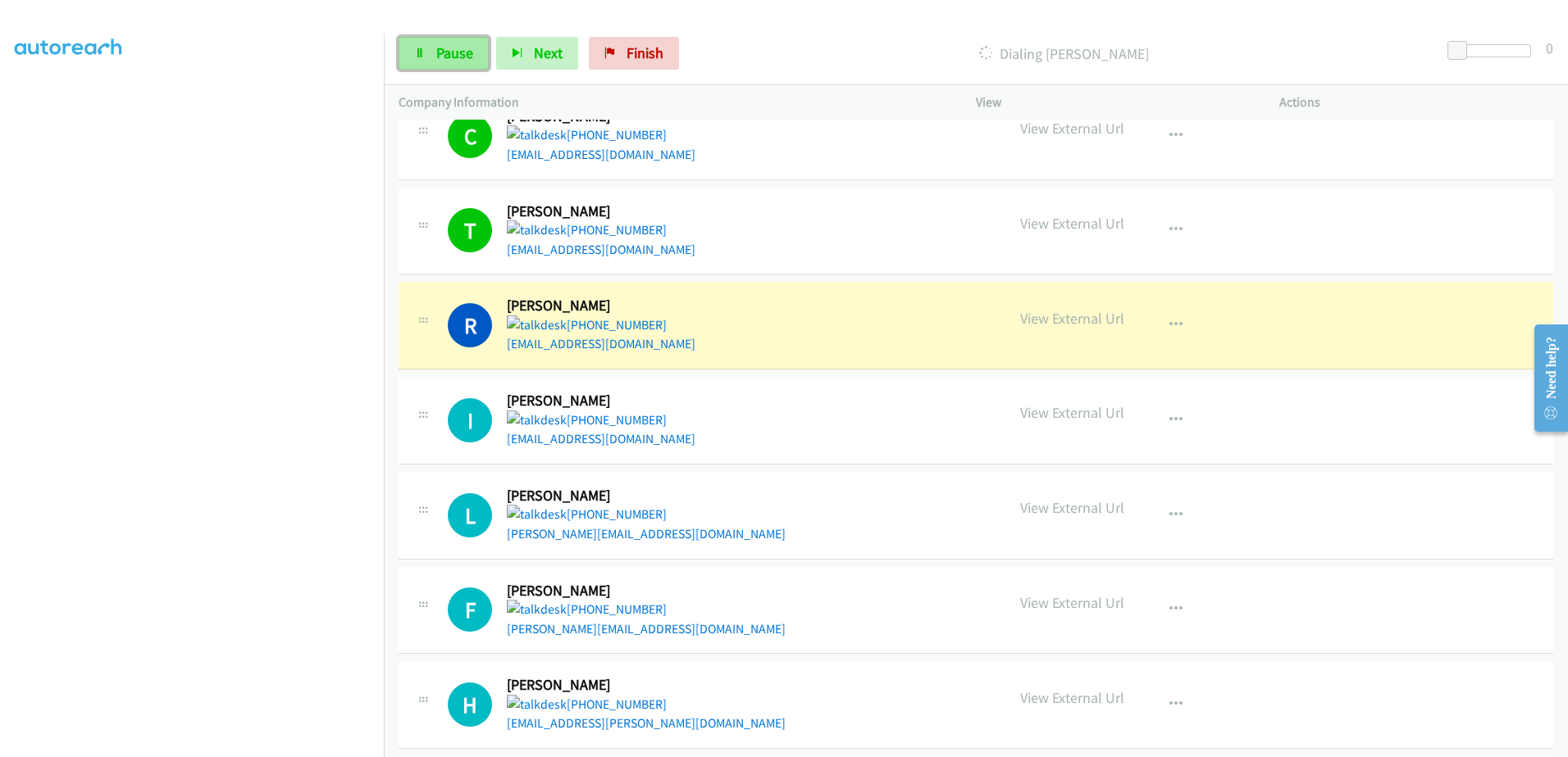
click at [437, 53] on span "Pause" at bounding box center [454, 52] width 37 height 18
